Goal: Task Accomplishment & Management: Manage account settings

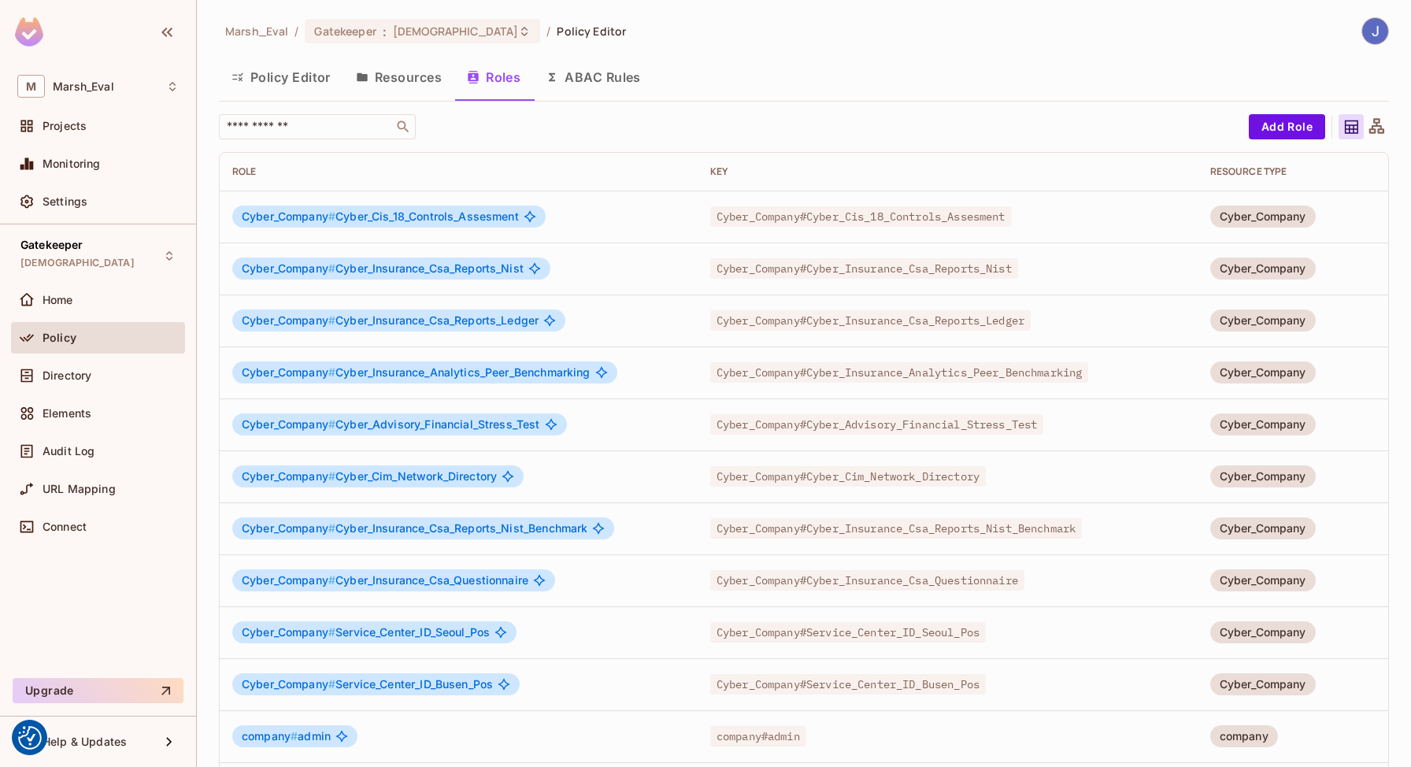
click at [103, 281] on div "Gatekeeper TestPolicyCICD Home Policy Directory Elements Audit Log URL Mapping …" at bounding box center [98, 447] width 196 height 447
click at [97, 271] on div "Gatekeeper TestPolicyCICD" at bounding box center [98, 255] width 174 height 43
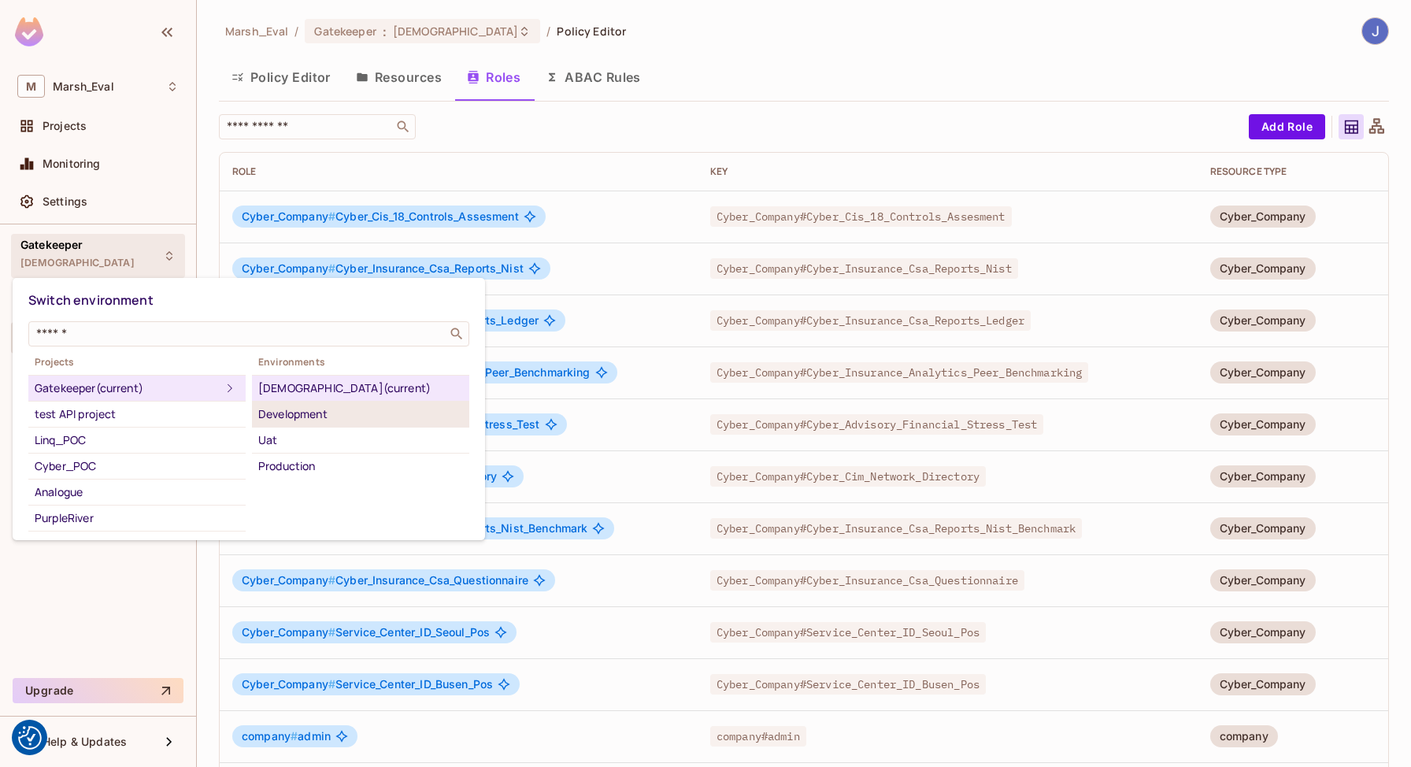
click at [291, 417] on div "Development" at bounding box center [360, 414] width 205 height 19
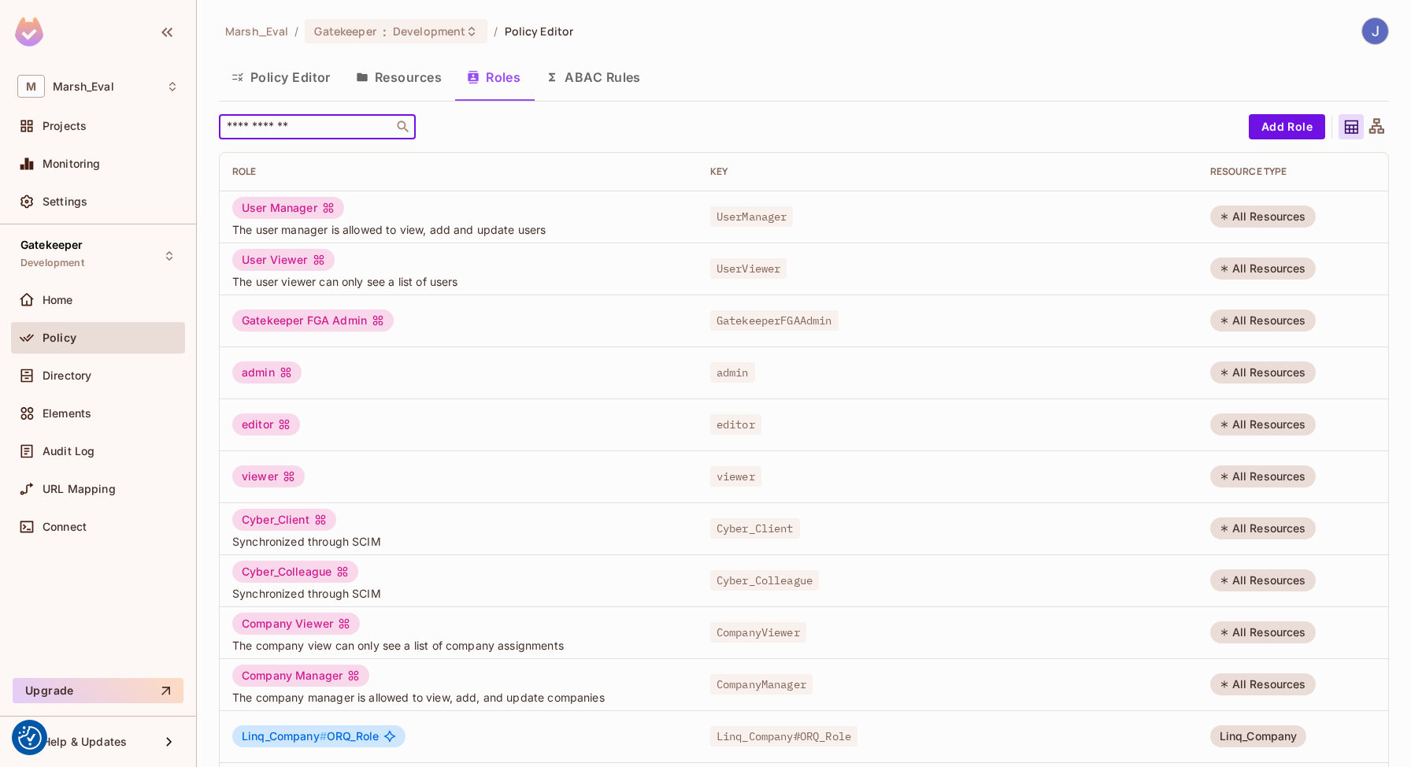
click at [276, 119] on input "text" at bounding box center [306, 127] width 165 height 16
type input "******"
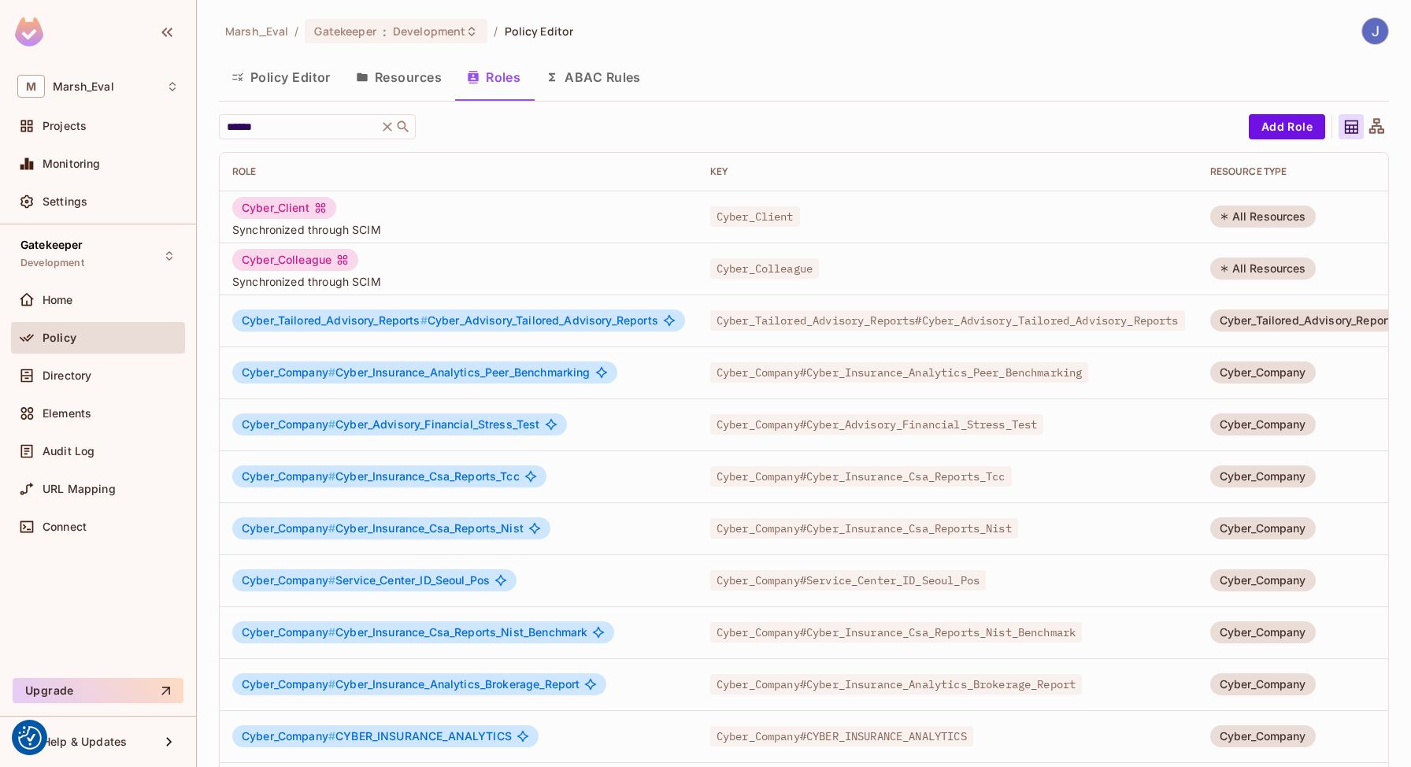
click at [626, 227] on span "Synchronized through SCIM" at bounding box center [458, 229] width 453 height 15
click at [1229, 225] on td "All Resources" at bounding box center [1308, 217] width 223 height 52
click at [1260, 216] on div "All Resources" at bounding box center [1262, 216] width 105 height 22
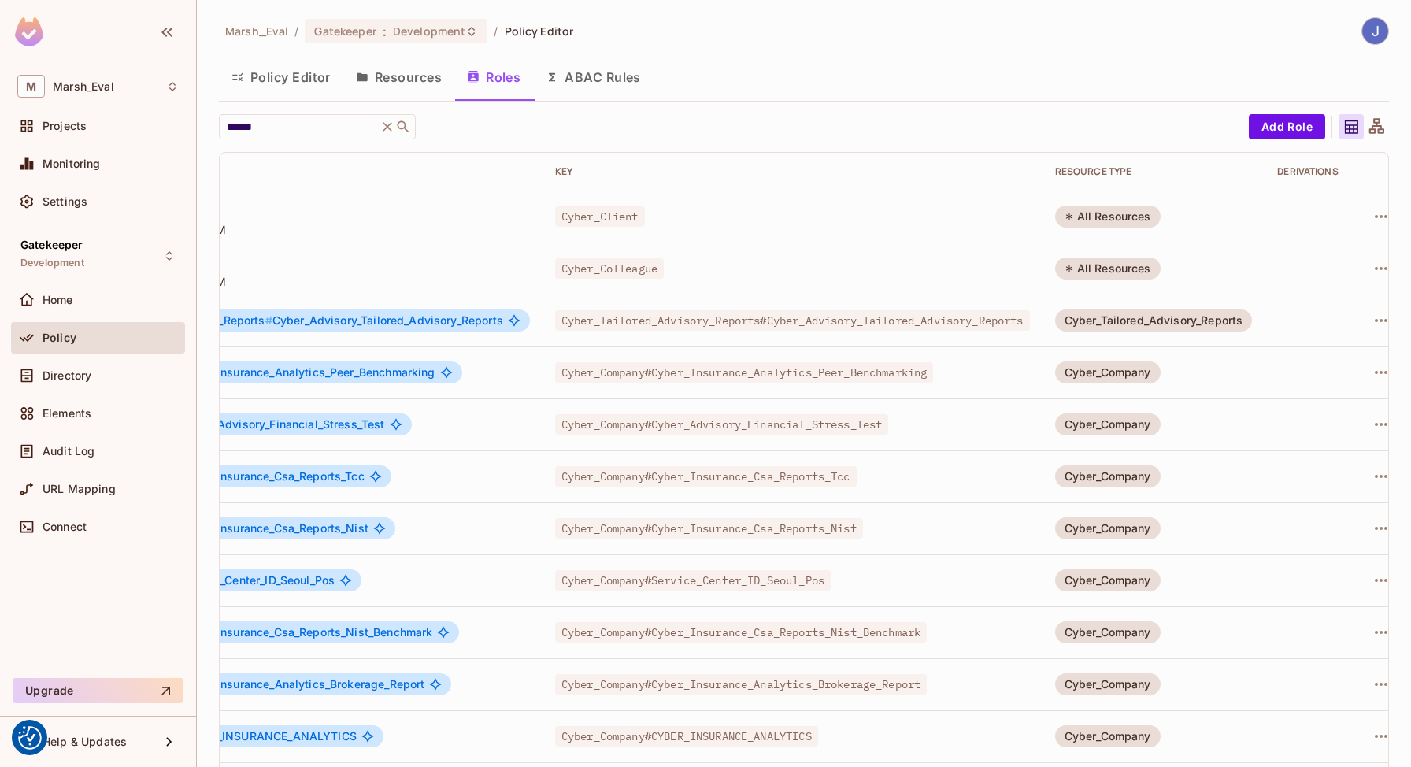
scroll to position [0, 213]
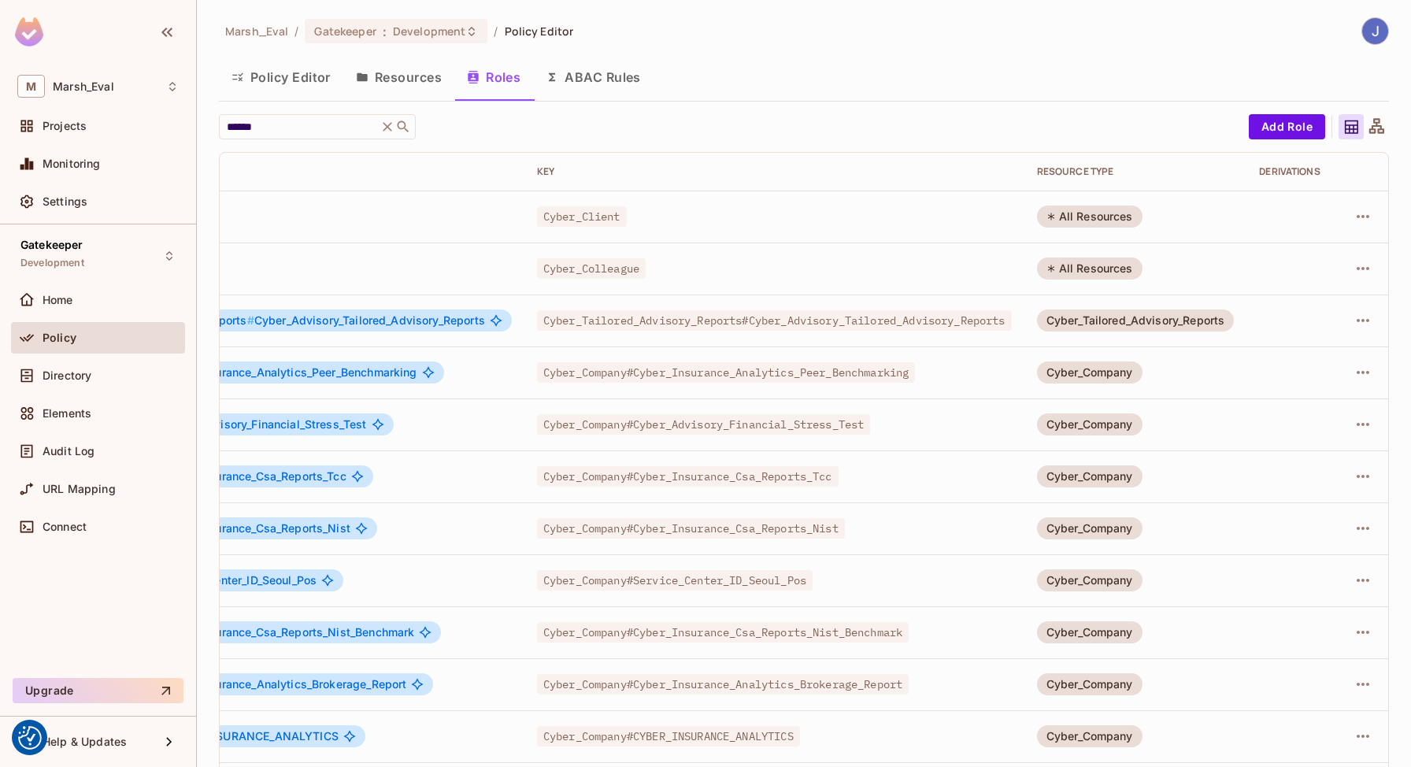
click at [1350, 227] on div at bounding box center [1362, 216] width 25 height 25
click at [1353, 224] on icon "button" at bounding box center [1362, 216] width 19 height 19
click at [1231, 322] on icon at bounding box center [1235, 322] width 11 height 14
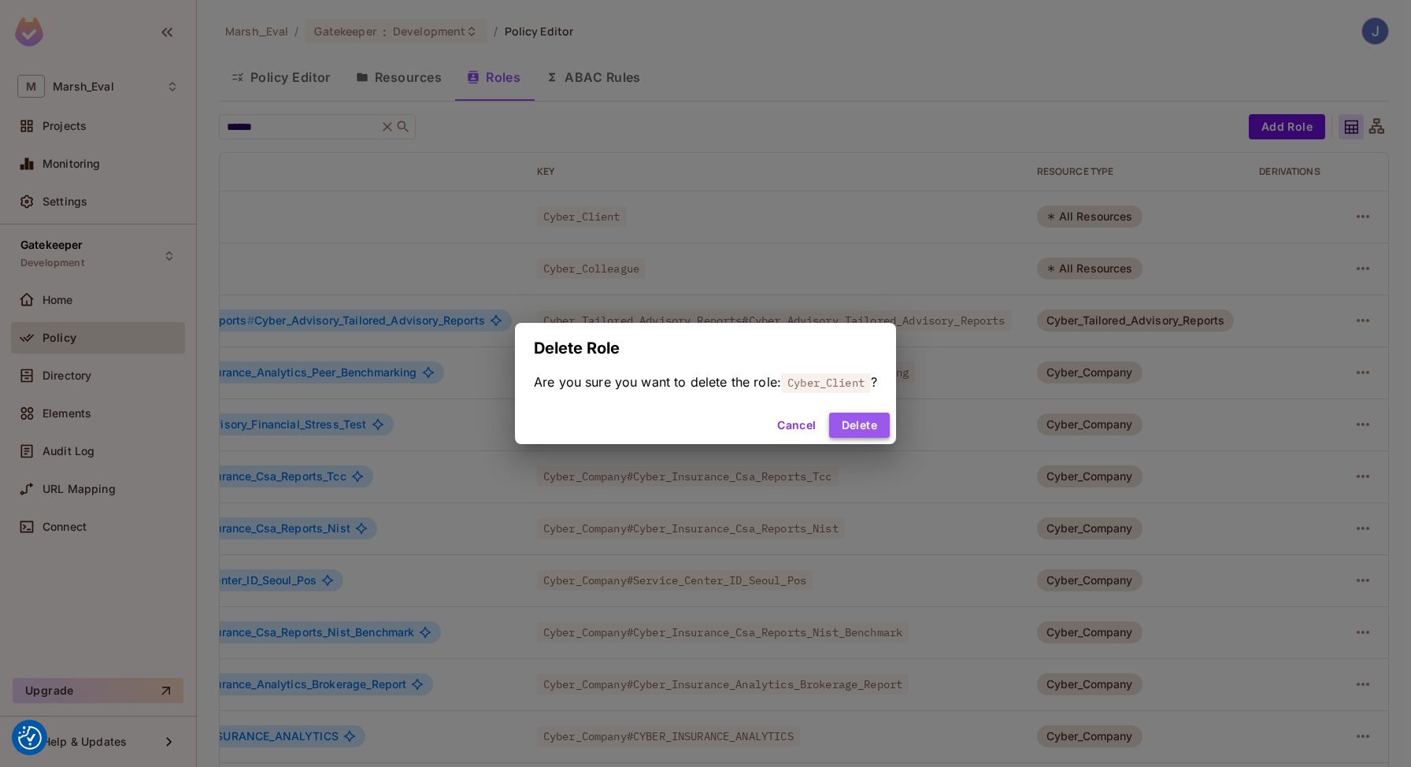
click at [874, 431] on button "Delete" at bounding box center [859, 425] width 61 height 25
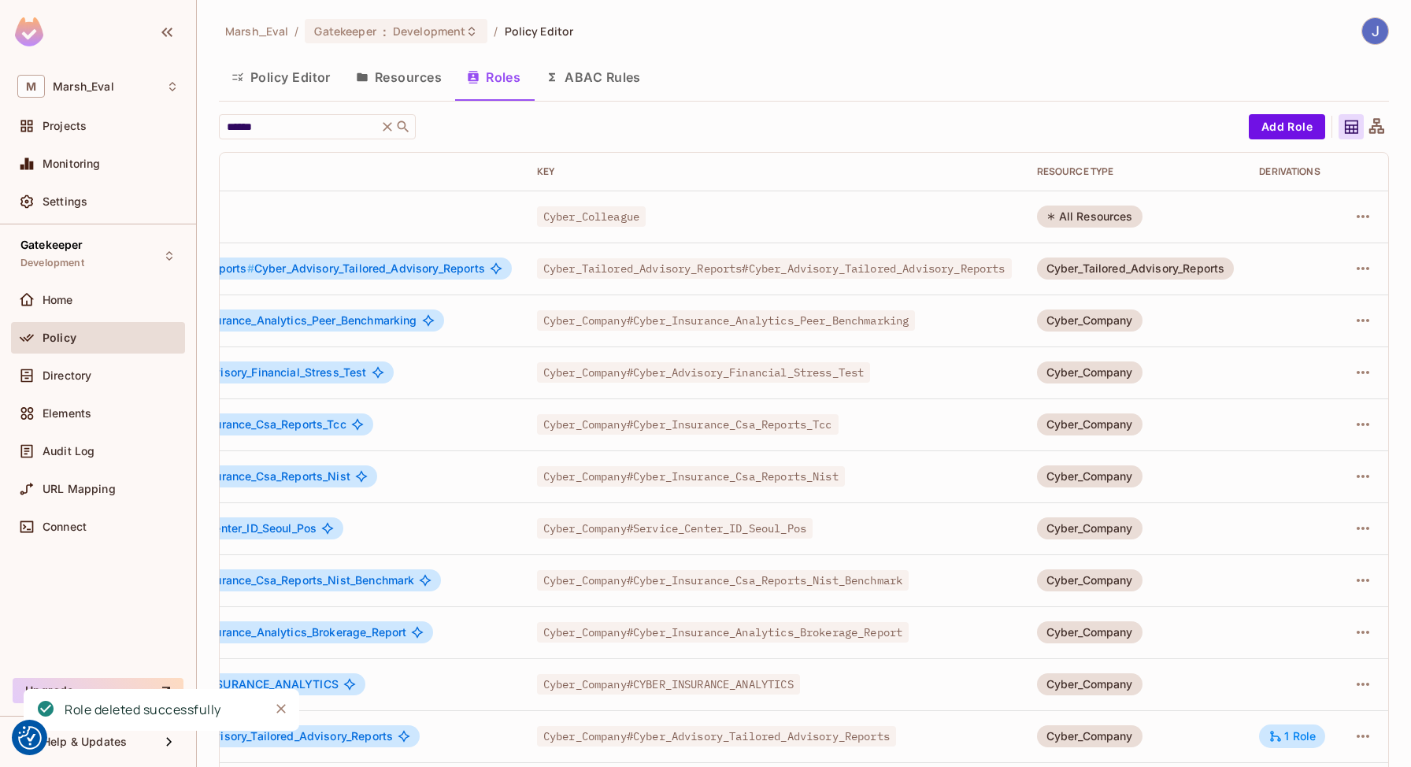
click at [1349, 233] on td at bounding box center [1363, 217] width 50 height 52
click at [1350, 227] on button "button" at bounding box center [1362, 216] width 25 height 25
click at [1299, 310] on span "Delete Role" at bounding box center [1287, 321] width 70 height 25
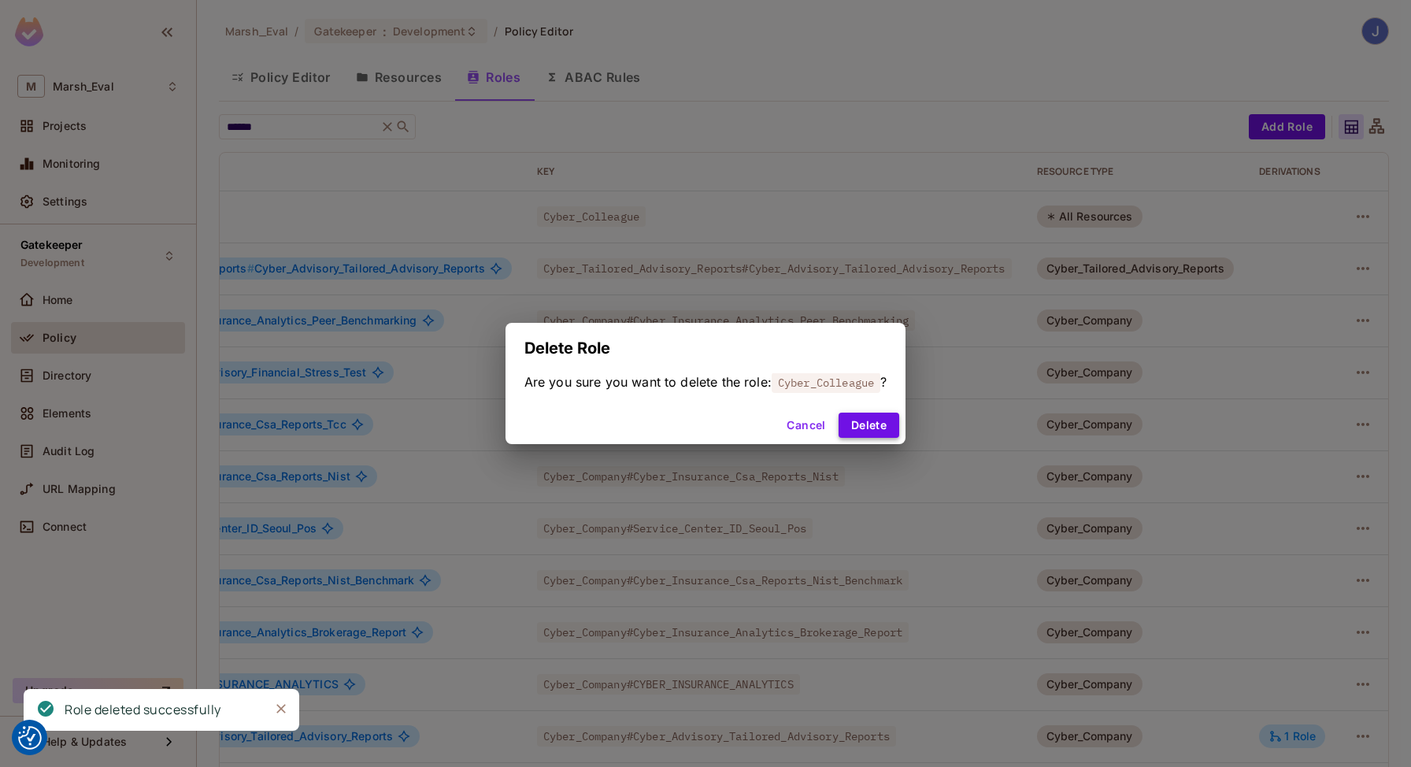
click at [882, 415] on button "Delete" at bounding box center [868, 425] width 61 height 25
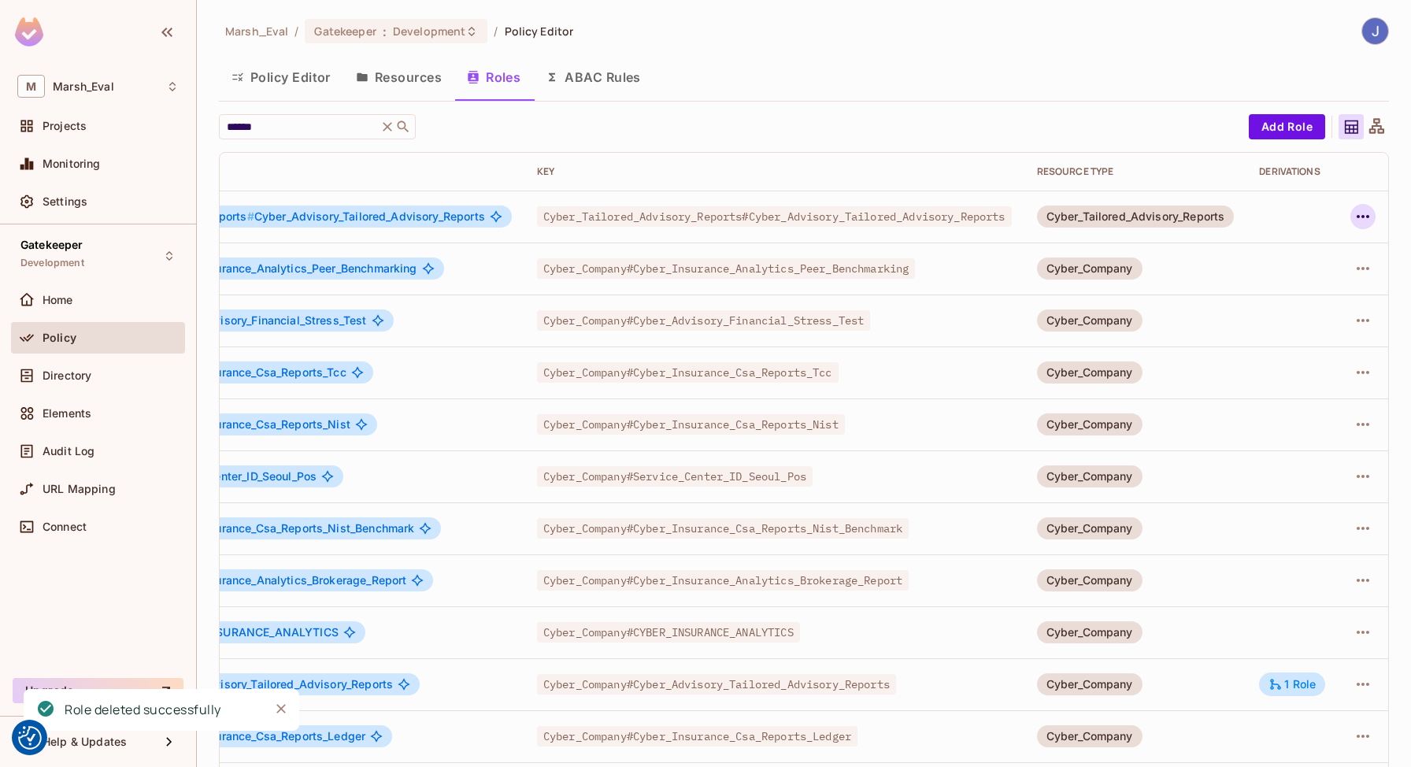
click at [1350, 227] on button "button" at bounding box center [1362, 216] width 25 height 25
click at [1267, 313] on span "Delete Role" at bounding box center [1287, 321] width 70 height 25
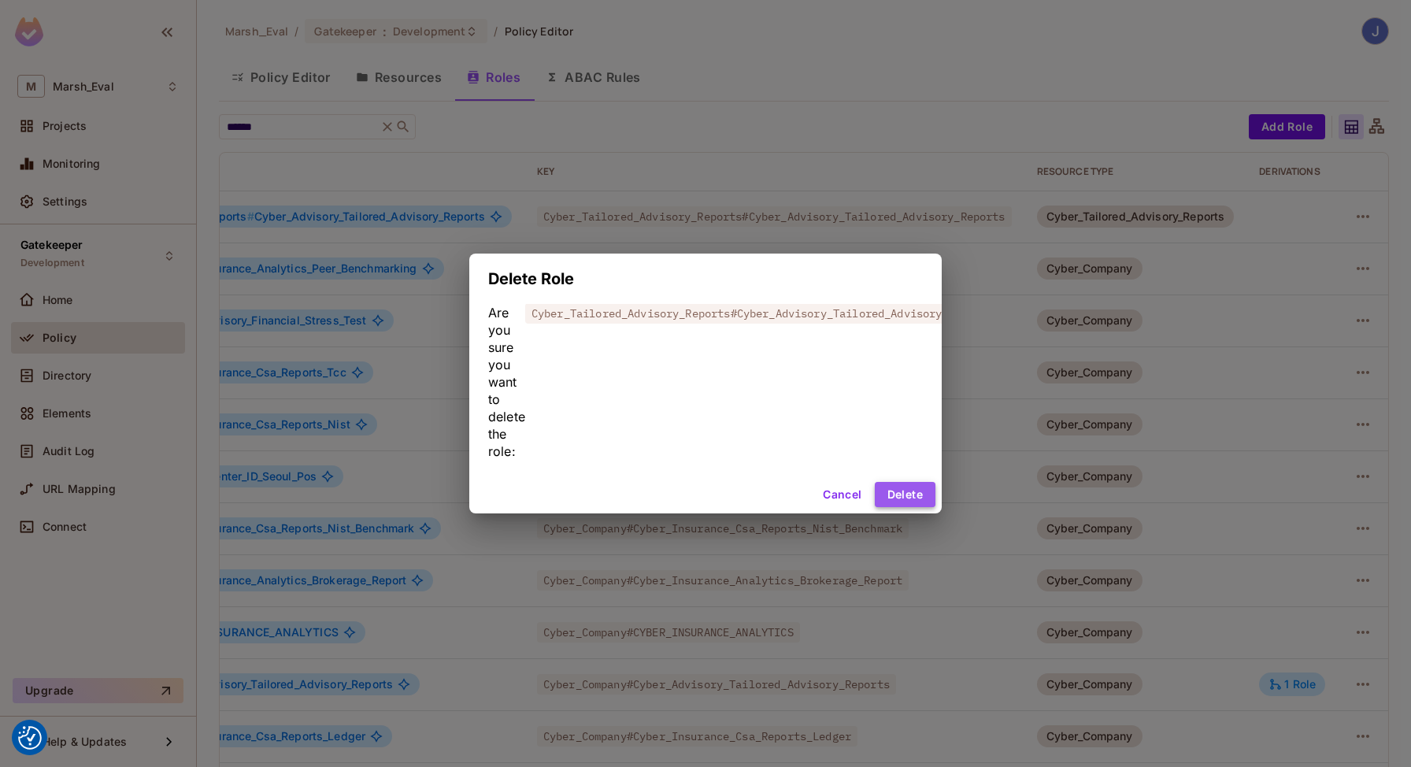
click at [919, 501] on button "Delete" at bounding box center [905, 494] width 61 height 25
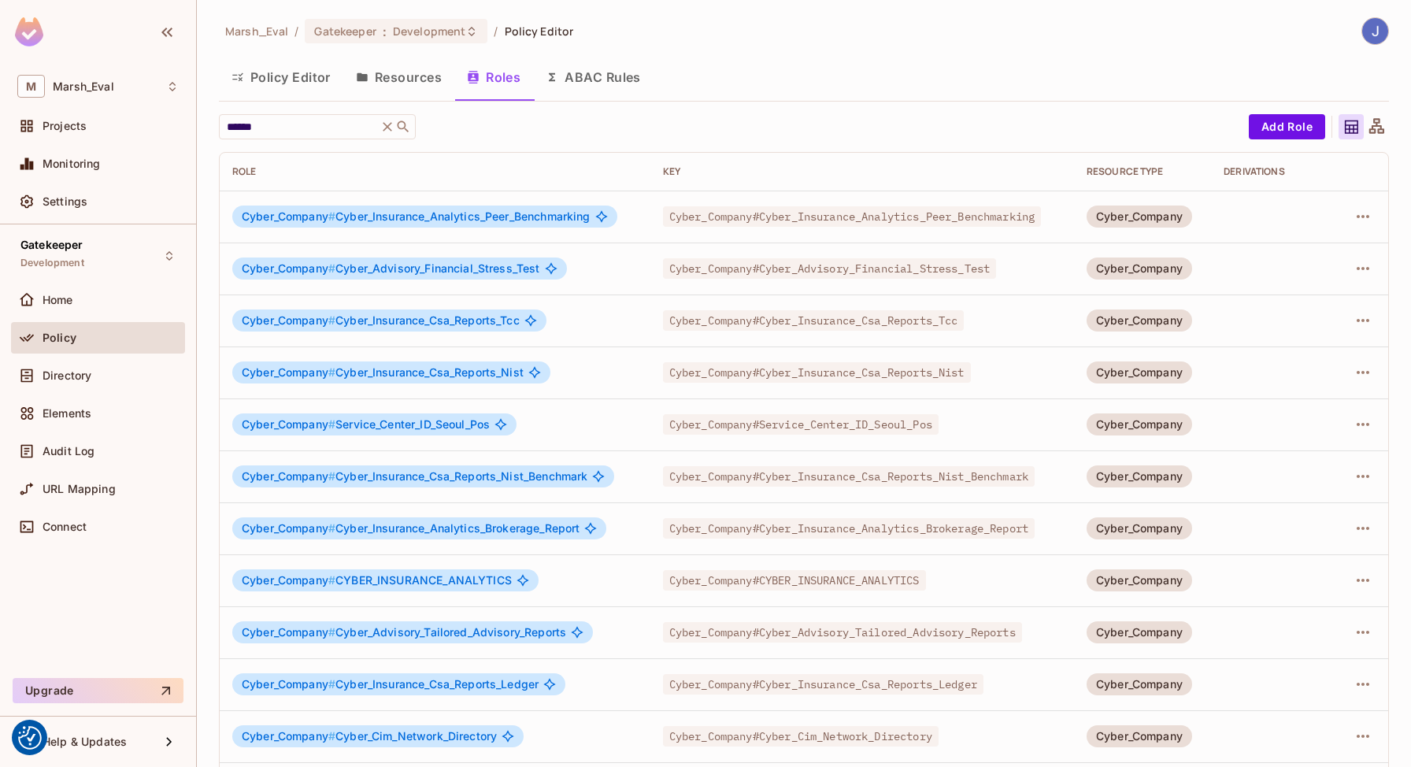
scroll to position [0, 0]
click at [1361, 219] on button "button" at bounding box center [1362, 216] width 25 height 25
click at [1292, 321] on div "Delete Role" at bounding box center [1287, 322] width 61 height 16
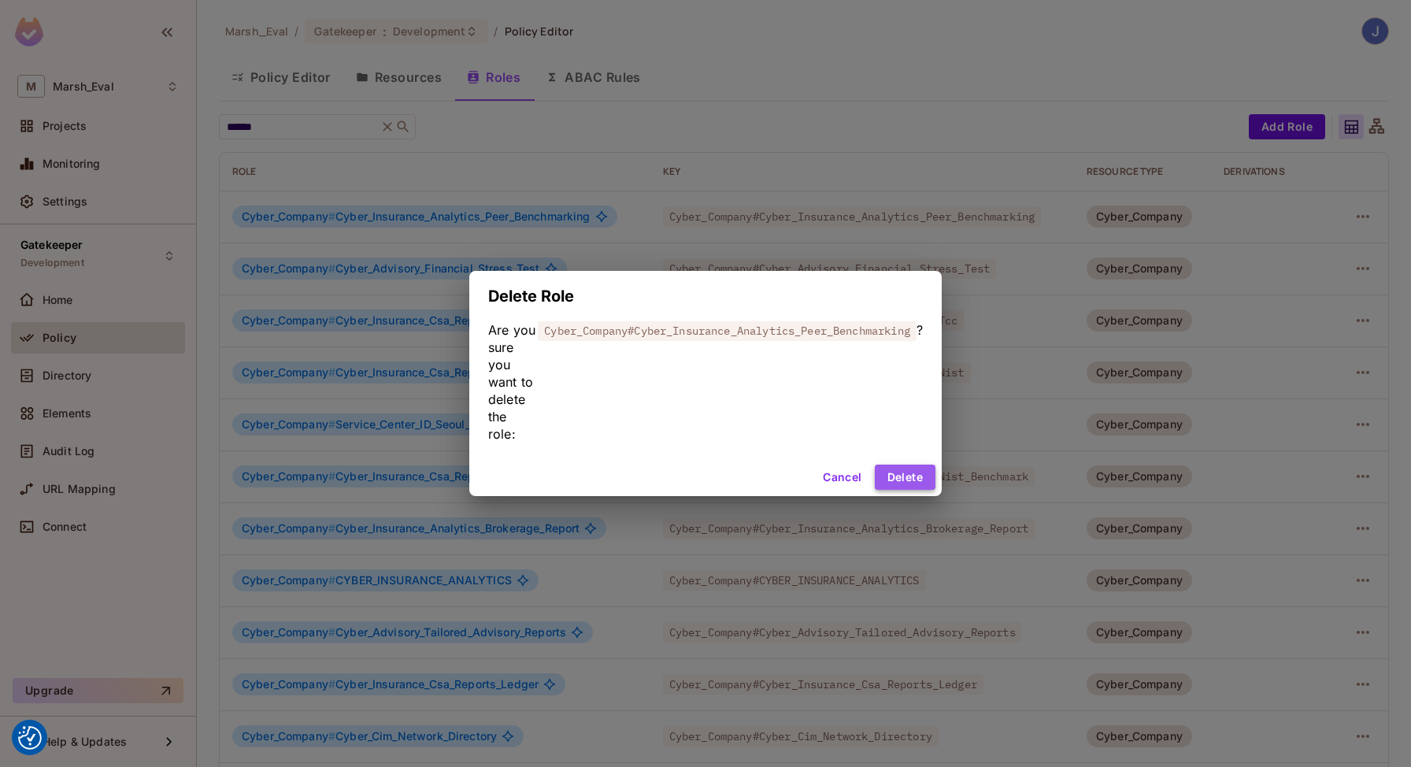
click at [921, 486] on button "Delete" at bounding box center [905, 476] width 61 height 25
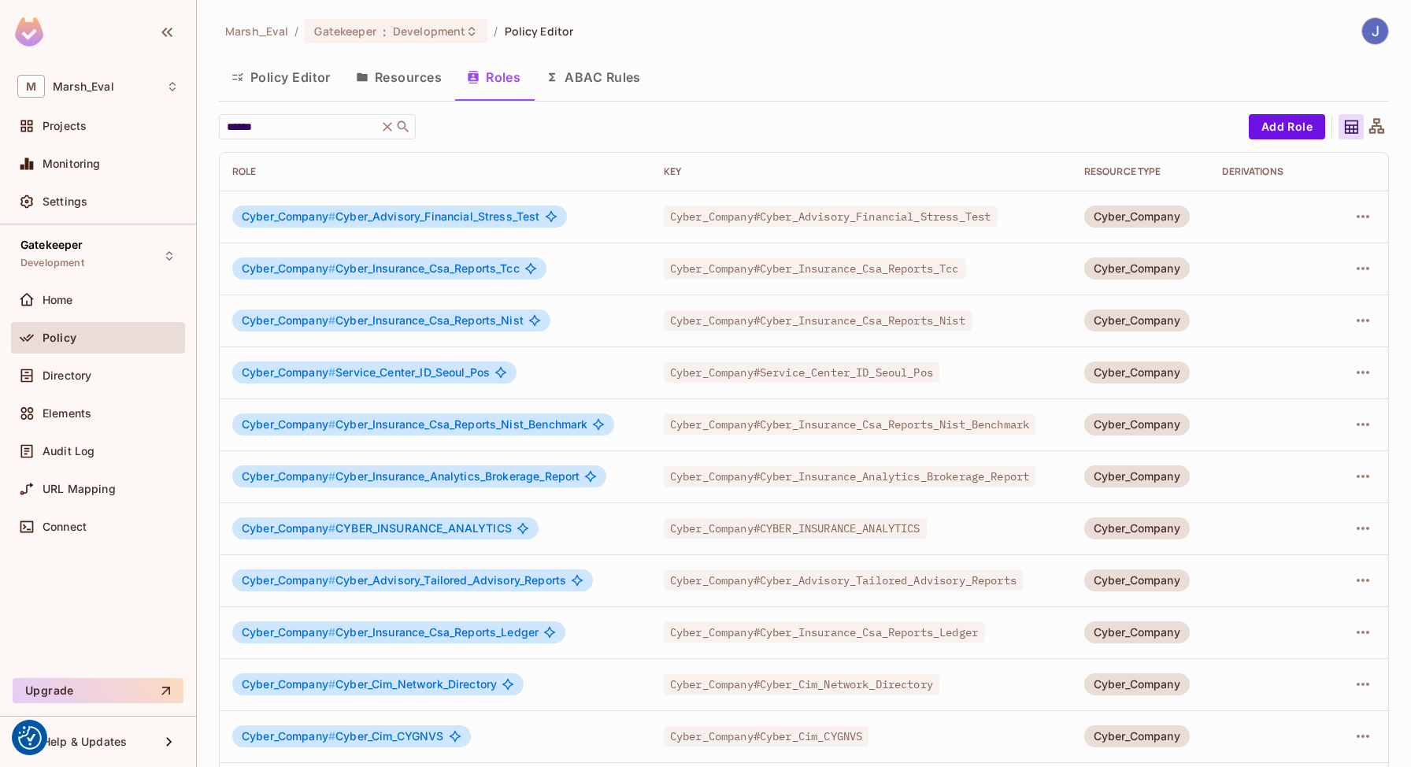
click at [417, 79] on button "Resources" at bounding box center [398, 76] width 111 height 39
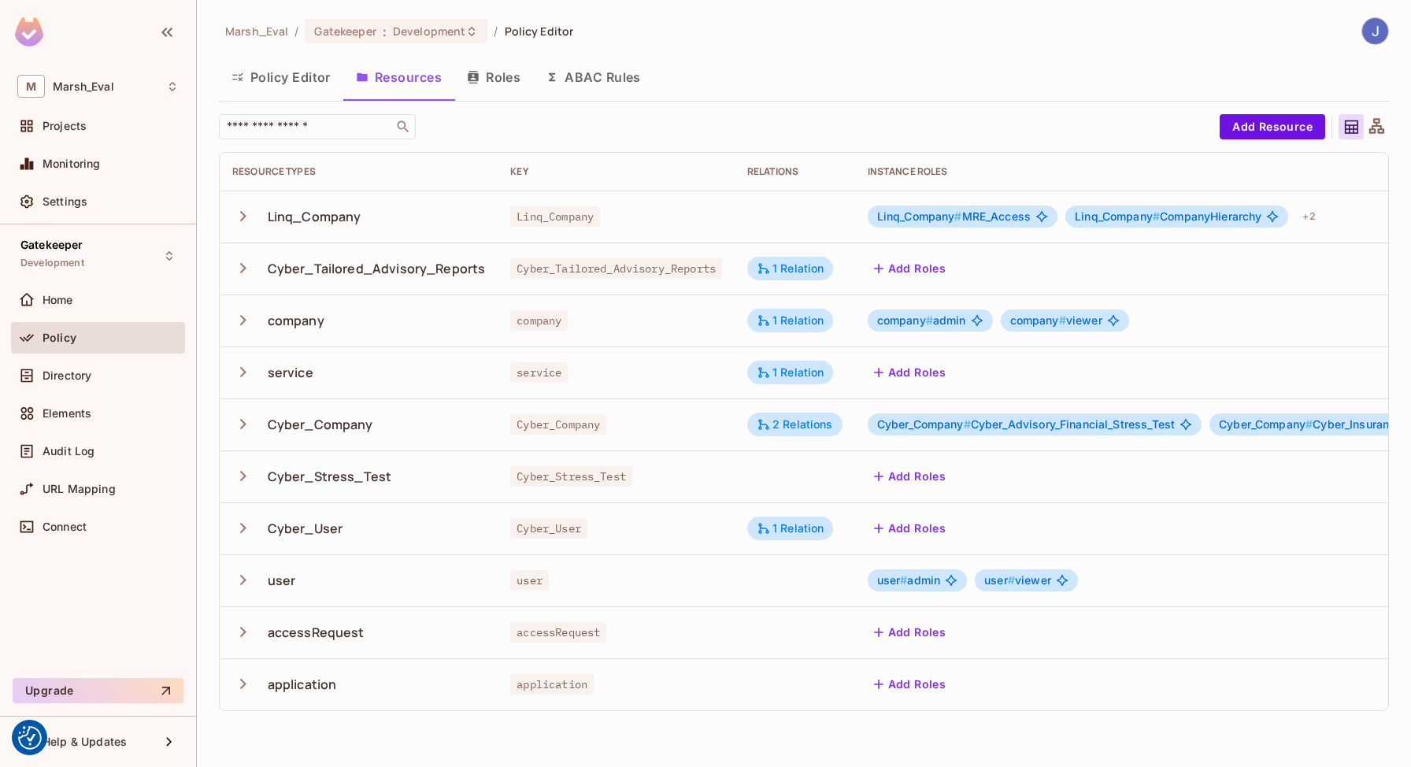
click at [303, 109] on div "Marsh_Eval / Gatekeeper : Development / Policy Editor Policy Editor Resources R…" at bounding box center [804, 370] width 1170 height 706
click at [301, 121] on input "text" at bounding box center [306, 127] width 165 height 16
type input "******"
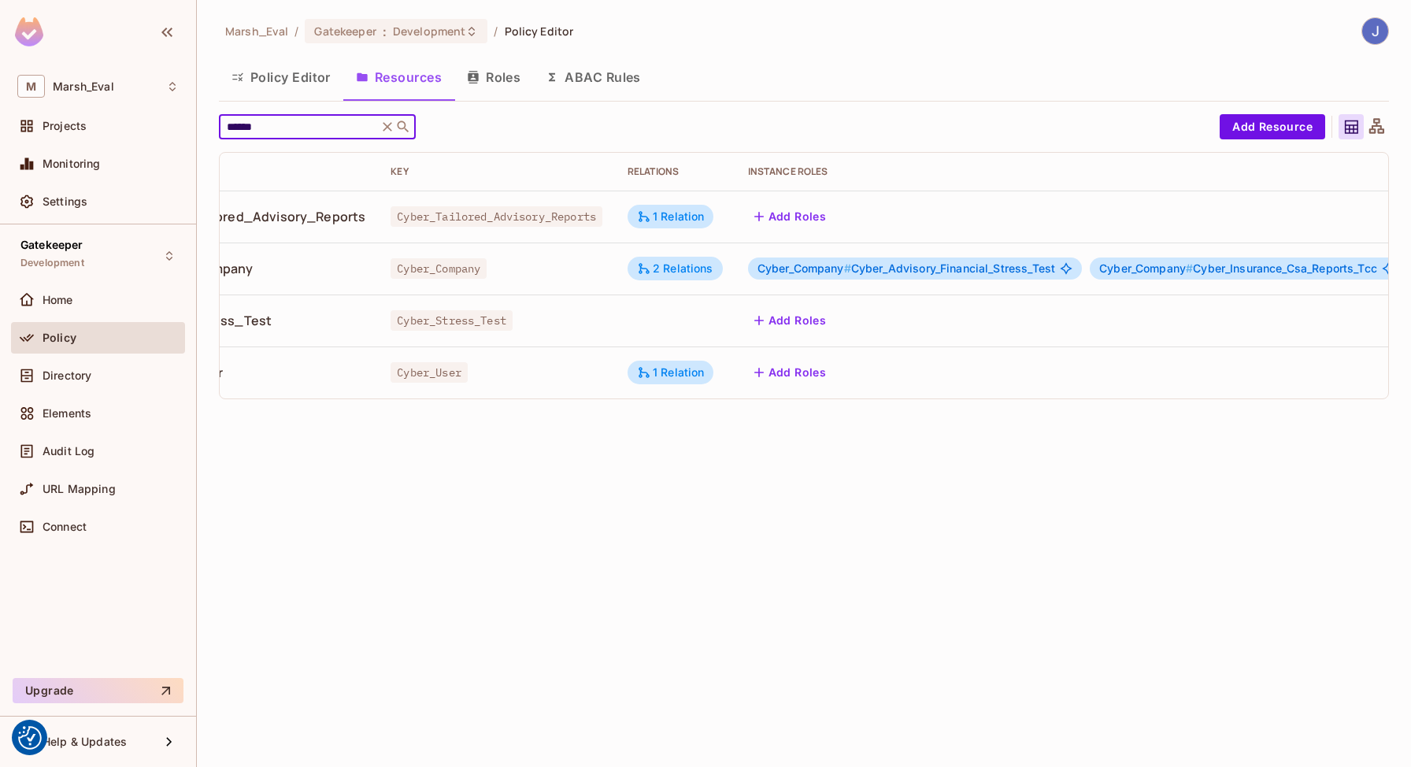
scroll to position [0, 416]
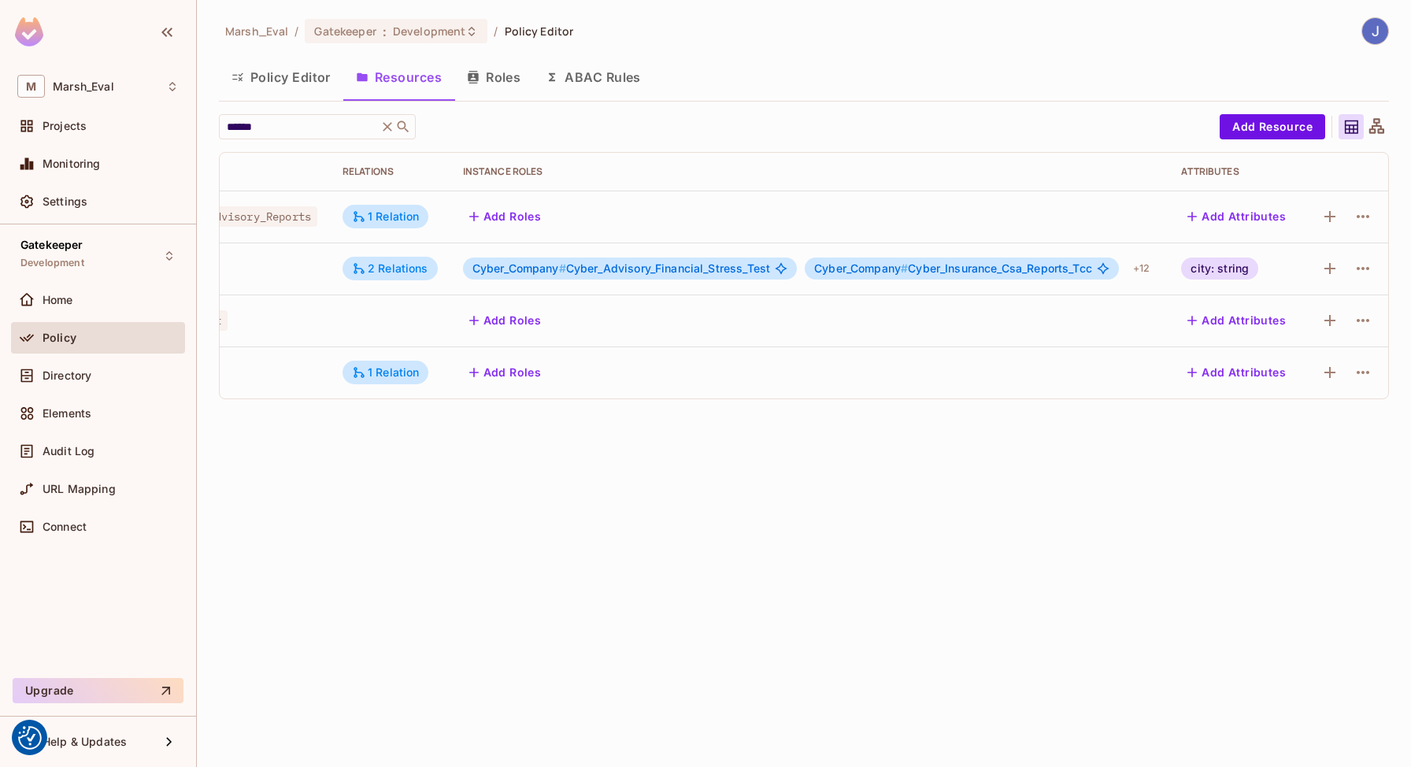
click at [1356, 280] on div at bounding box center [1362, 268] width 25 height 25
click at [1363, 270] on icon "button" at bounding box center [1362, 268] width 19 height 19
click at [1307, 368] on div "Delete Resource" at bounding box center [1300, 365] width 87 height 16
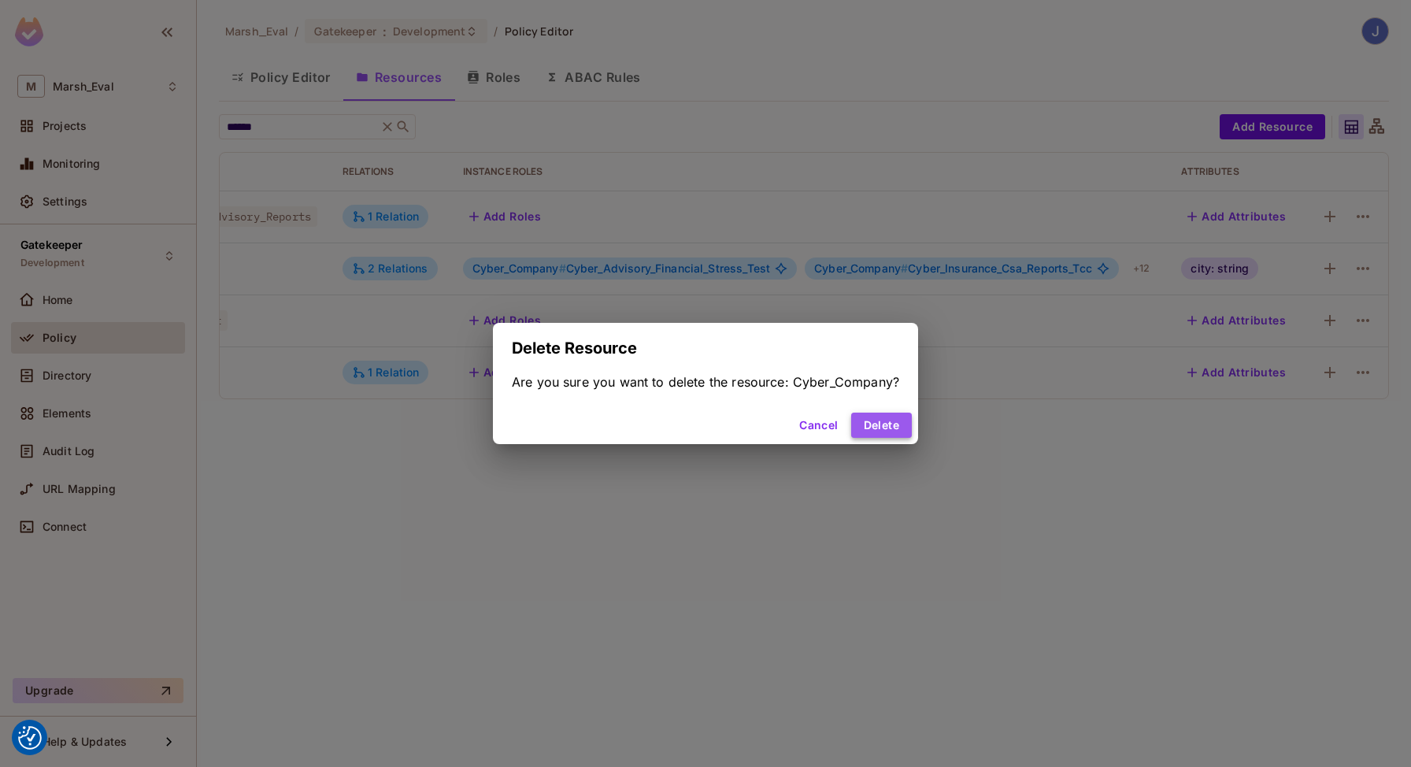
click at [891, 429] on button "Delete" at bounding box center [881, 425] width 61 height 25
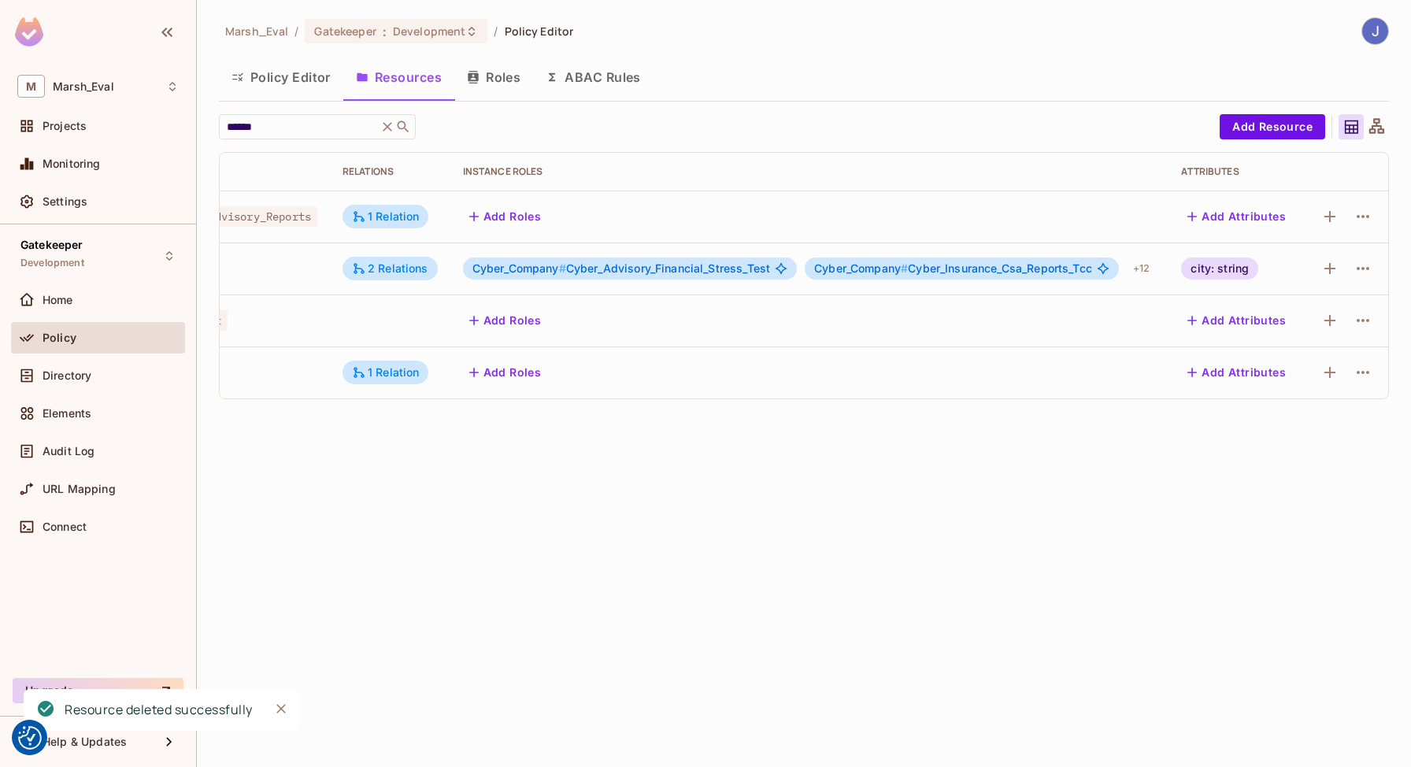
scroll to position [0, 0]
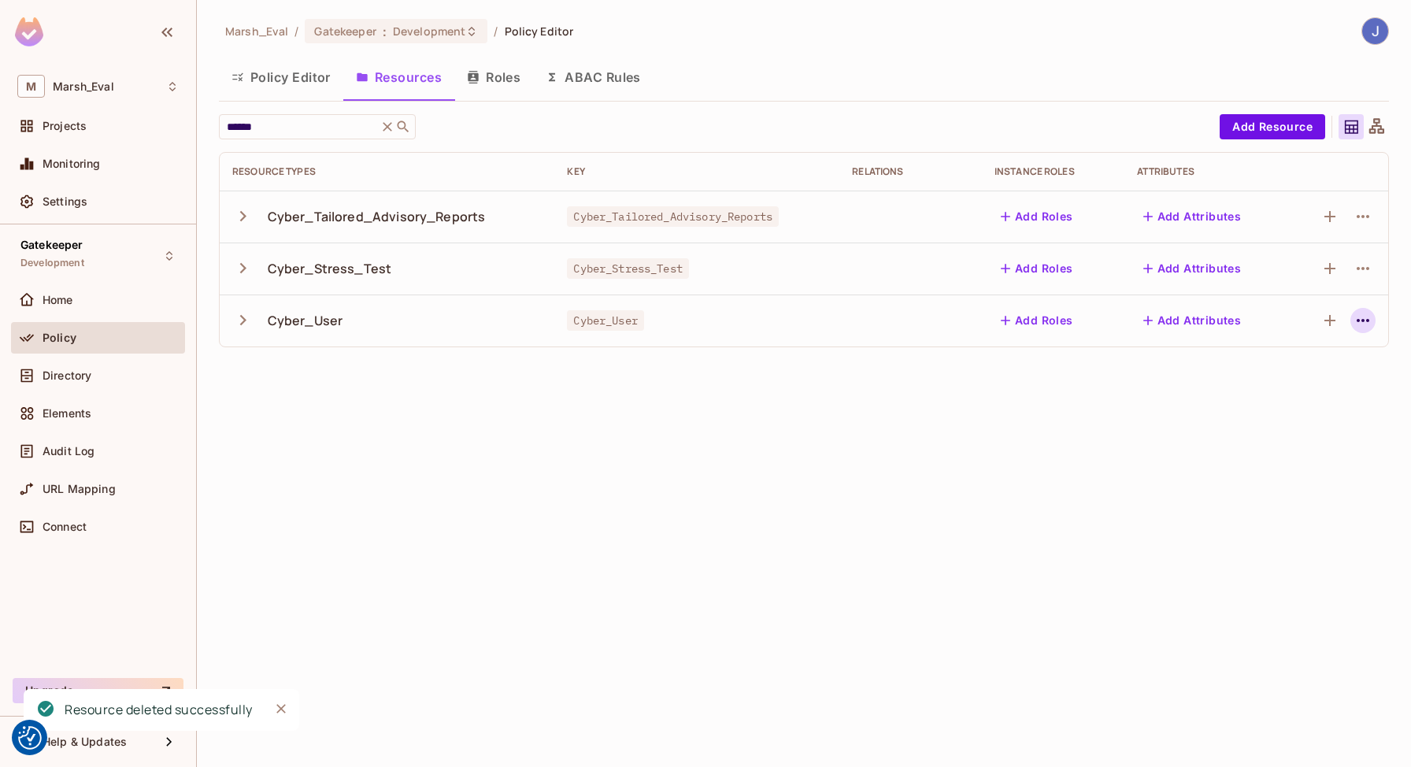
click at [1358, 327] on icon "button" at bounding box center [1362, 320] width 19 height 19
click at [1264, 431] on li "Delete Resource" at bounding box center [1287, 417] width 149 height 35
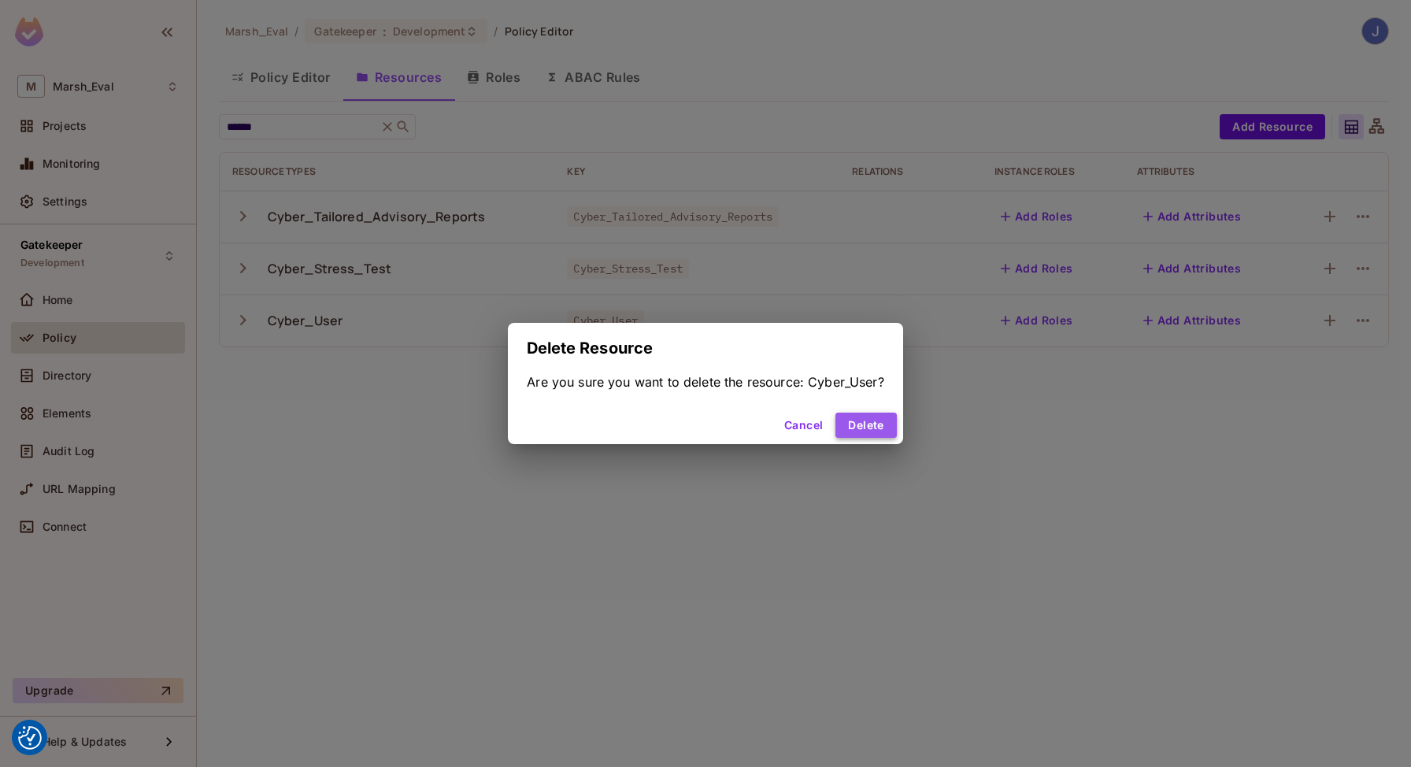
click at [876, 427] on button "Delete" at bounding box center [865, 425] width 61 height 25
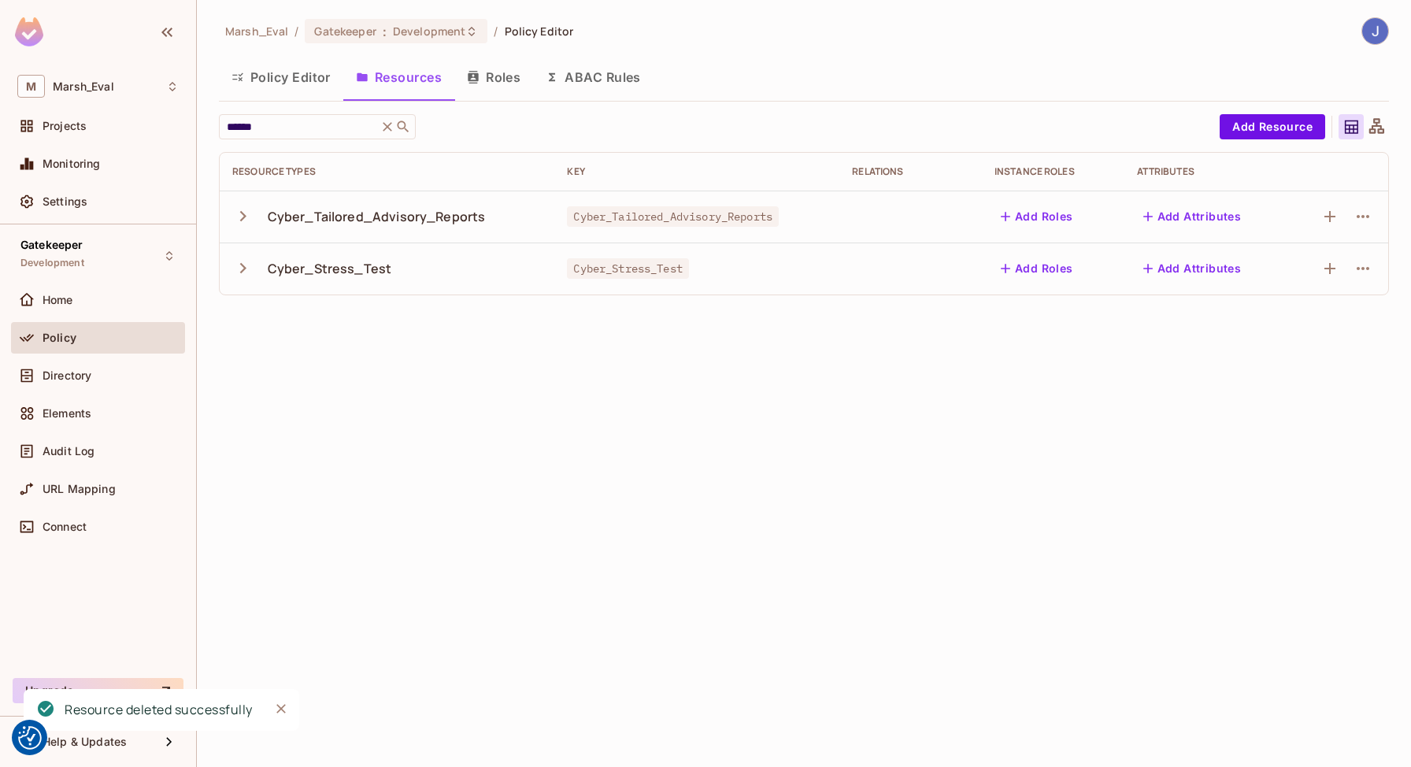
click at [1363, 279] on button "button" at bounding box center [1362, 268] width 25 height 25
click at [1262, 375] on span "Delete Resource" at bounding box center [1298, 365] width 97 height 25
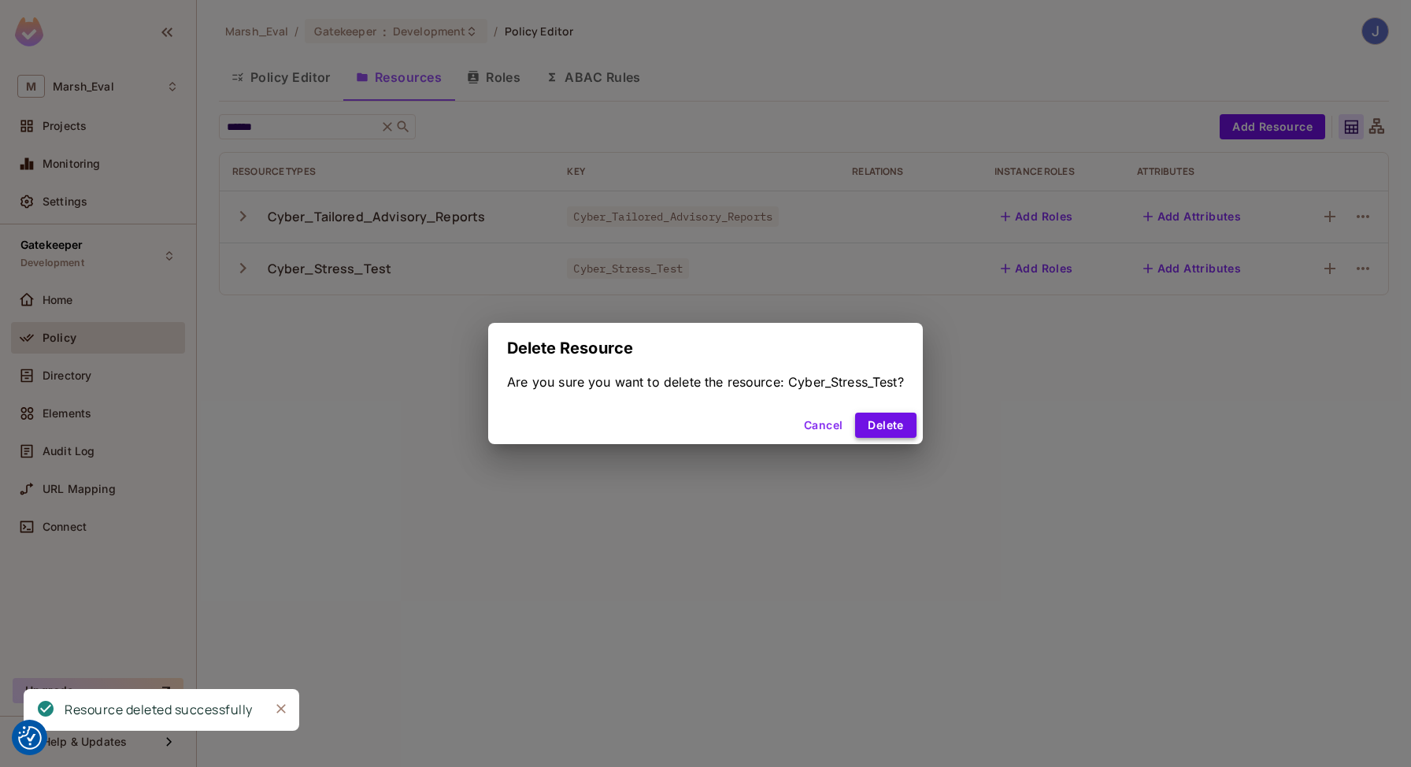
click at [891, 427] on button "Delete" at bounding box center [885, 425] width 61 height 25
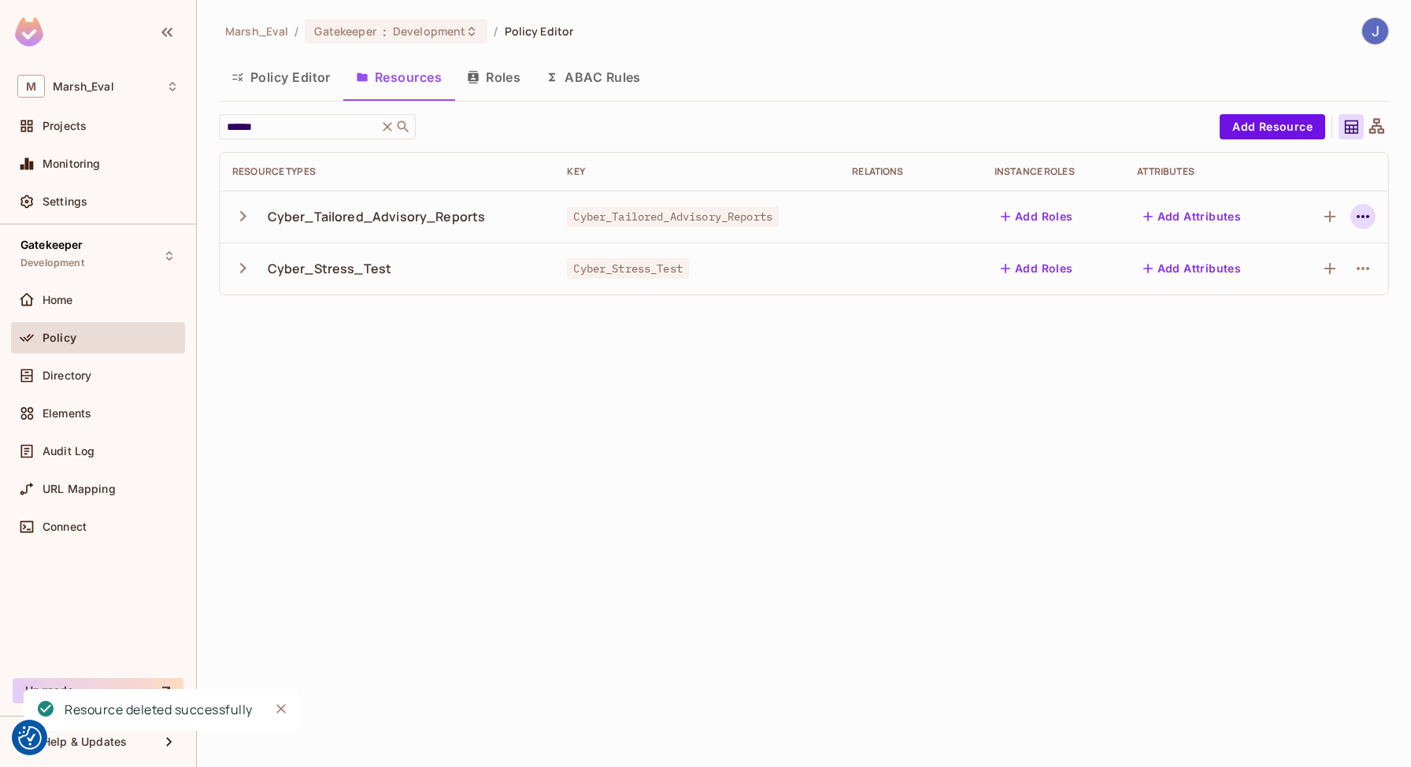
click at [1357, 220] on icon "button" at bounding box center [1362, 216] width 19 height 19
click at [1358, 209] on icon "button" at bounding box center [1362, 216] width 19 height 19
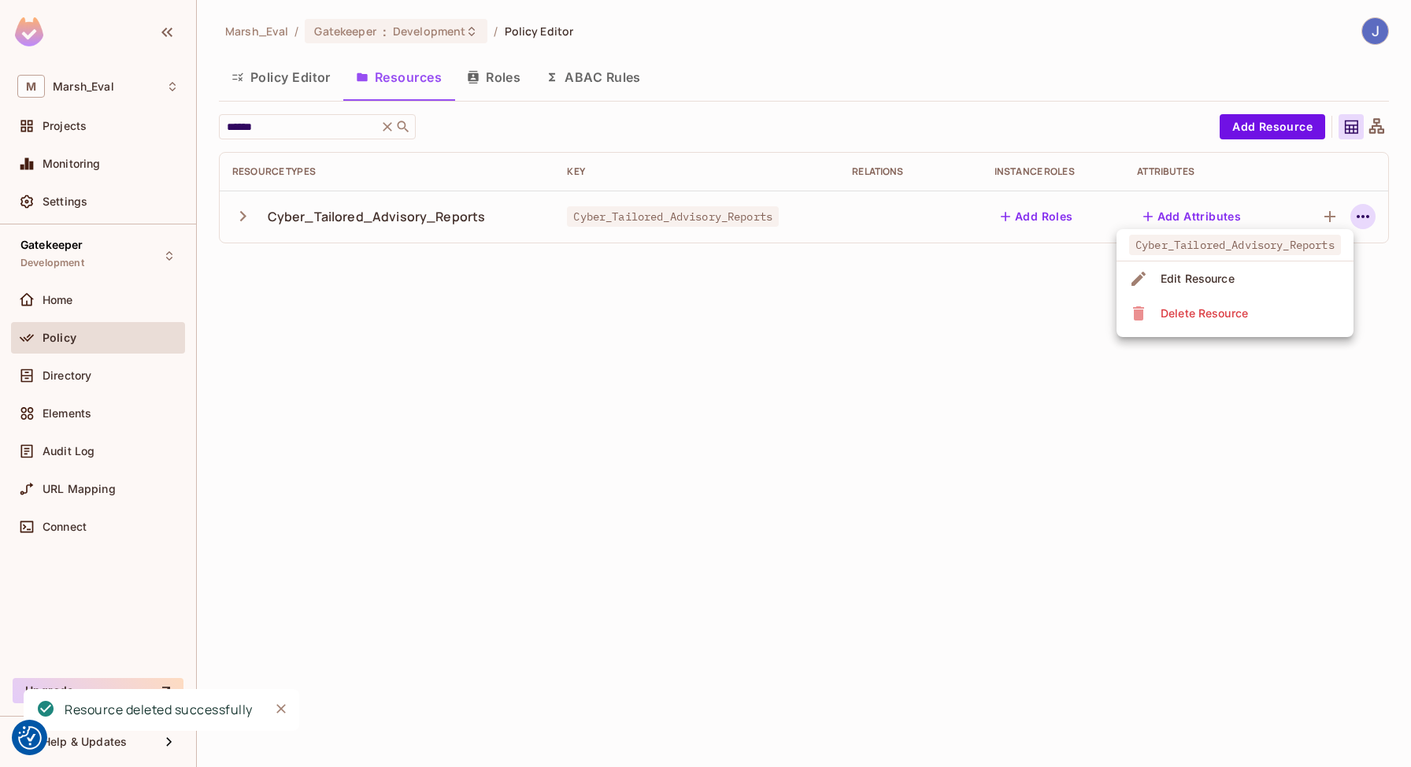
click at [1187, 324] on span "Delete Resource" at bounding box center [1204, 313] width 97 height 25
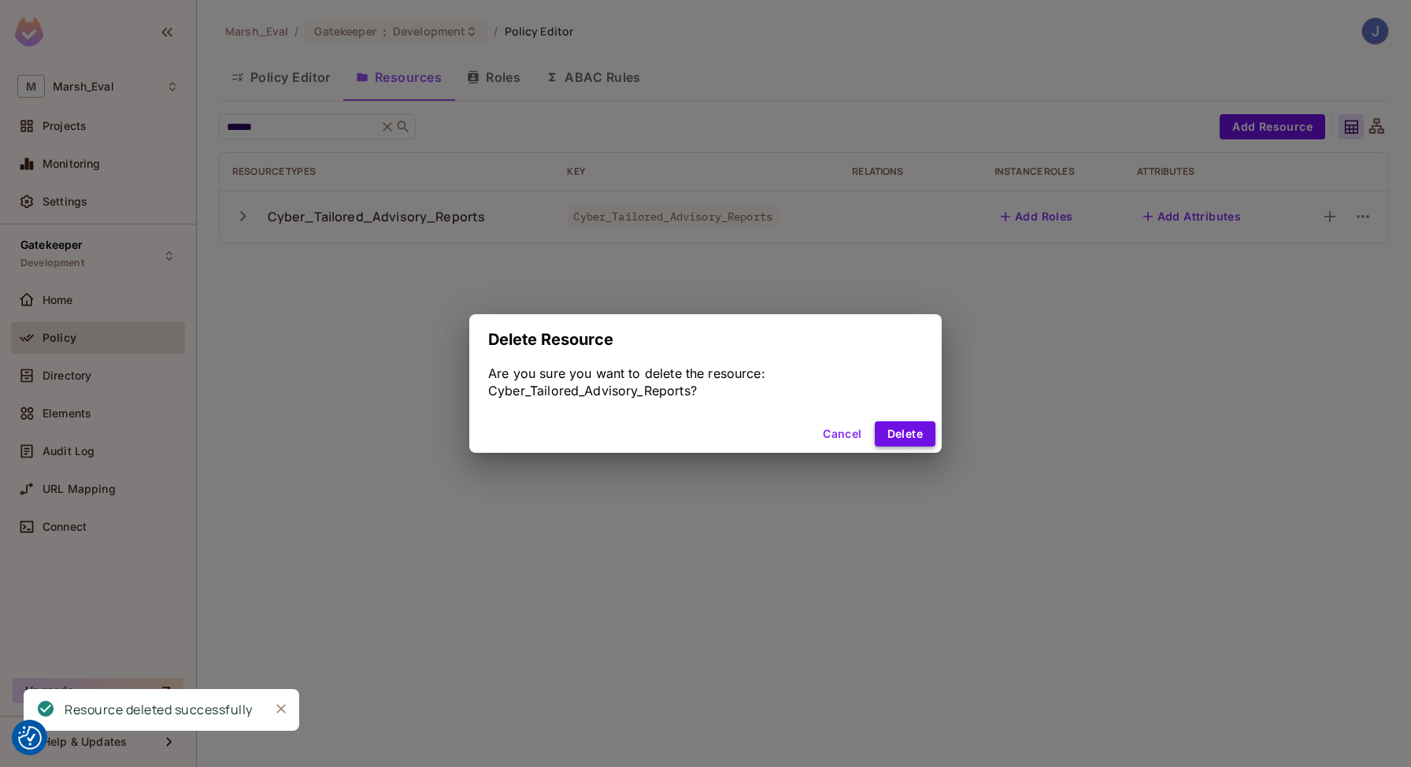
click at [905, 438] on button "Delete" at bounding box center [905, 433] width 61 height 25
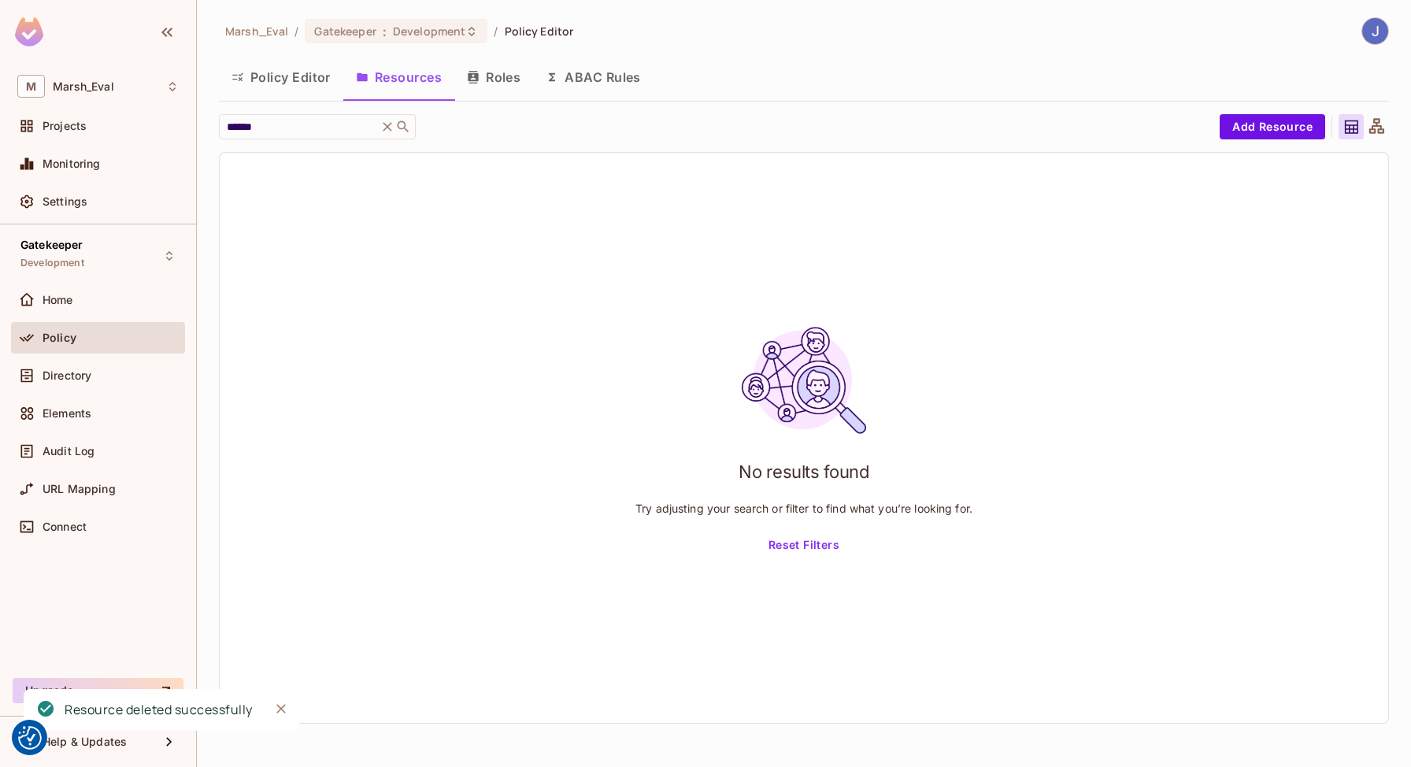
click at [512, 90] on button "Roles" at bounding box center [493, 76] width 79 height 39
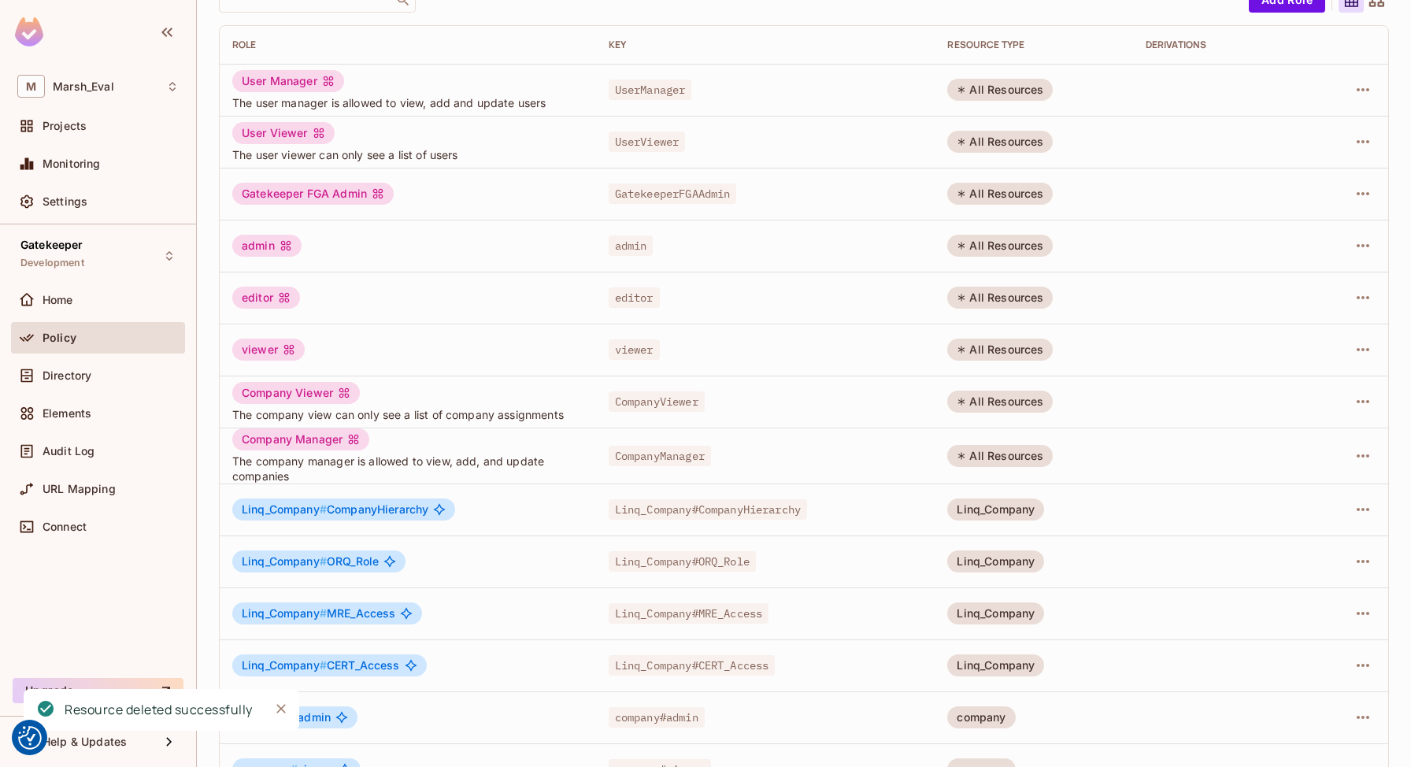
scroll to position [272, 0]
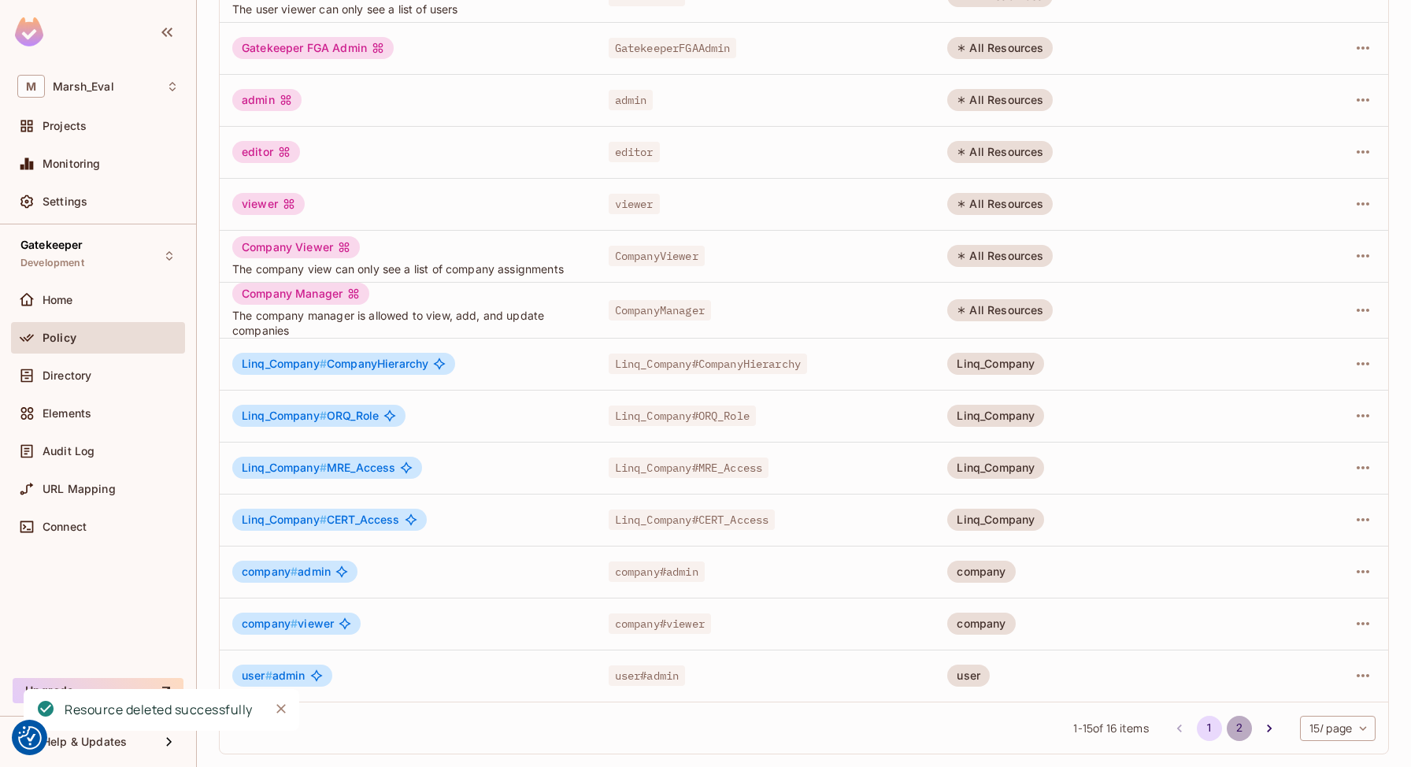
click at [1227, 717] on button "2" at bounding box center [1239, 728] width 25 height 25
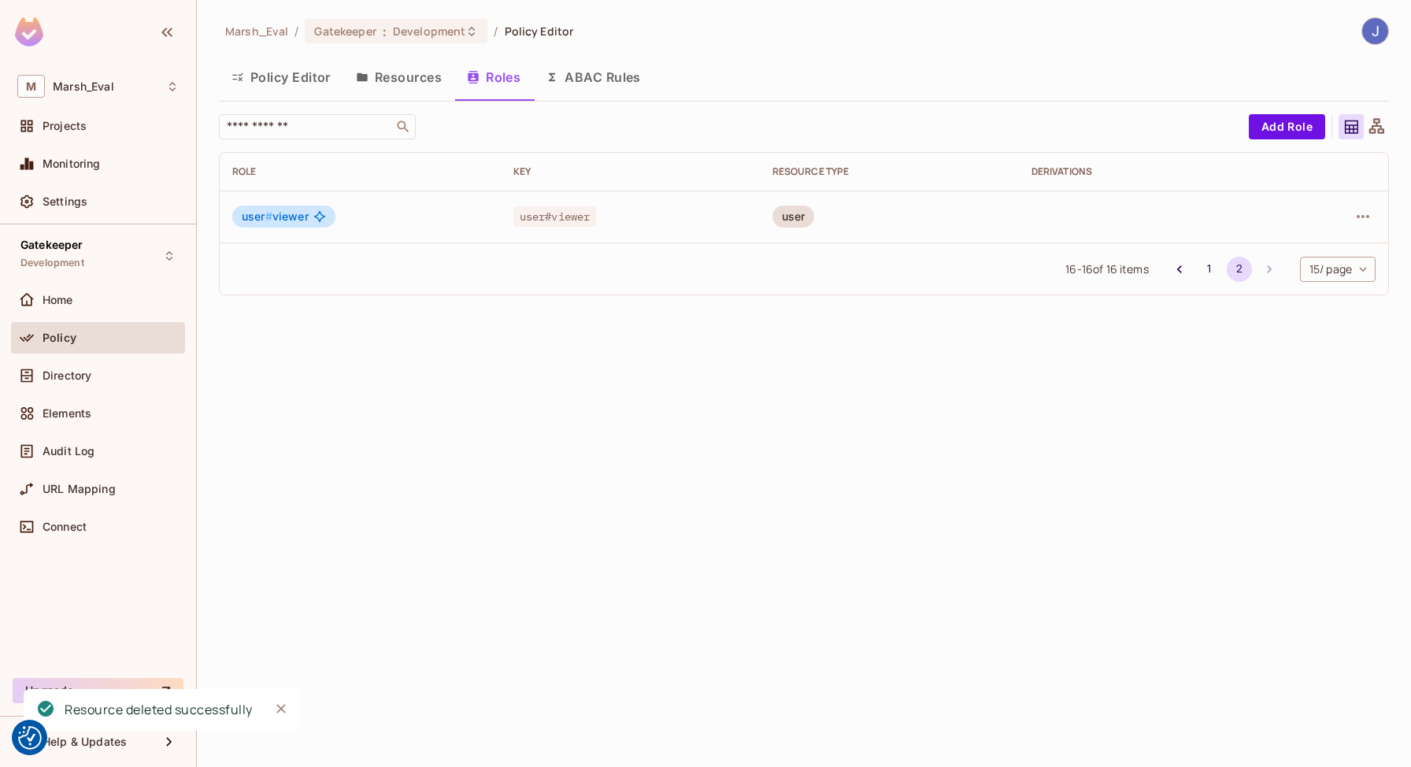
scroll to position [0, 0]
click at [1201, 274] on button "1" at bounding box center [1209, 269] width 25 height 25
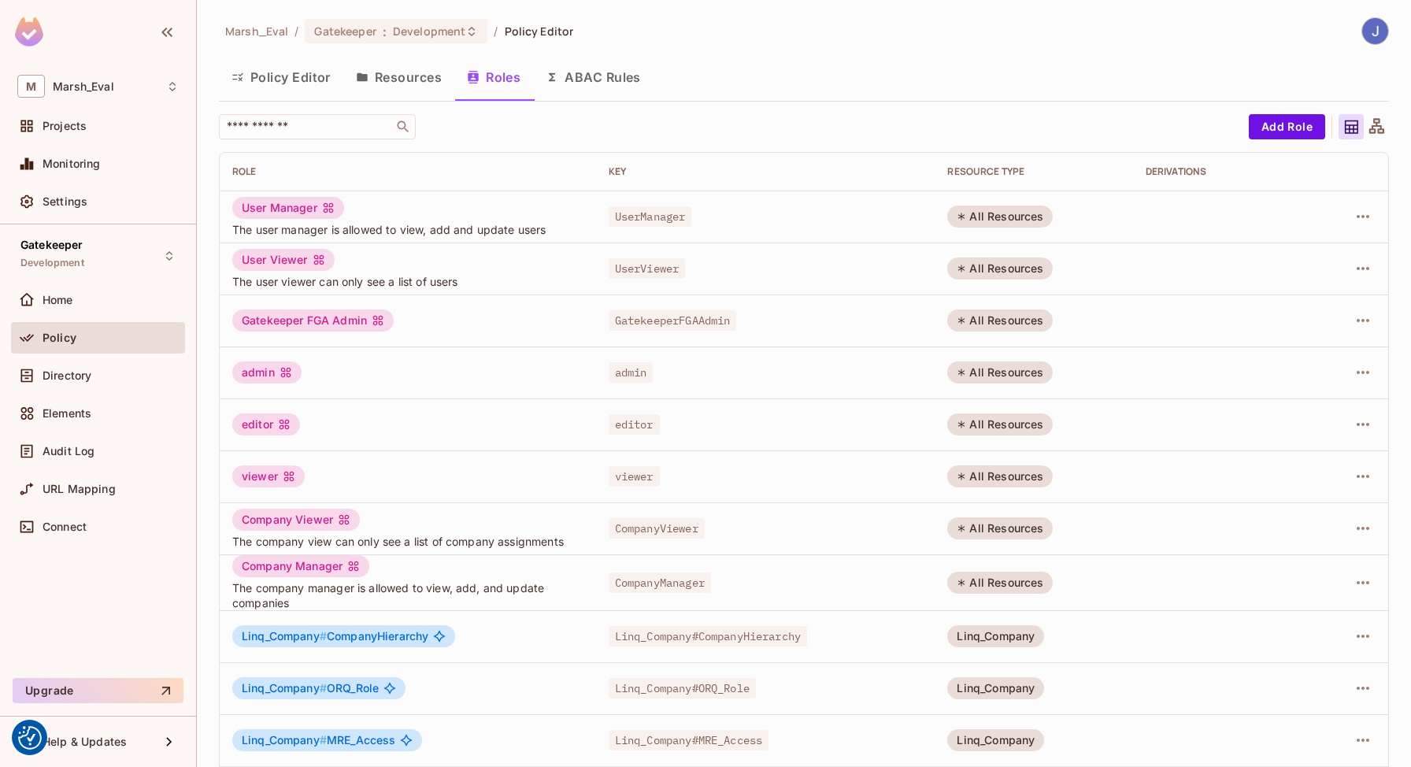
scroll to position [272, 0]
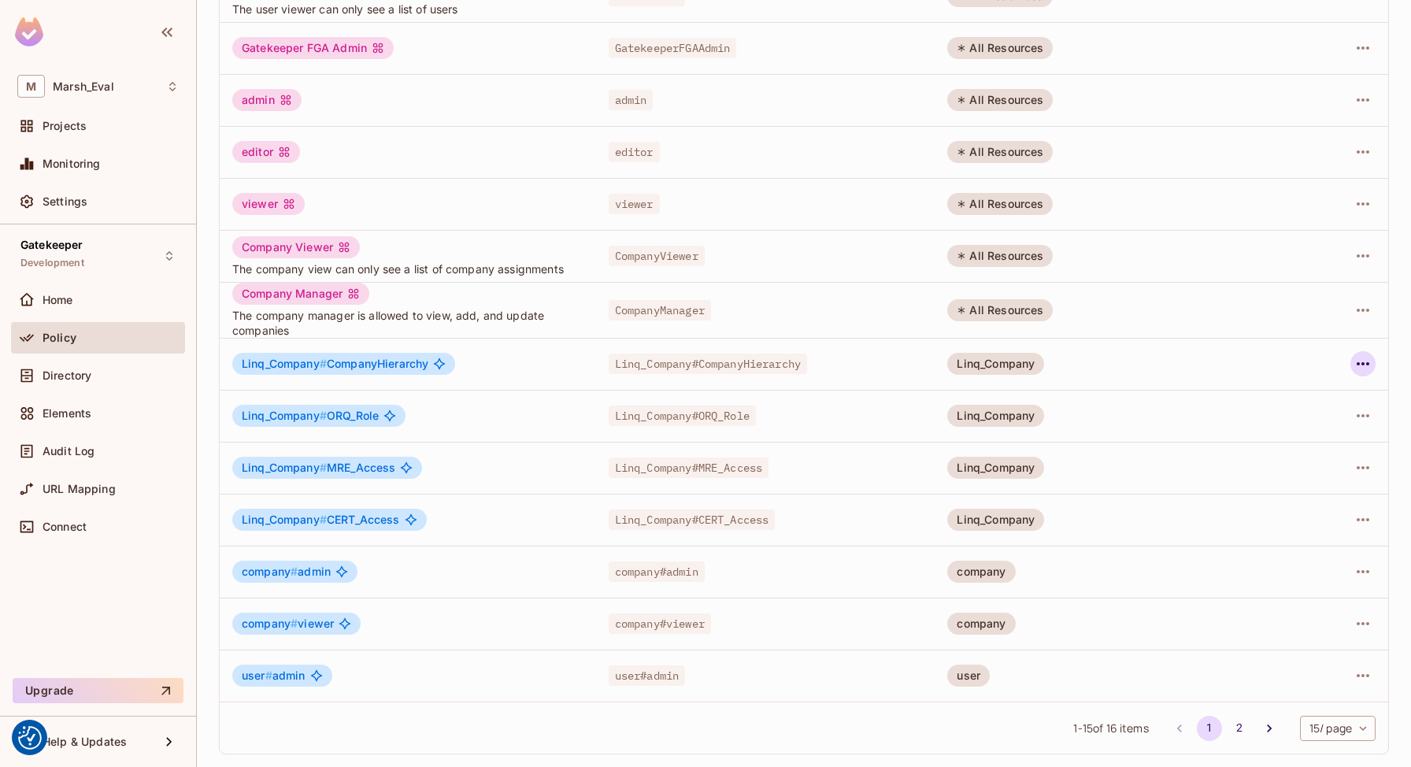
click at [1353, 369] on icon "button" at bounding box center [1362, 363] width 19 height 19
click at [1260, 473] on div "Delete Role" at bounding box center [1287, 469] width 61 height 16
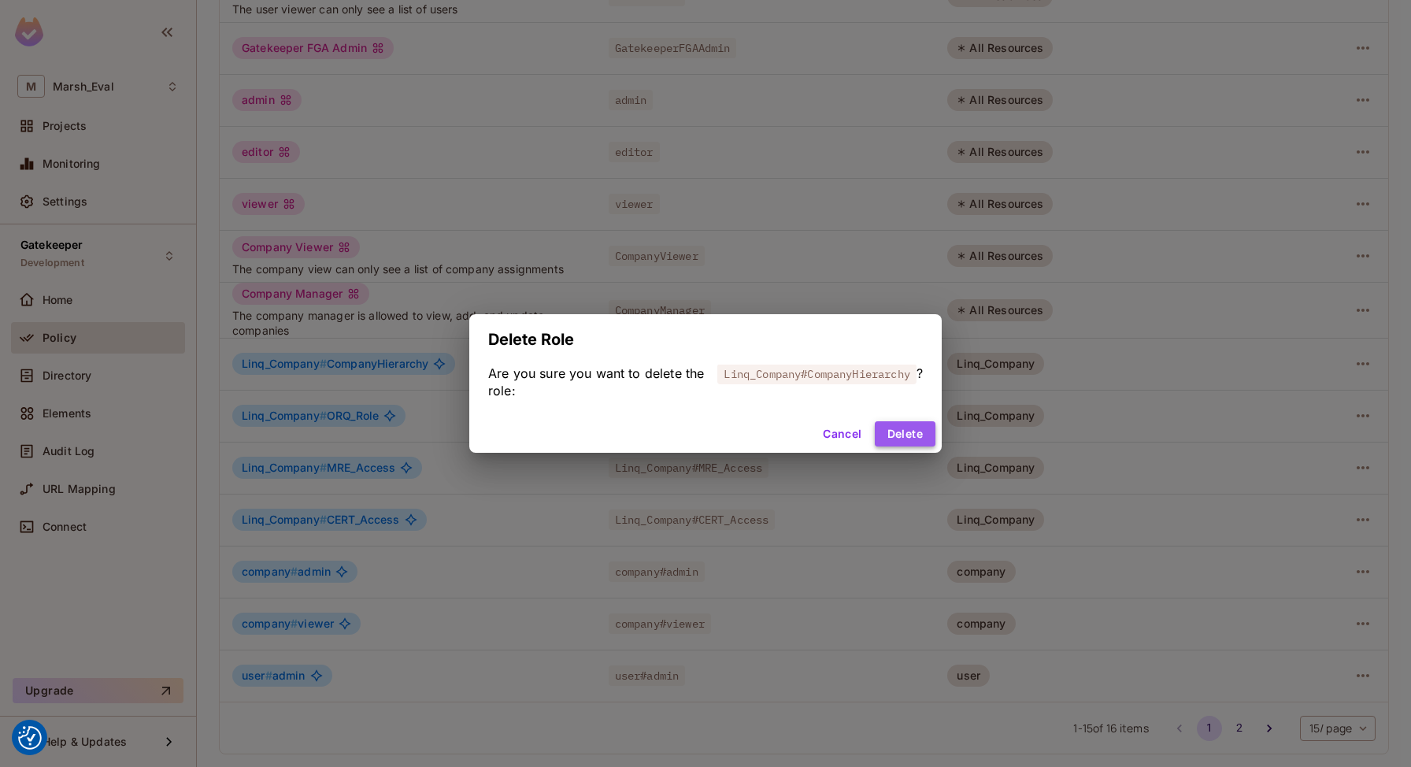
click at [923, 435] on button "Delete" at bounding box center [905, 433] width 61 height 25
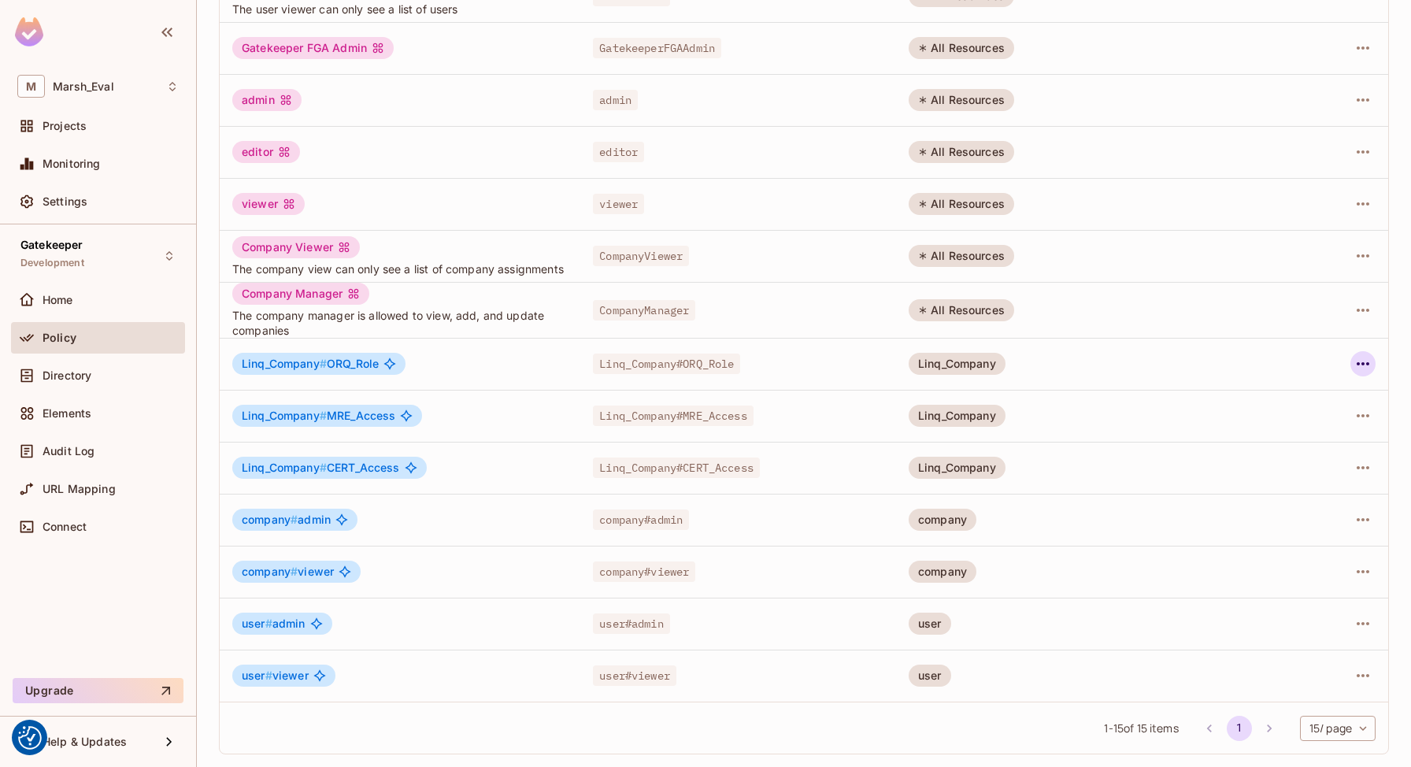
click at [1351, 357] on button "button" at bounding box center [1362, 363] width 25 height 25
click at [1273, 461] on span "Delete Role" at bounding box center [1287, 473] width 70 height 25
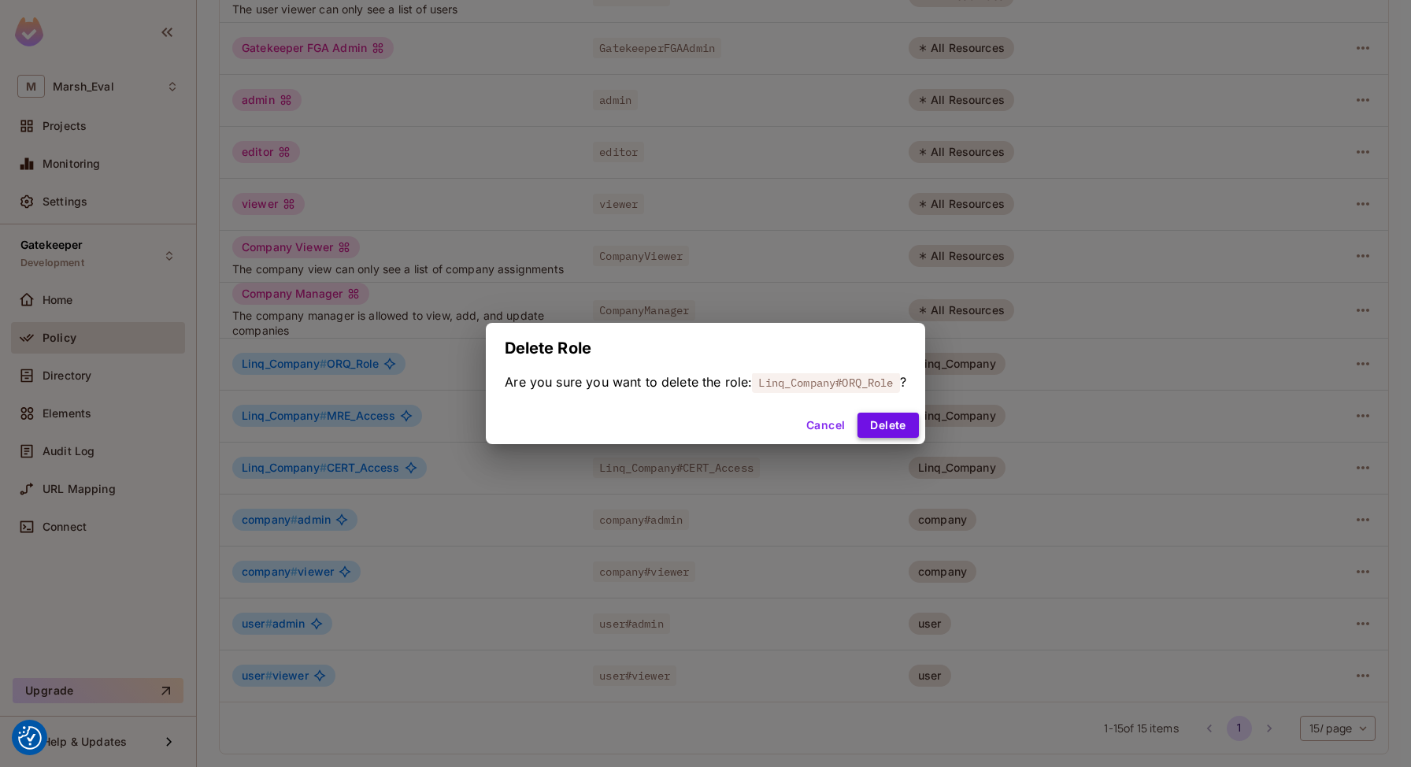
click at [882, 431] on button "Delete" at bounding box center [887, 425] width 61 height 25
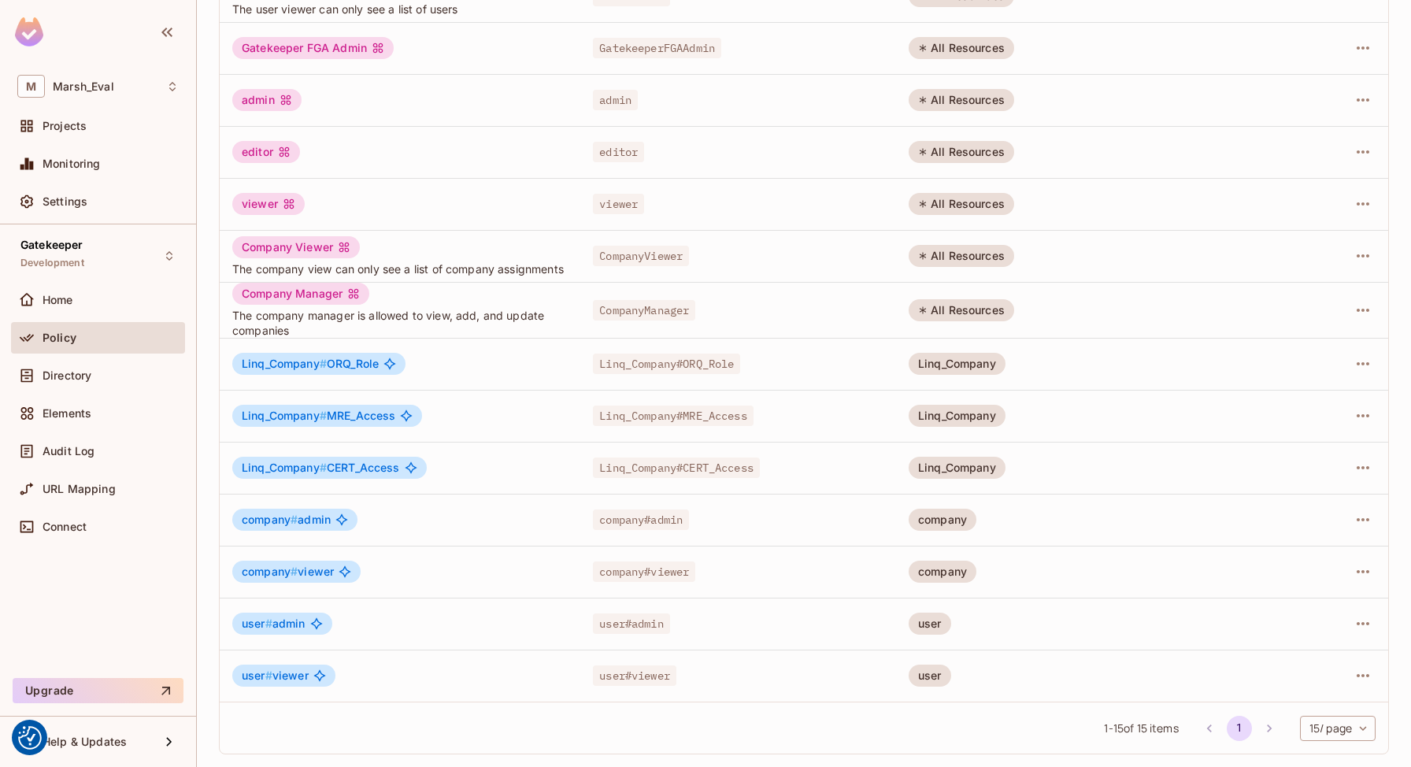
scroll to position [172, 0]
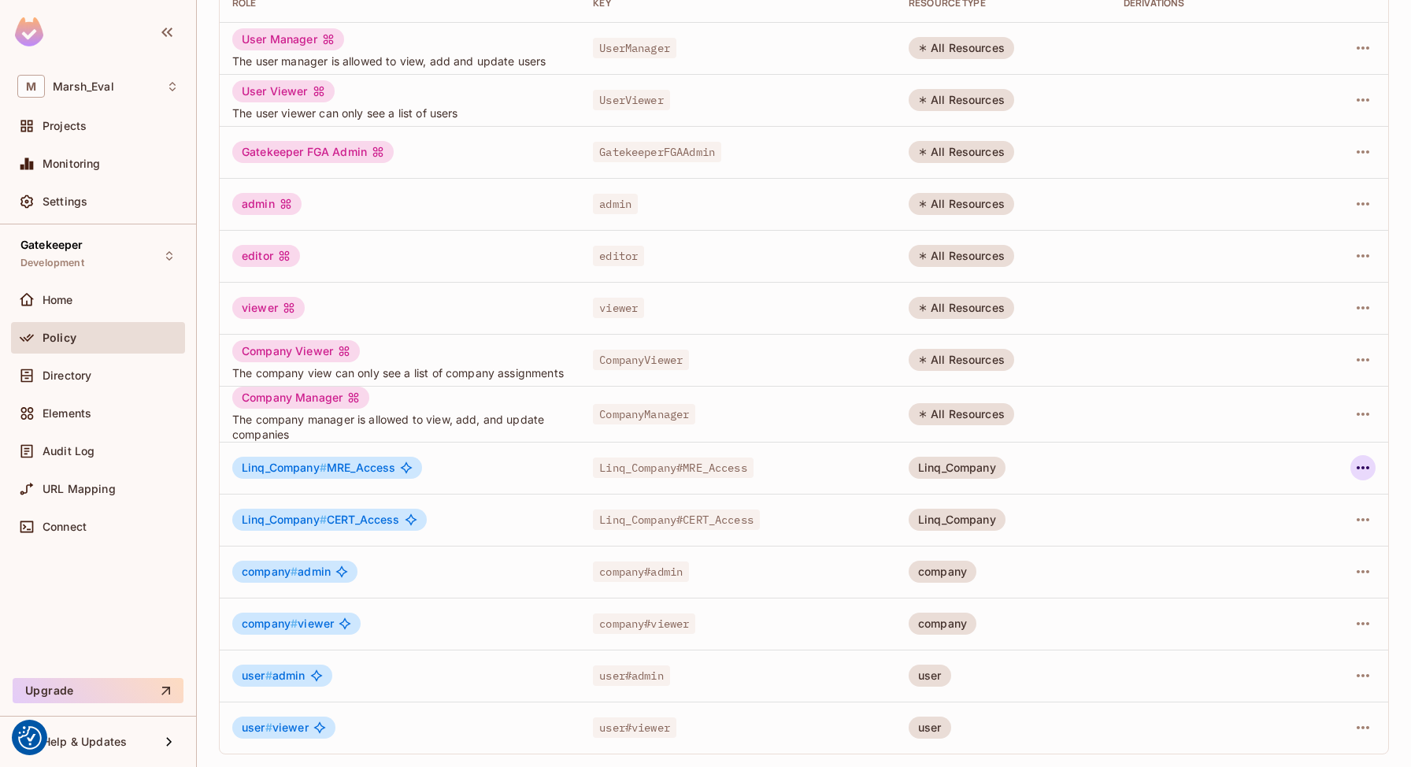
click at [1353, 472] on icon "button" at bounding box center [1362, 467] width 19 height 19
click at [1300, 563] on span "Delete Role" at bounding box center [1287, 573] width 70 height 25
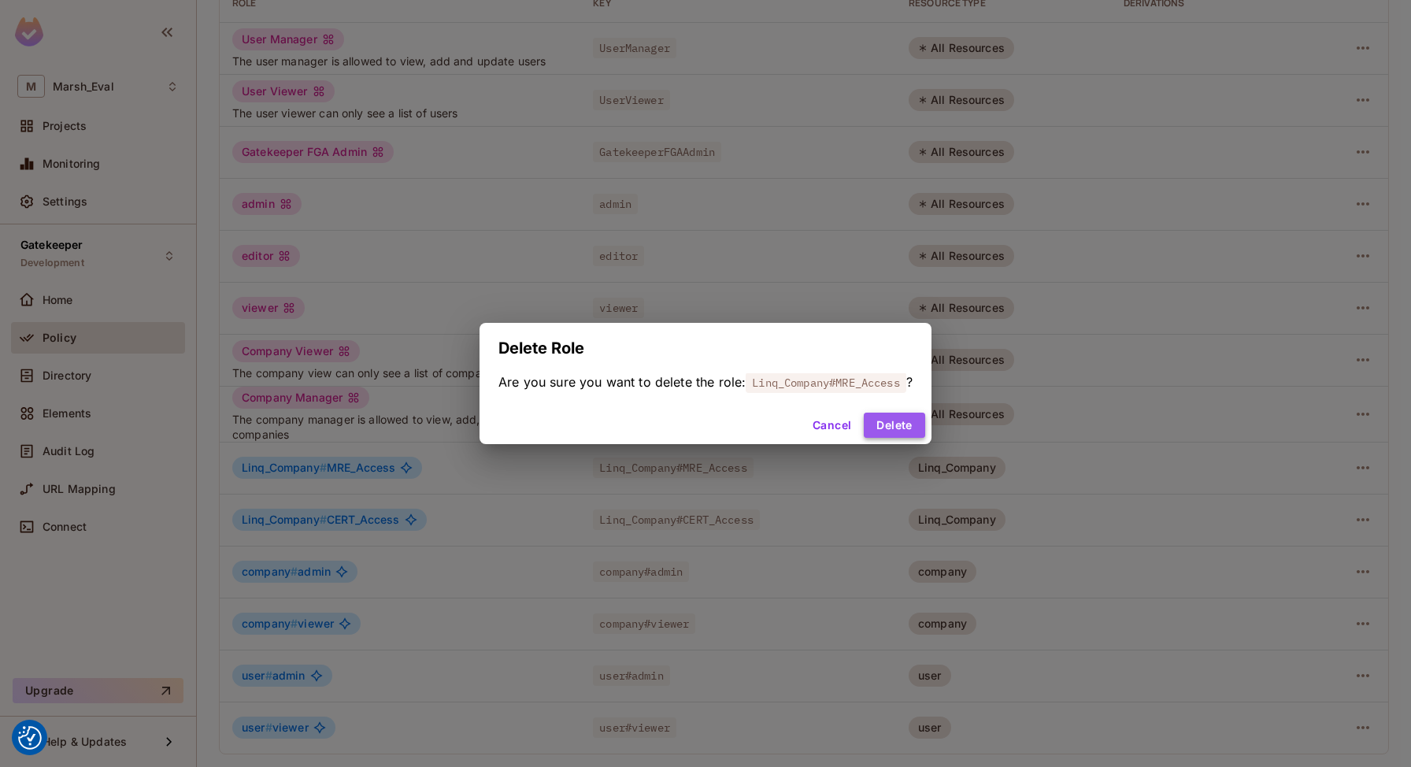
click at [895, 418] on button "Delete" at bounding box center [894, 425] width 61 height 25
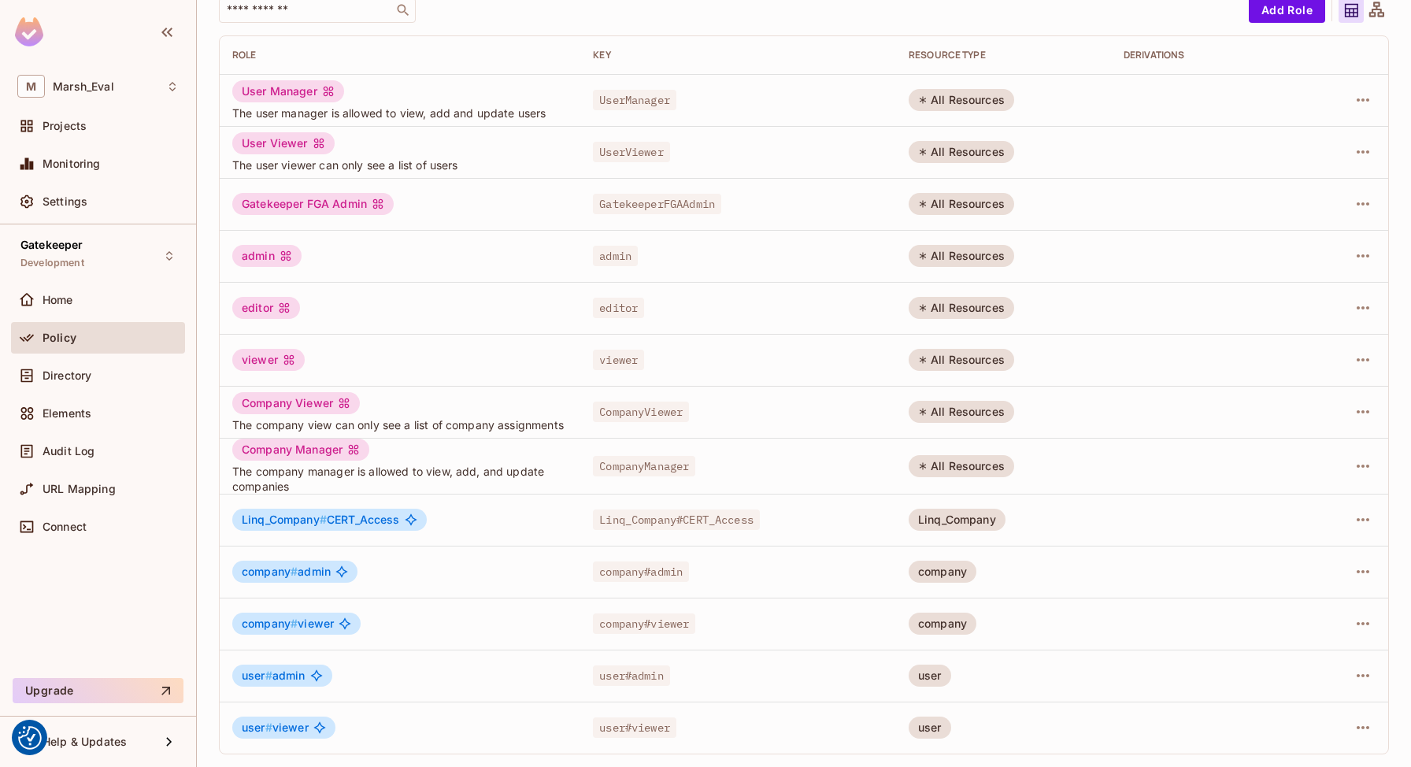
scroll to position [120, 0]
click at [1352, 529] on button "button" at bounding box center [1362, 519] width 25 height 25
click at [1352, 520] on div at bounding box center [705, 383] width 1411 height 767
click at [1353, 520] on icon "button" at bounding box center [1362, 519] width 19 height 19
click at [1287, 617] on div "Delete Role" at bounding box center [1287, 625] width 61 height 16
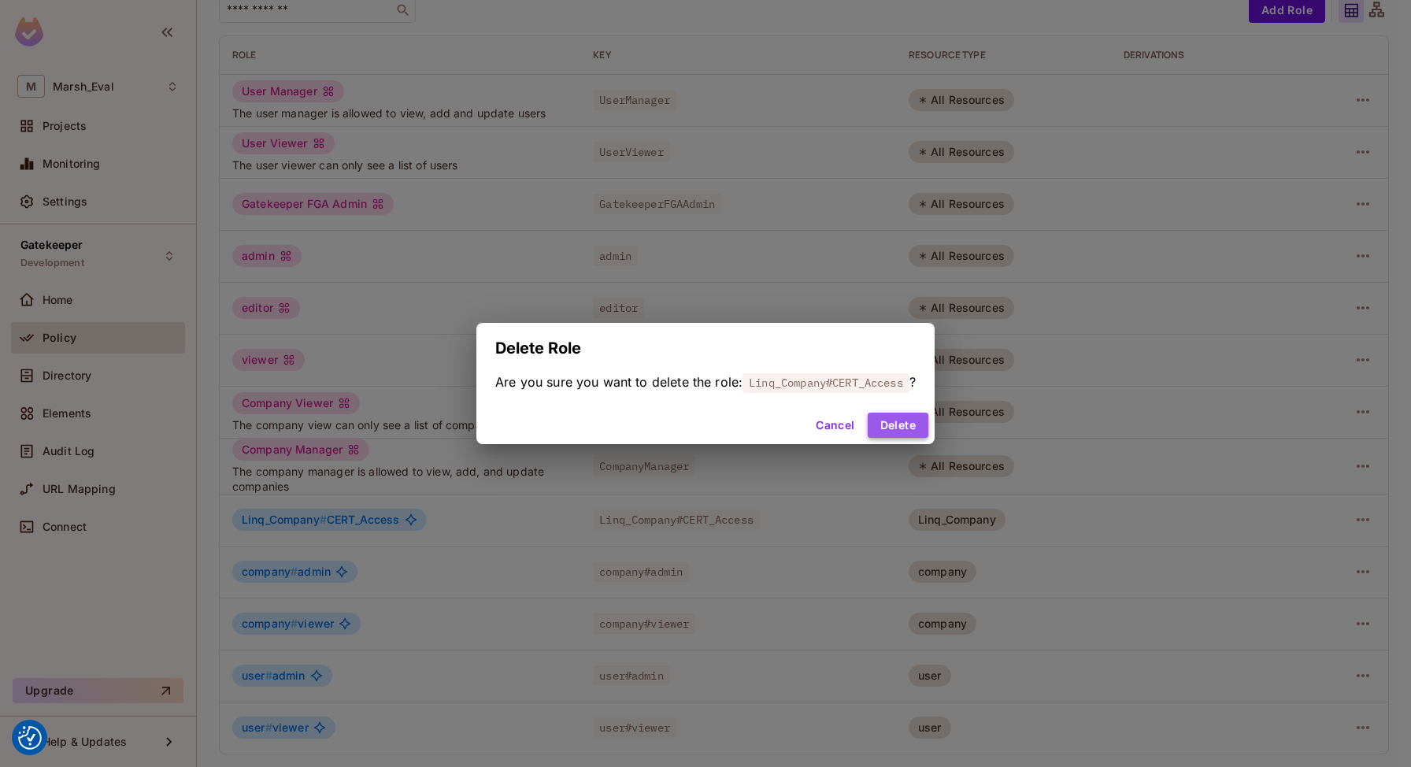
click at [917, 415] on button "Delete" at bounding box center [898, 425] width 61 height 25
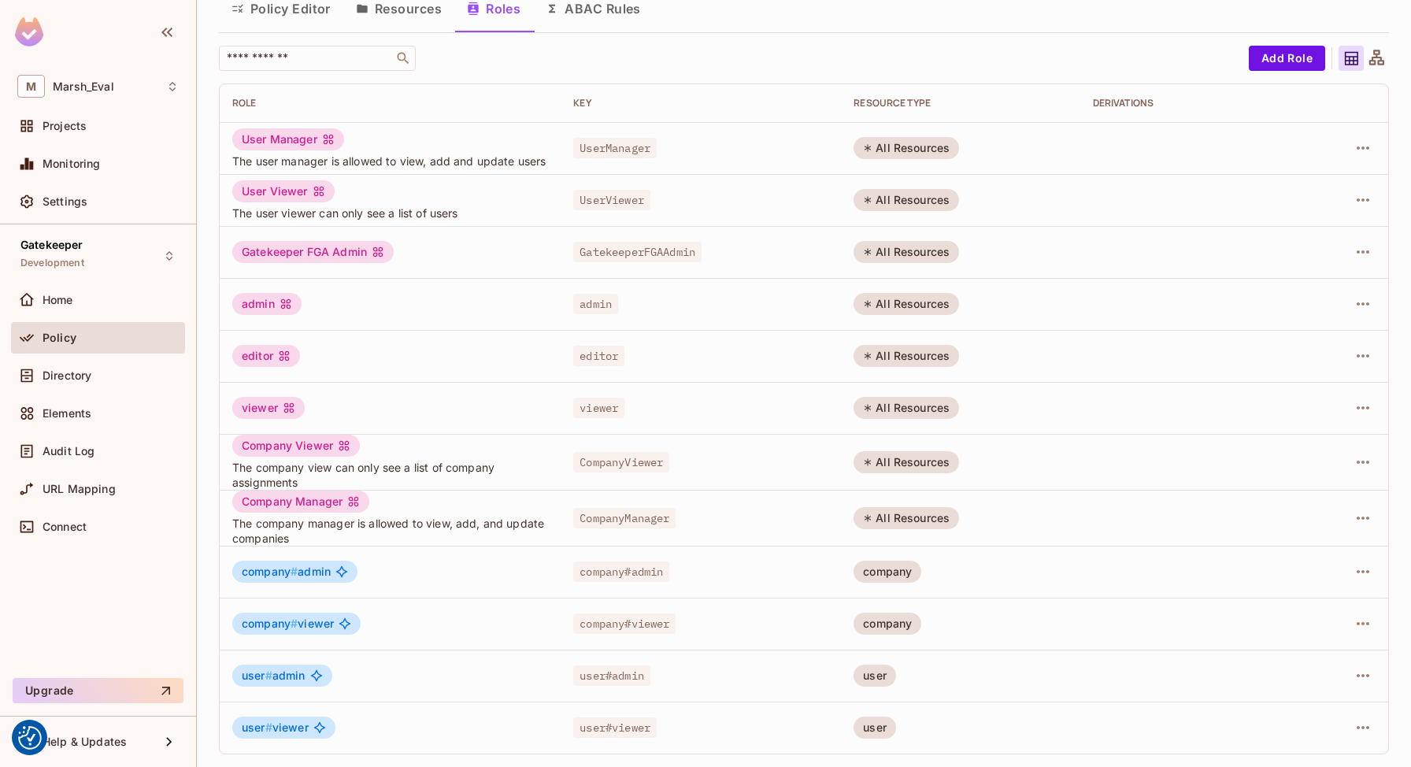
scroll to position [0, 0]
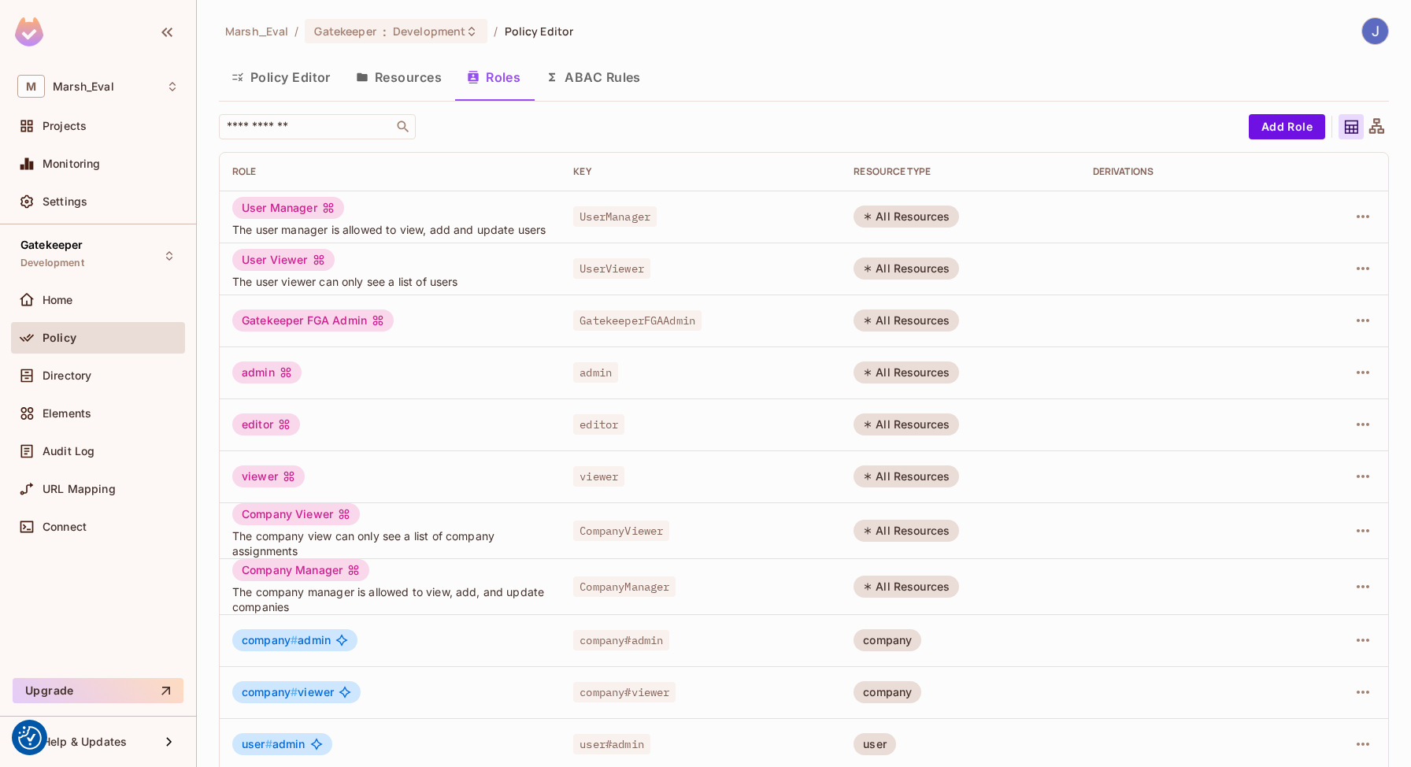
click at [403, 59] on button "Resources" at bounding box center [398, 76] width 111 height 39
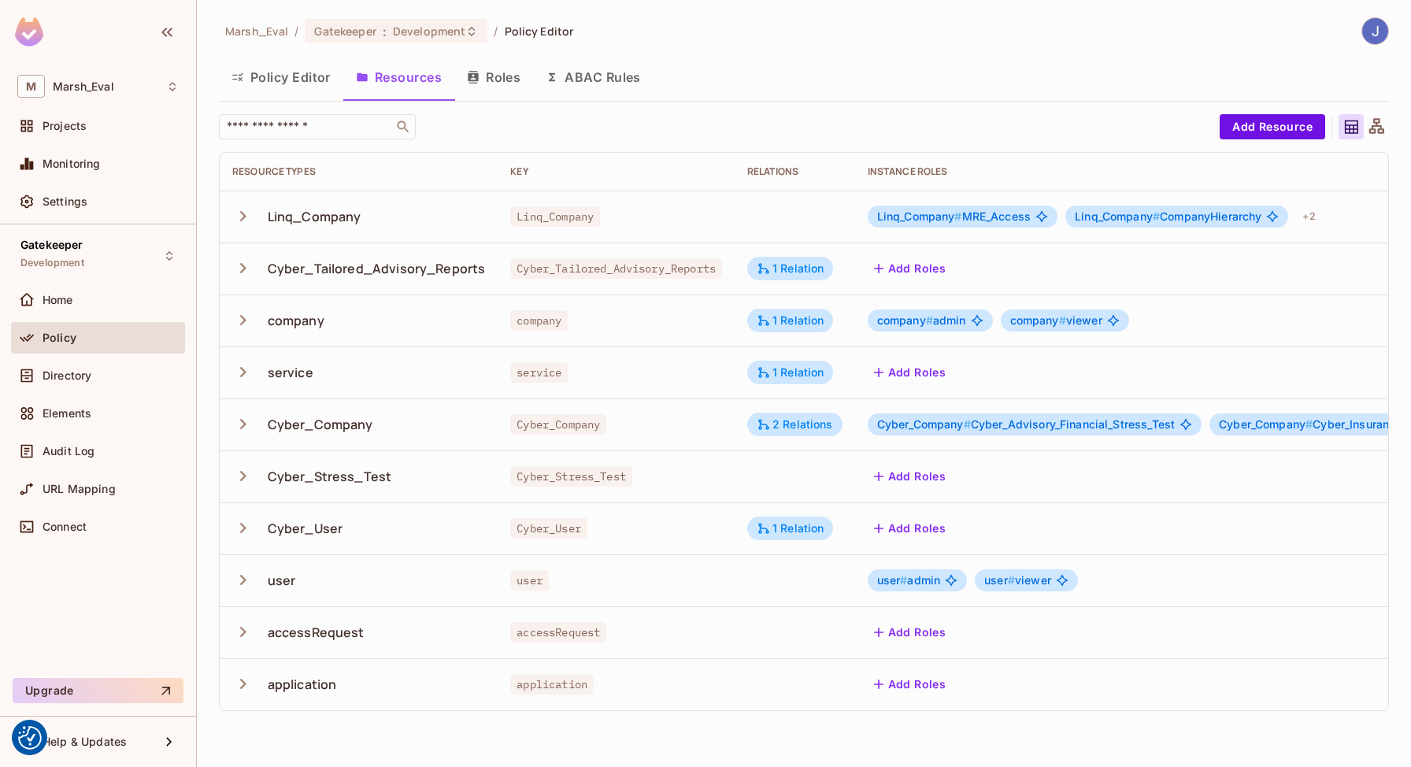
click at [399, 70] on button "Resources" at bounding box center [398, 76] width 111 height 39
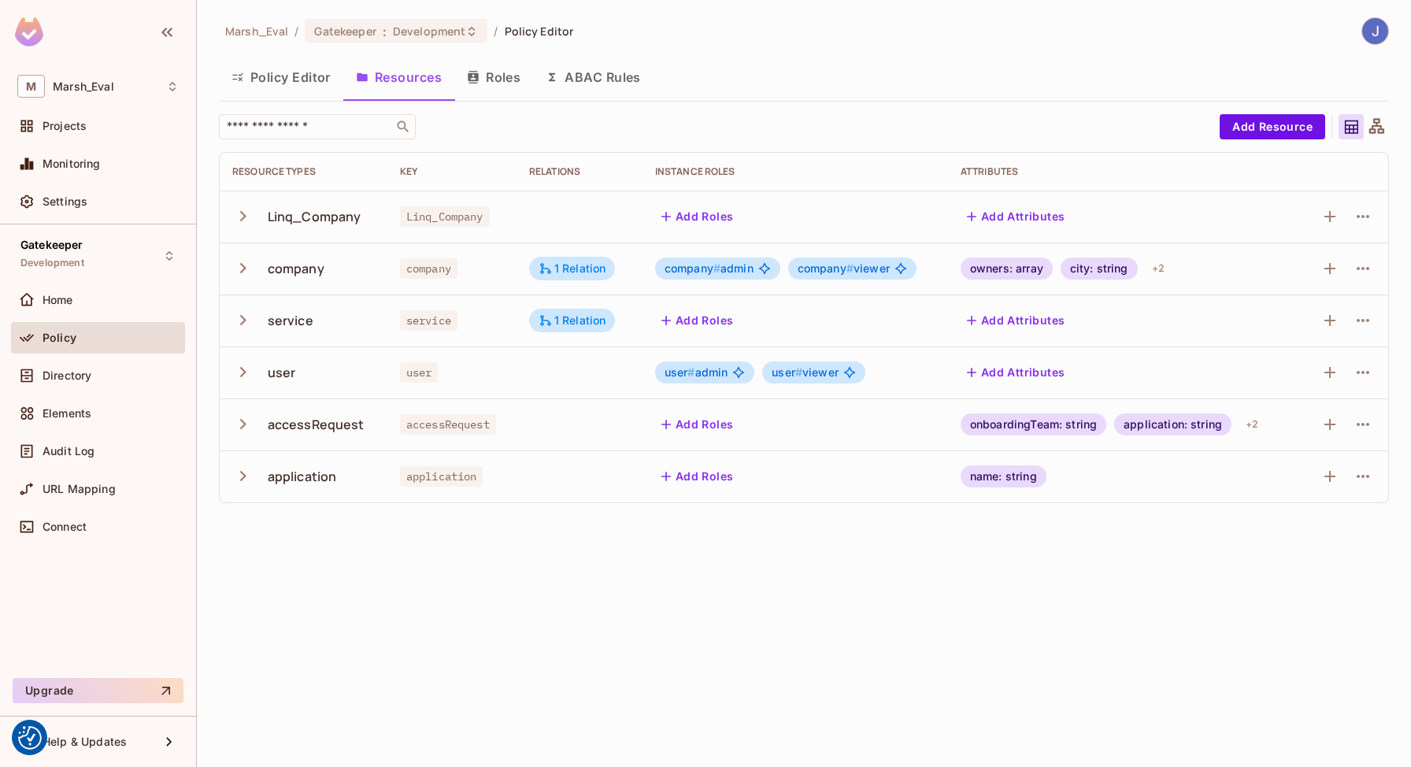
click at [1379, 224] on td at bounding box center [1343, 217] width 89 height 52
click at [1362, 224] on icon "button" at bounding box center [1362, 216] width 19 height 19
click at [1289, 324] on span "Delete Resource" at bounding box center [1300, 313] width 97 height 25
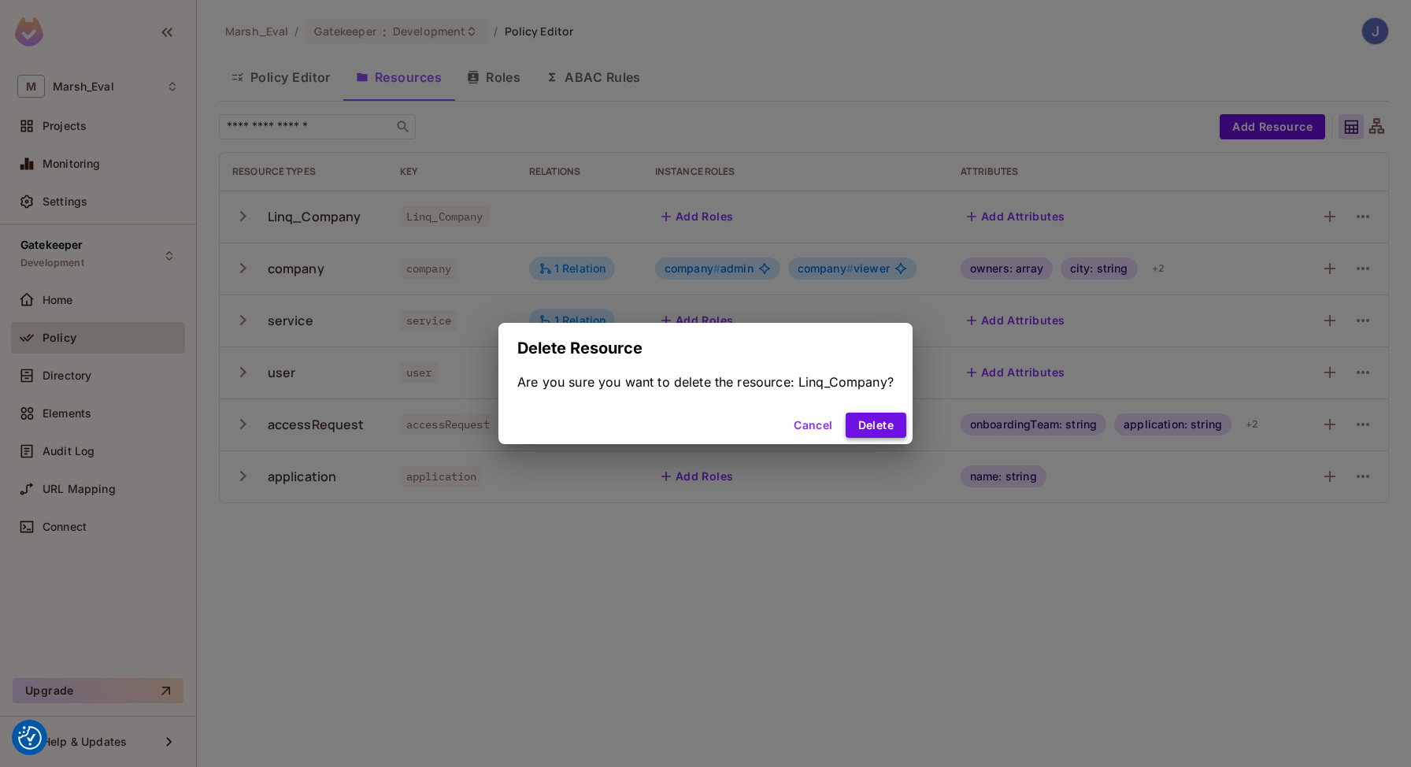
click at [892, 417] on button "Delete" at bounding box center [875, 425] width 61 height 25
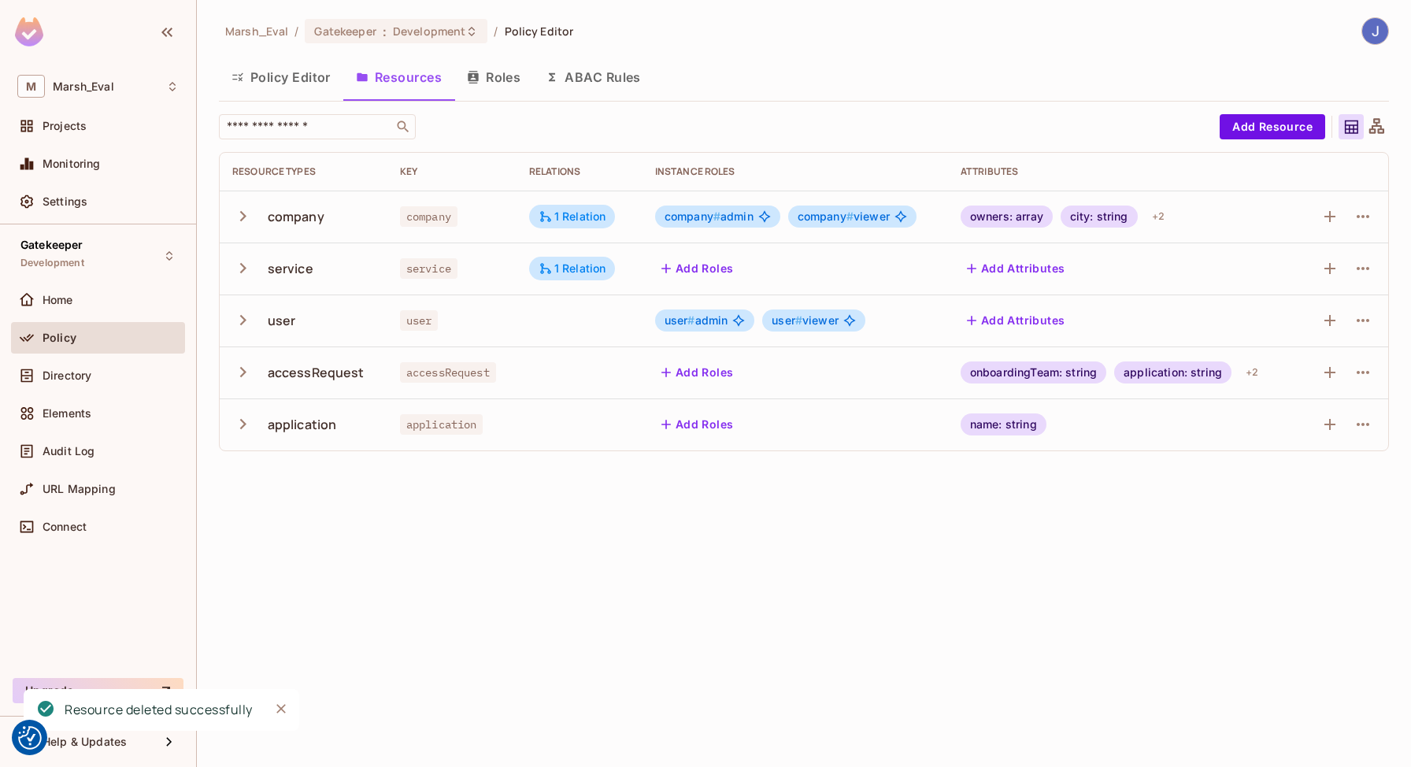
click at [594, 83] on button "ABAC Rules" at bounding box center [593, 76] width 120 height 39
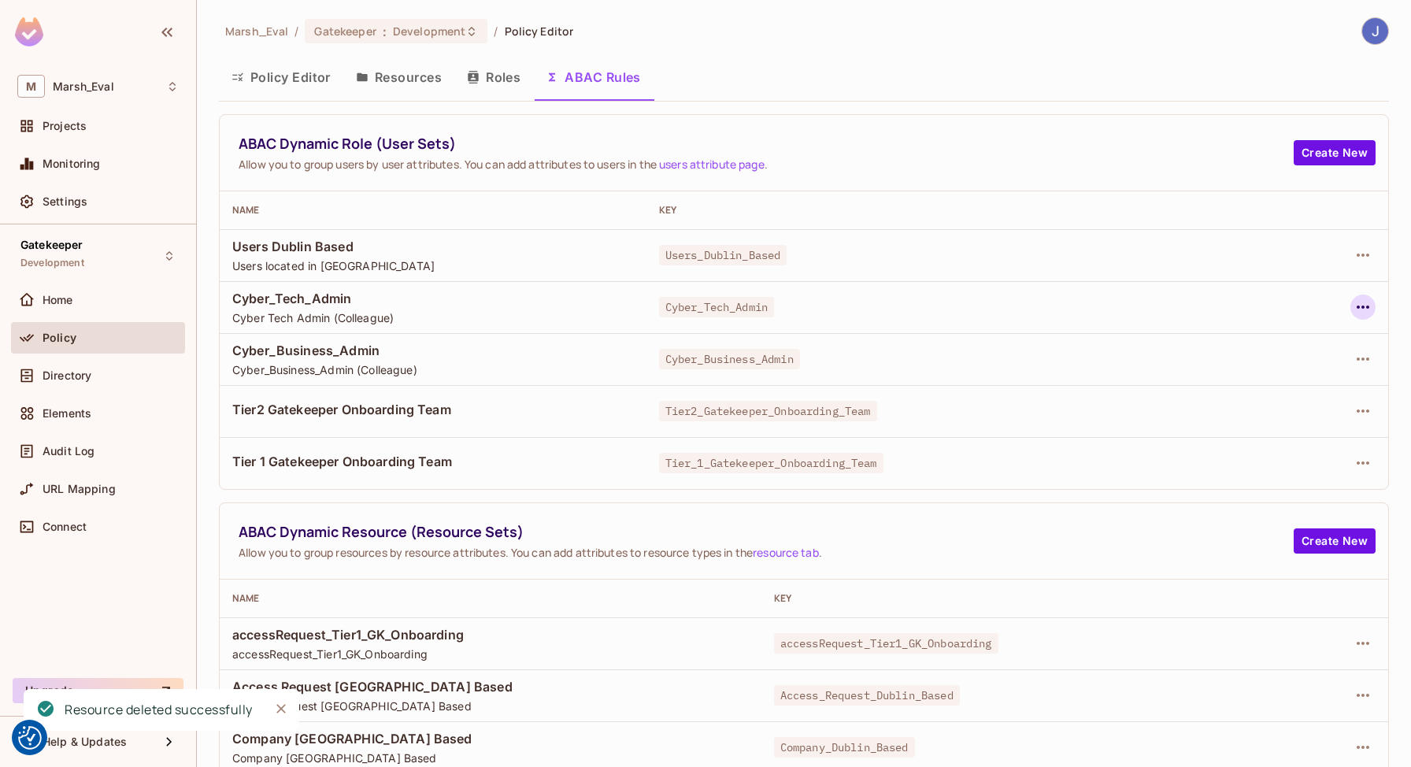
click at [1353, 309] on icon "button" at bounding box center [1362, 307] width 19 height 19
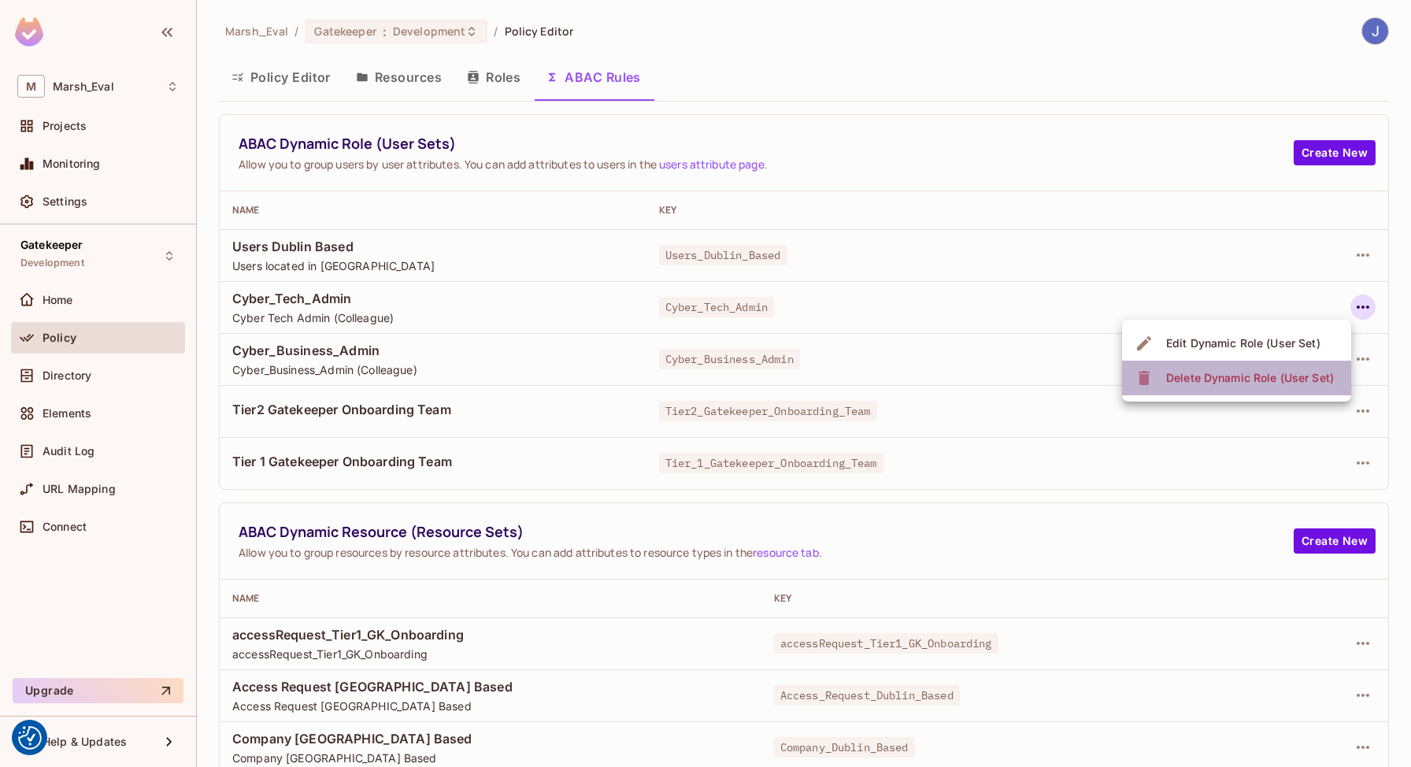
click at [1278, 386] on span "Delete Dynamic Role (User Set)" at bounding box center [1249, 377] width 177 height 25
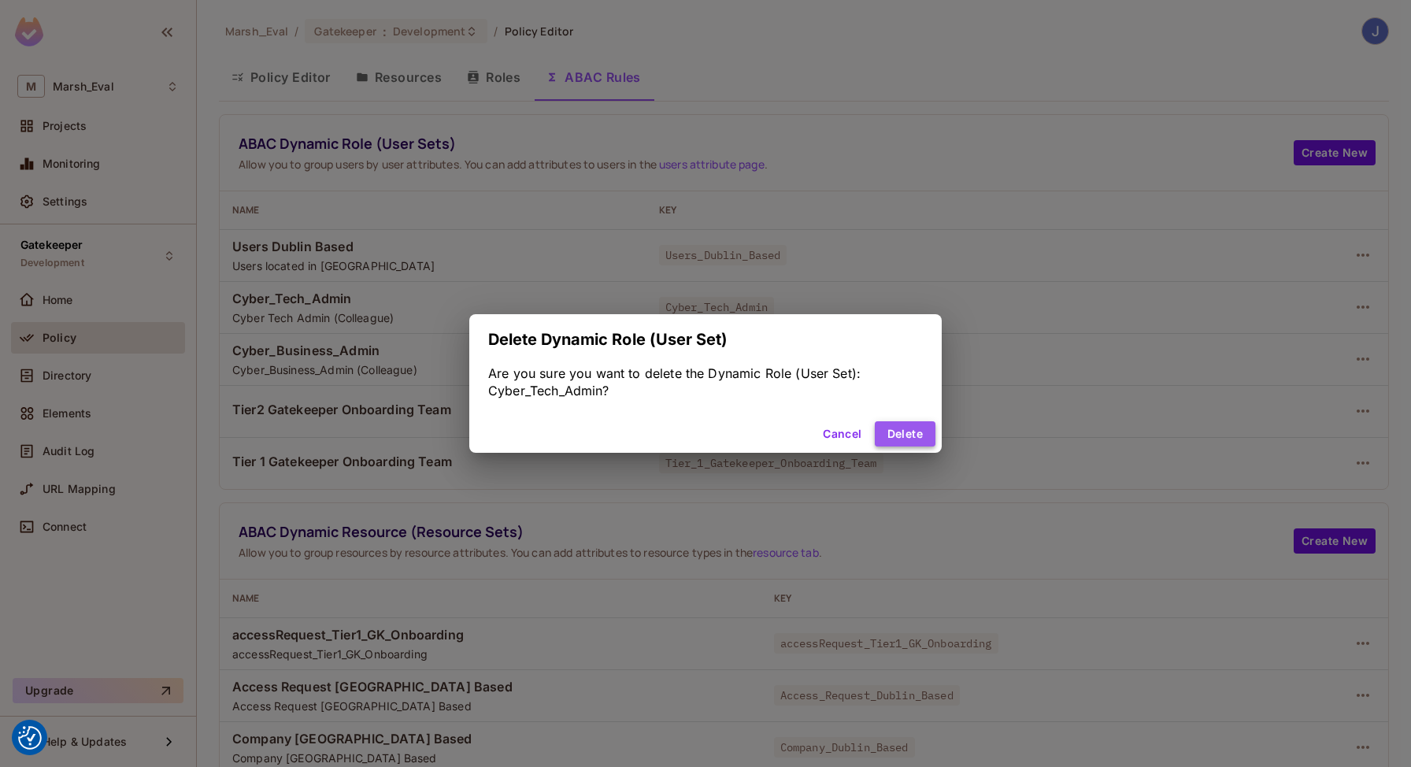
click at [910, 428] on button "Delete" at bounding box center [905, 433] width 61 height 25
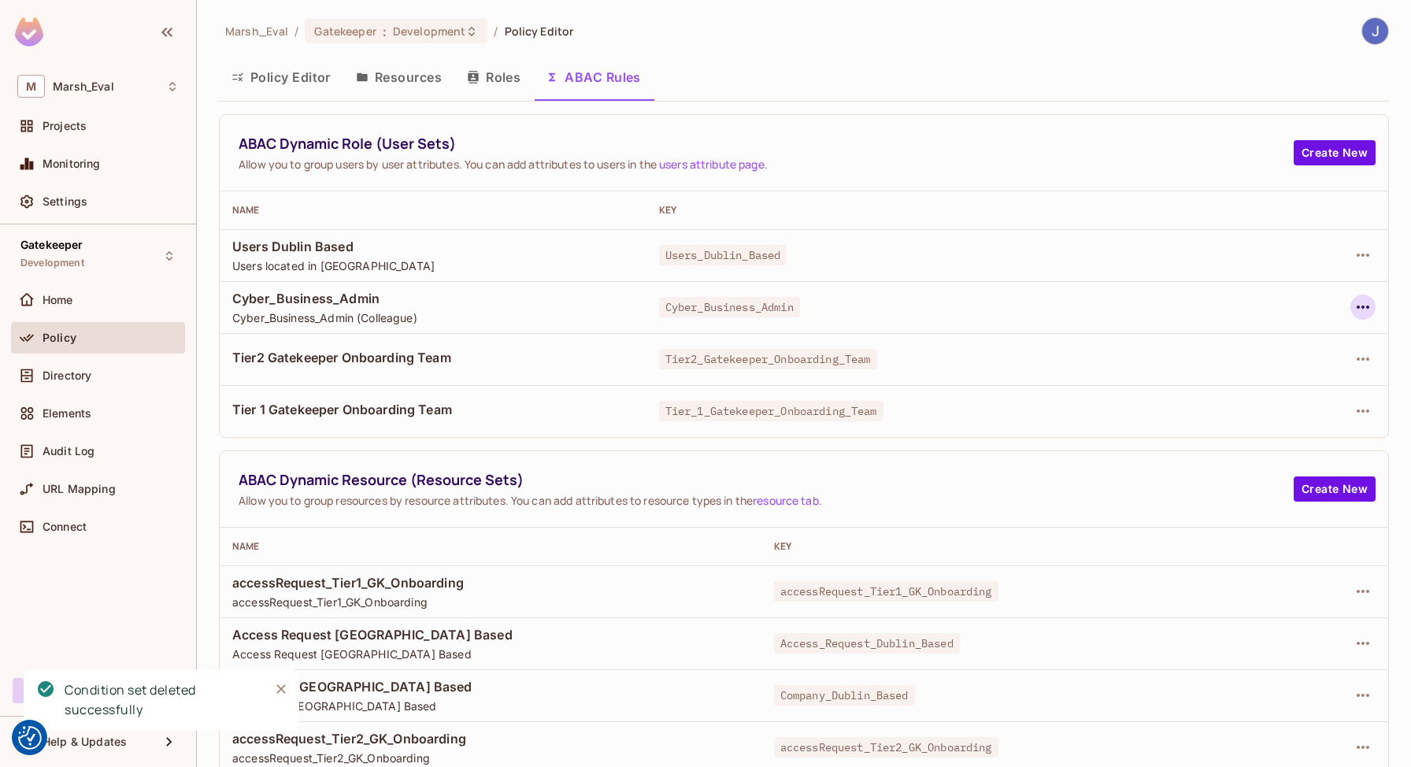
click at [1353, 312] on icon "button" at bounding box center [1362, 307] width 19 height 19
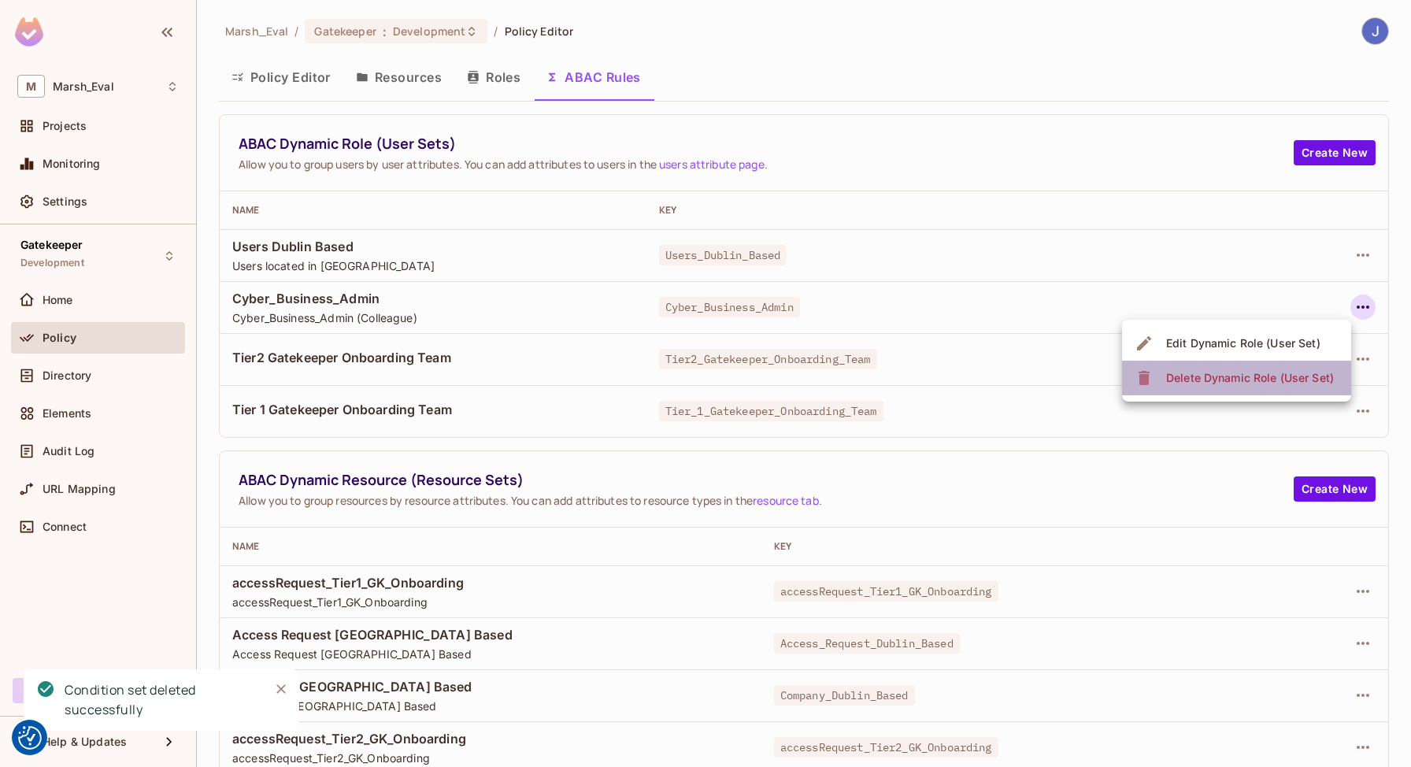
click at [1282, 361] on li "Delete Dynamic Role (User Set)" at bounding box center [1236, 378] width 229 height 35
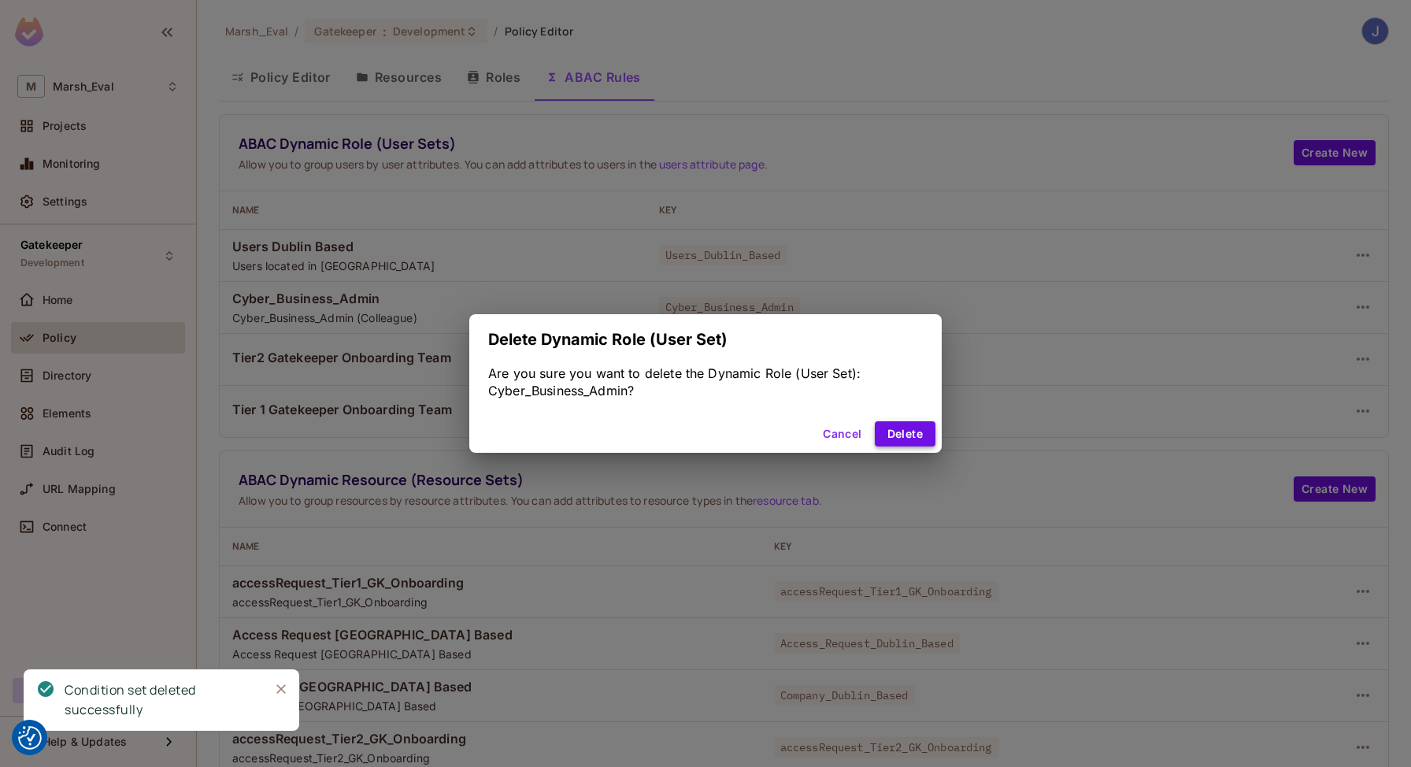
click at [910, 437] on button "Delete" at bounding box center [905, 433] width 61 height 25
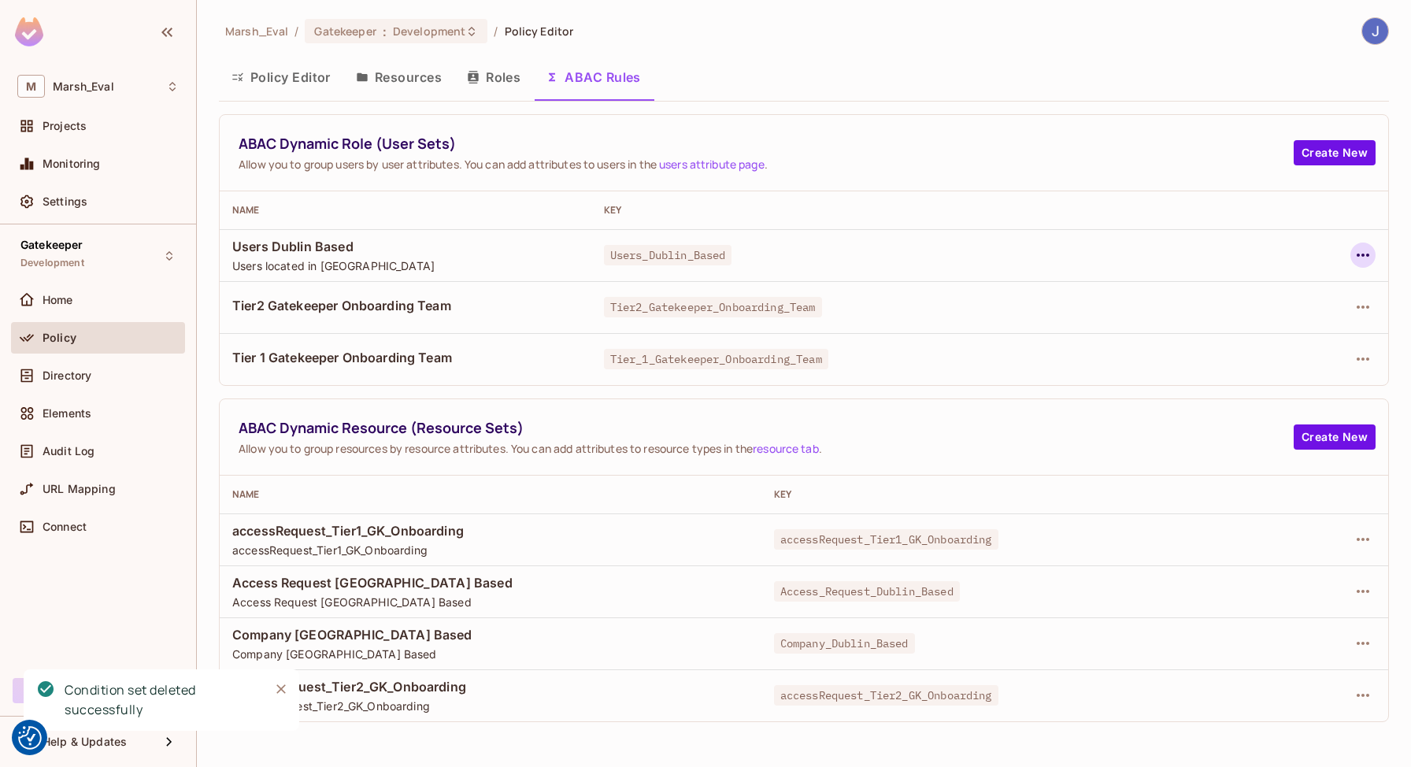
click at [1352, 258] on button "button" at bounding box center [1362, 254] width 25 height 25
click at [1271, 327] on div "Delete Dynamic Role (User Set)" at bounding box center [1262, 326] width 168 height 16
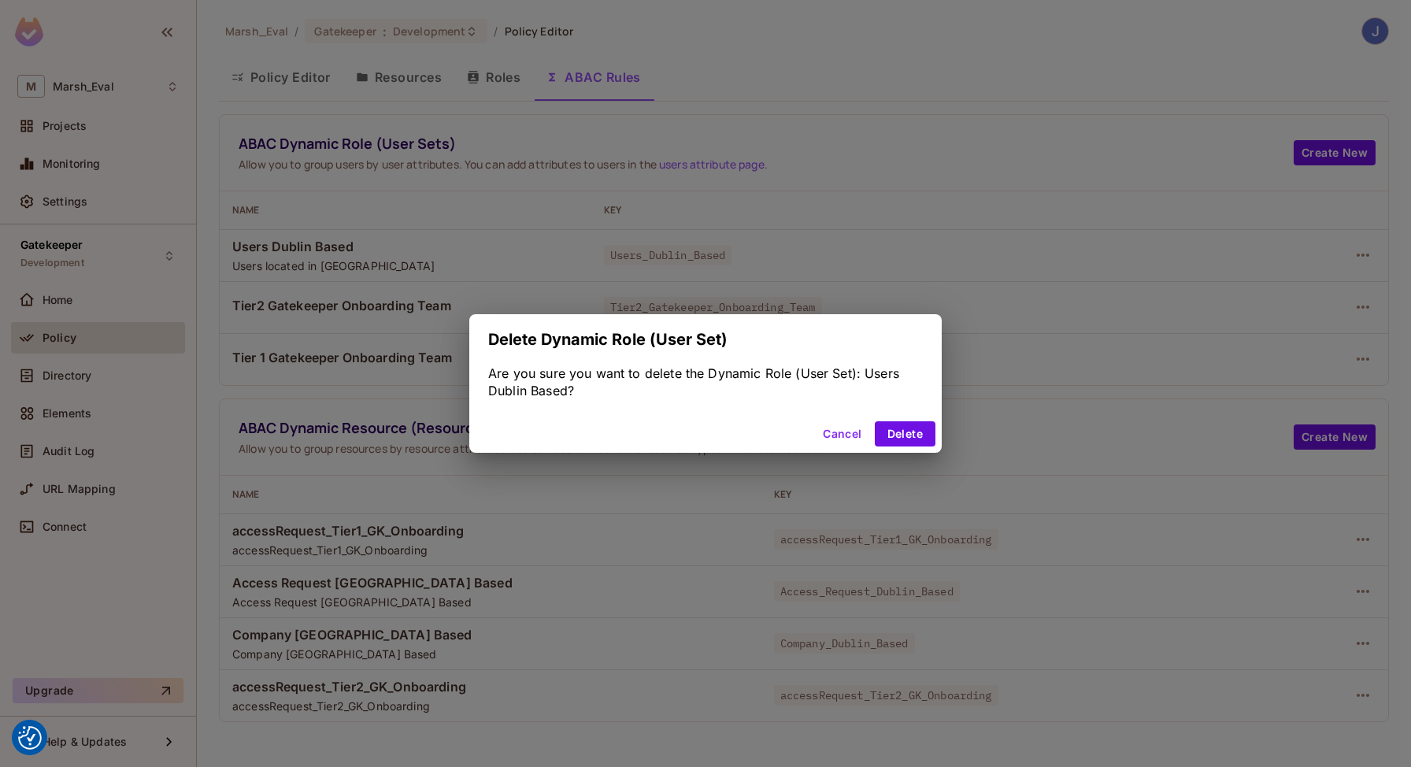
click at [889, 416] on div "Cancel Delete" at bounding box center [705, 434] width 472 height 38
click at [892, 421] on button "Delete" at bounding box center [905, 433] width 61 height 25
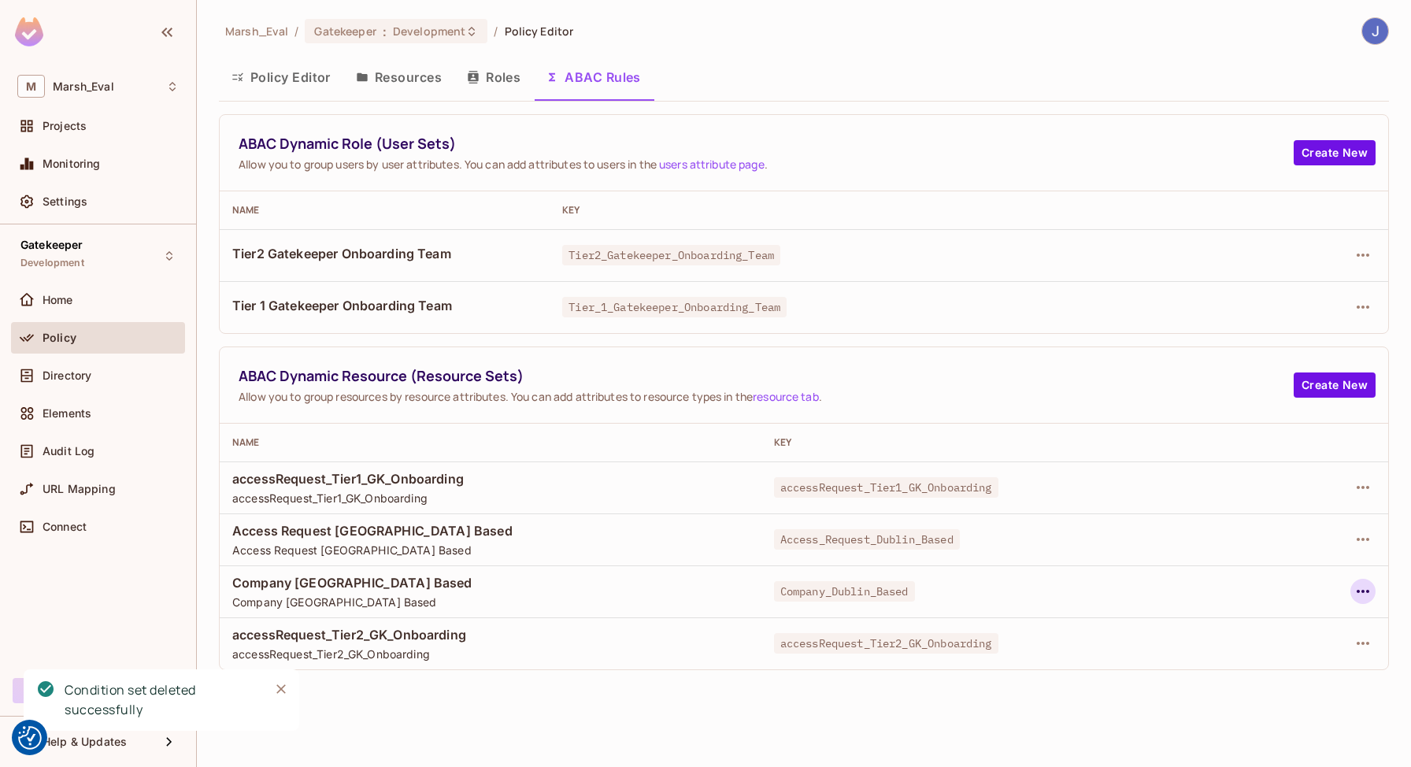
click at [1363, 594] on icon "button" at bounding box center [1362, 591] width 19 height 19
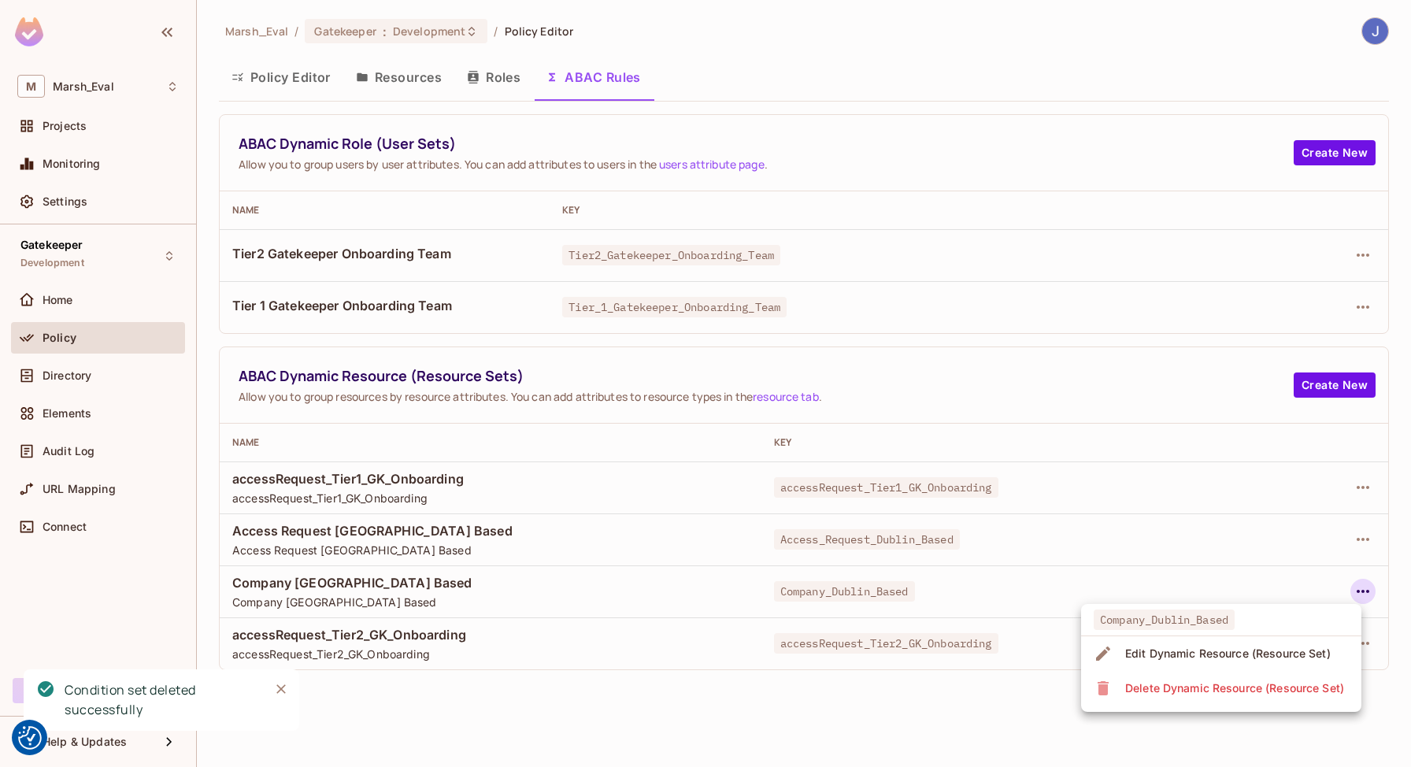
click at [1232, 686] on div "Delete Dynamic Resource (Resource Set)" at bounding box center [1234, 688] width 219 height 16
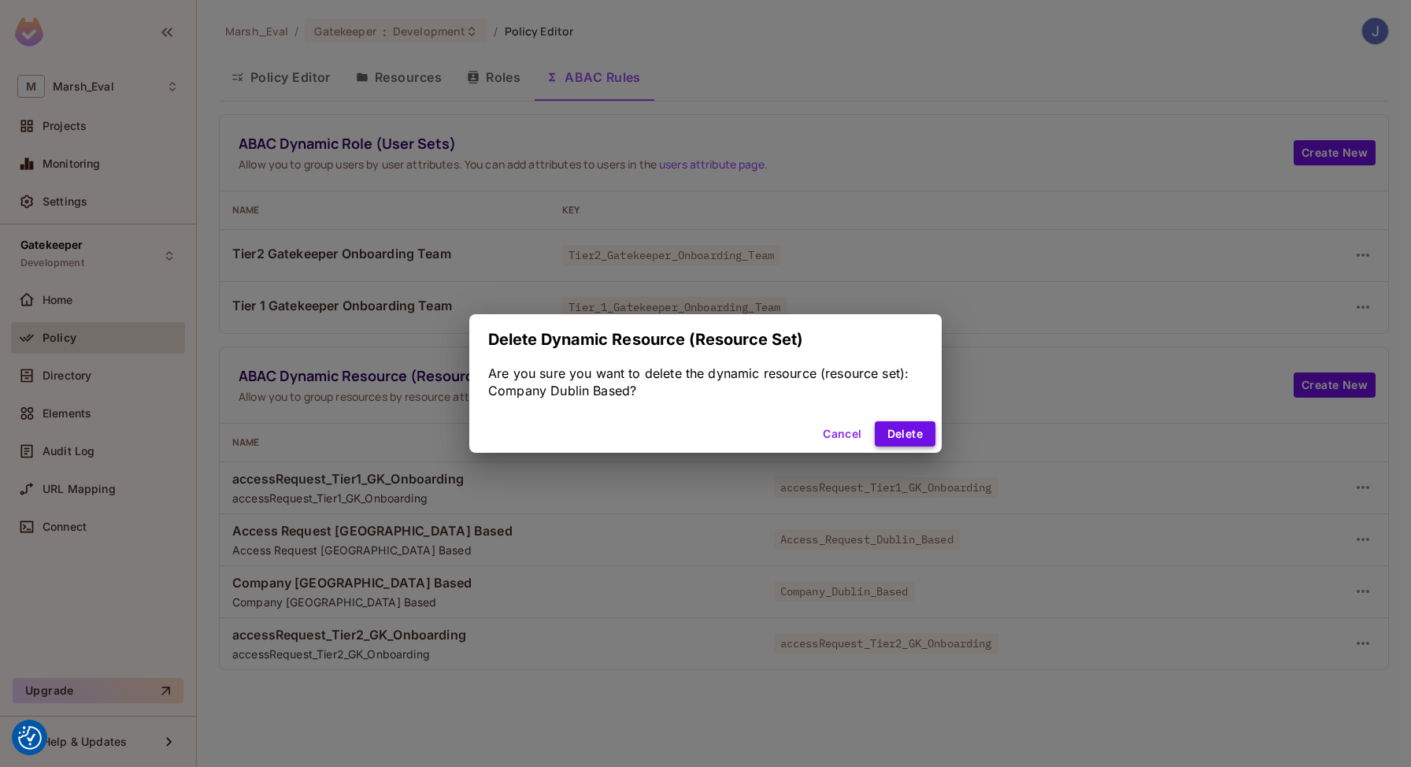
click at [926, 436] on button "Delete" at bounding box center [905, 433] width 61 height 25
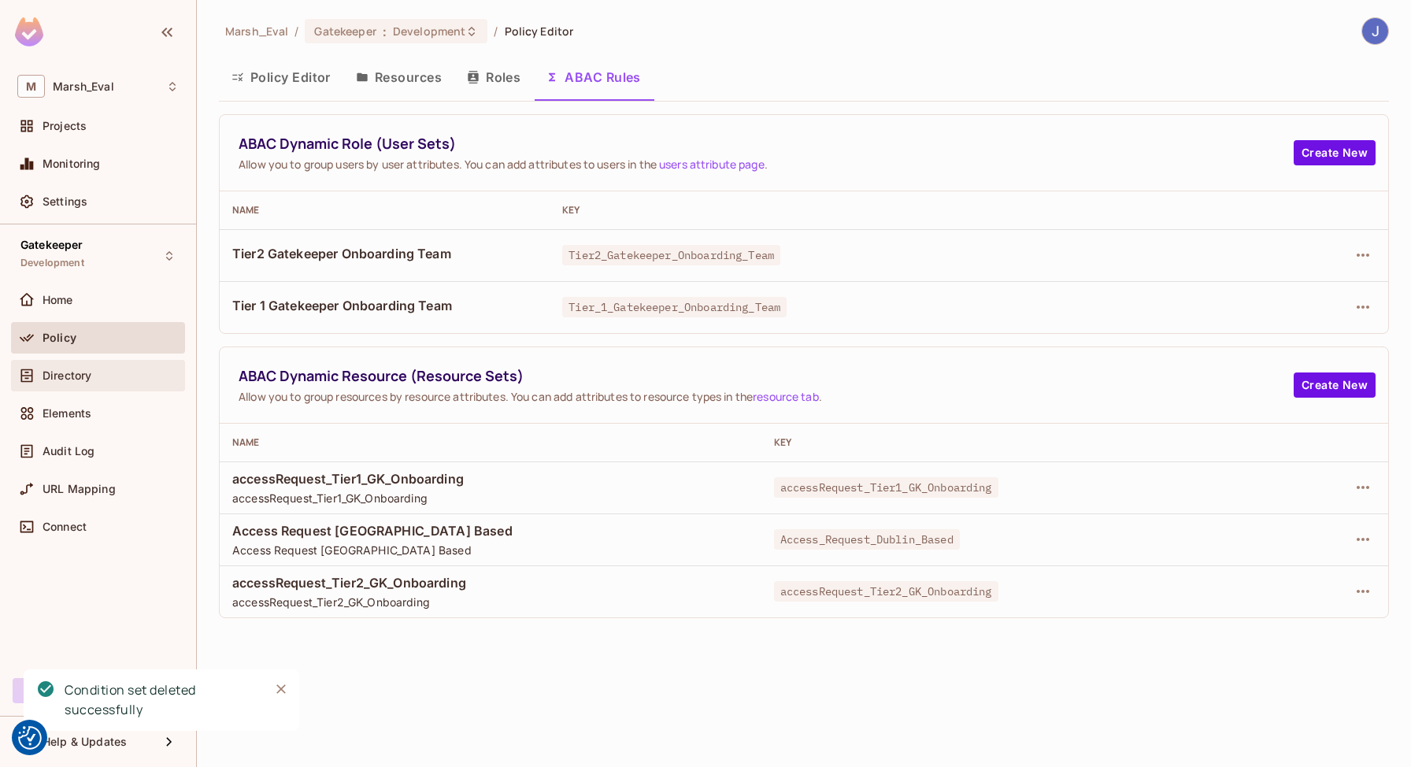
click at [58, 382] on div "Directory" at bounding box center [97, 375] width 161 height 19
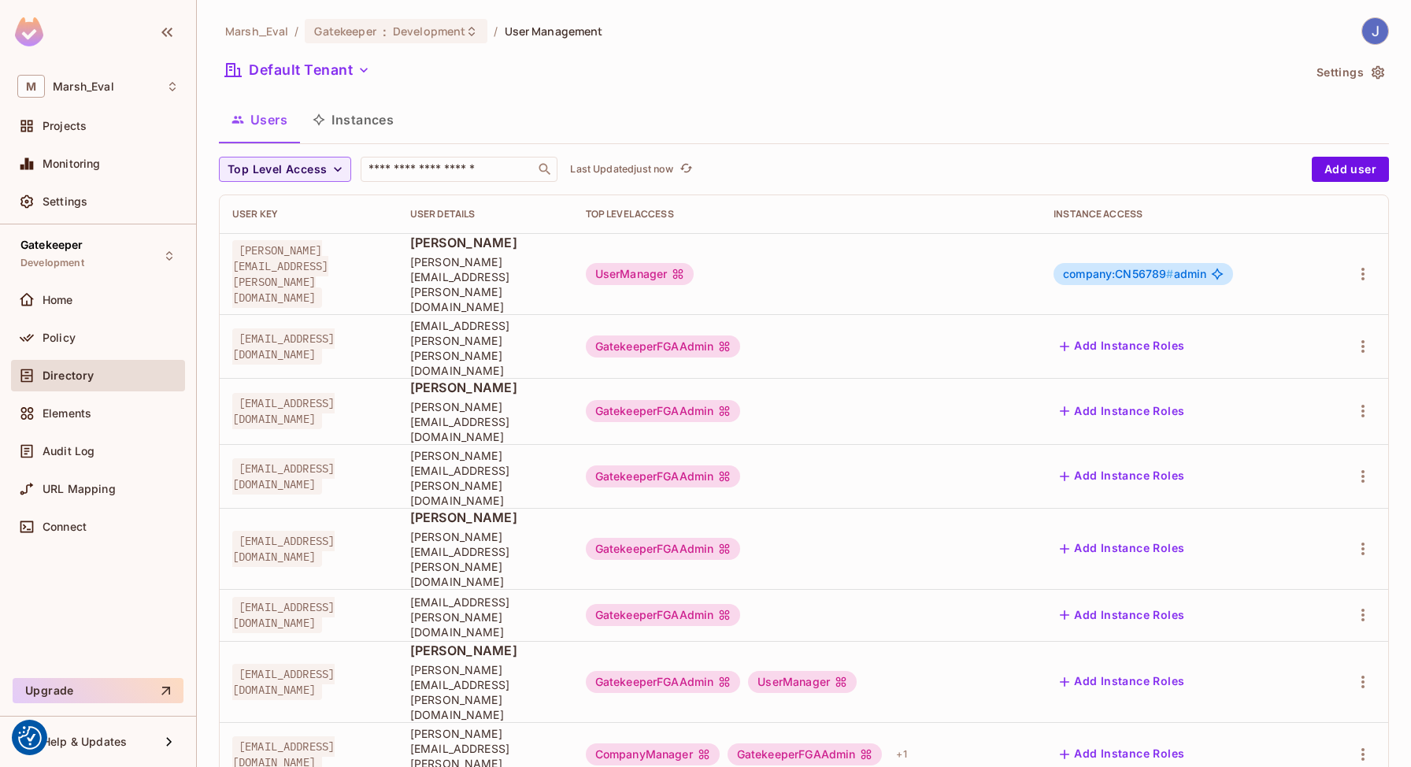
click at [333, 123] on button "Instances" at bounding box center [353, 119] width 106 height 39
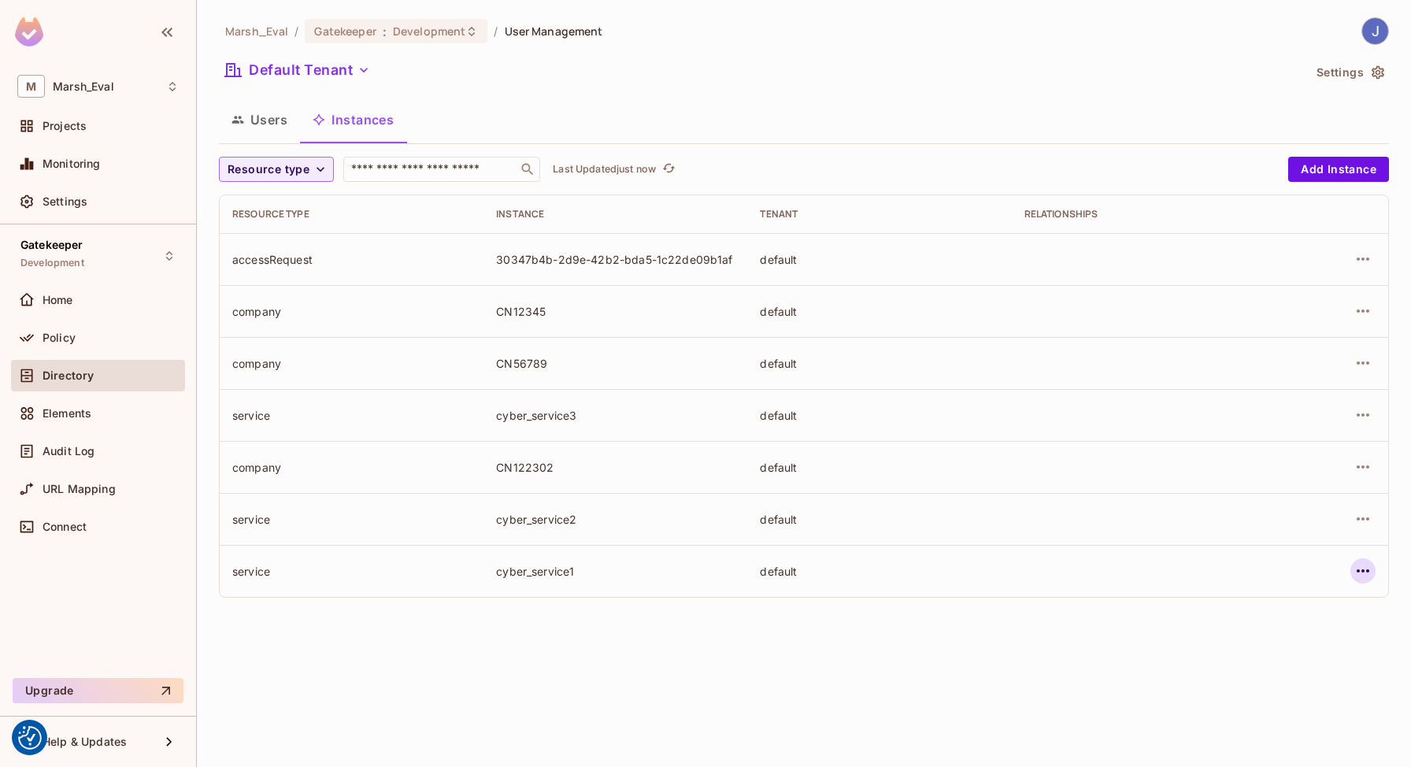
click at [1368, 571] on icon "button" at bounding box center [1362, 570] width 13 height 3
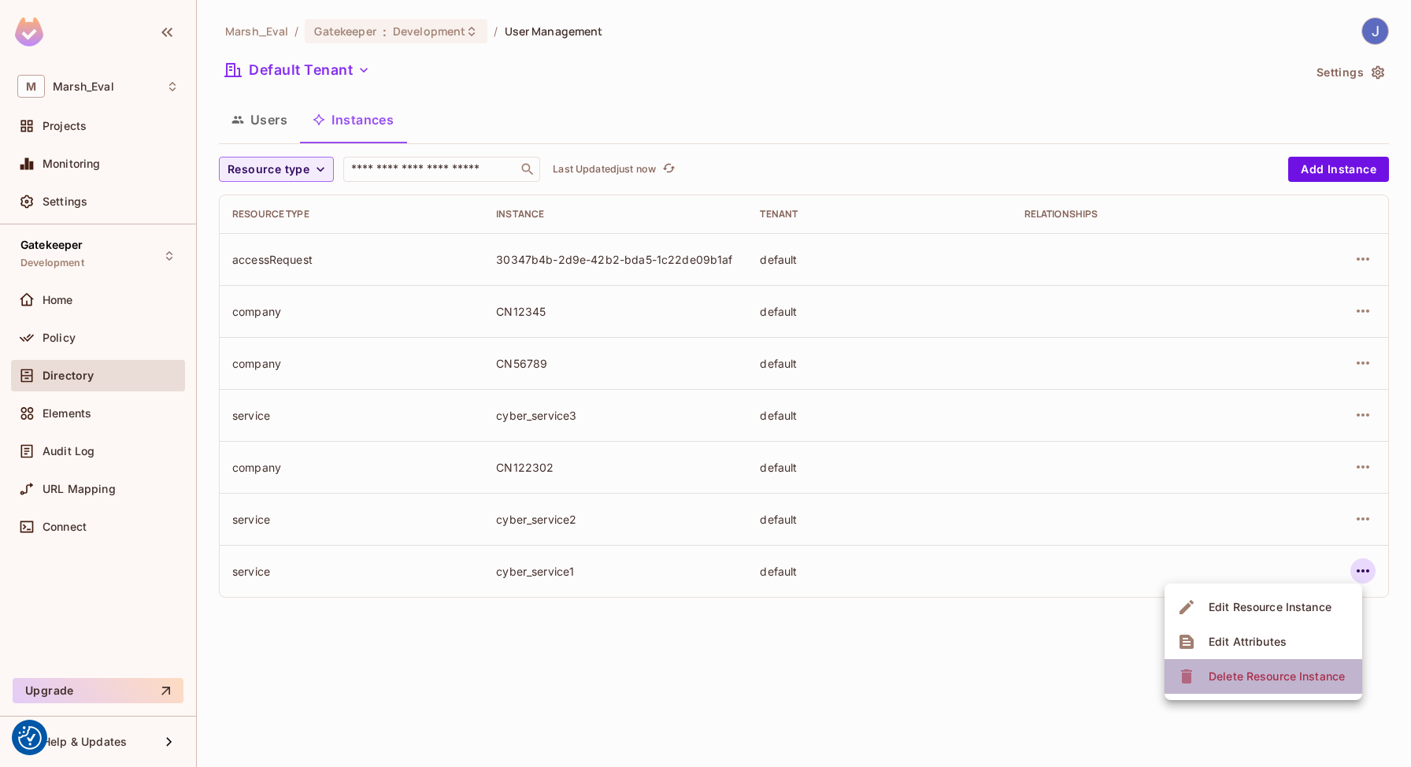
click at [1298, 686] on span "Delete Resource Instance" at bounding box center [1277, 676] width 146 height 25
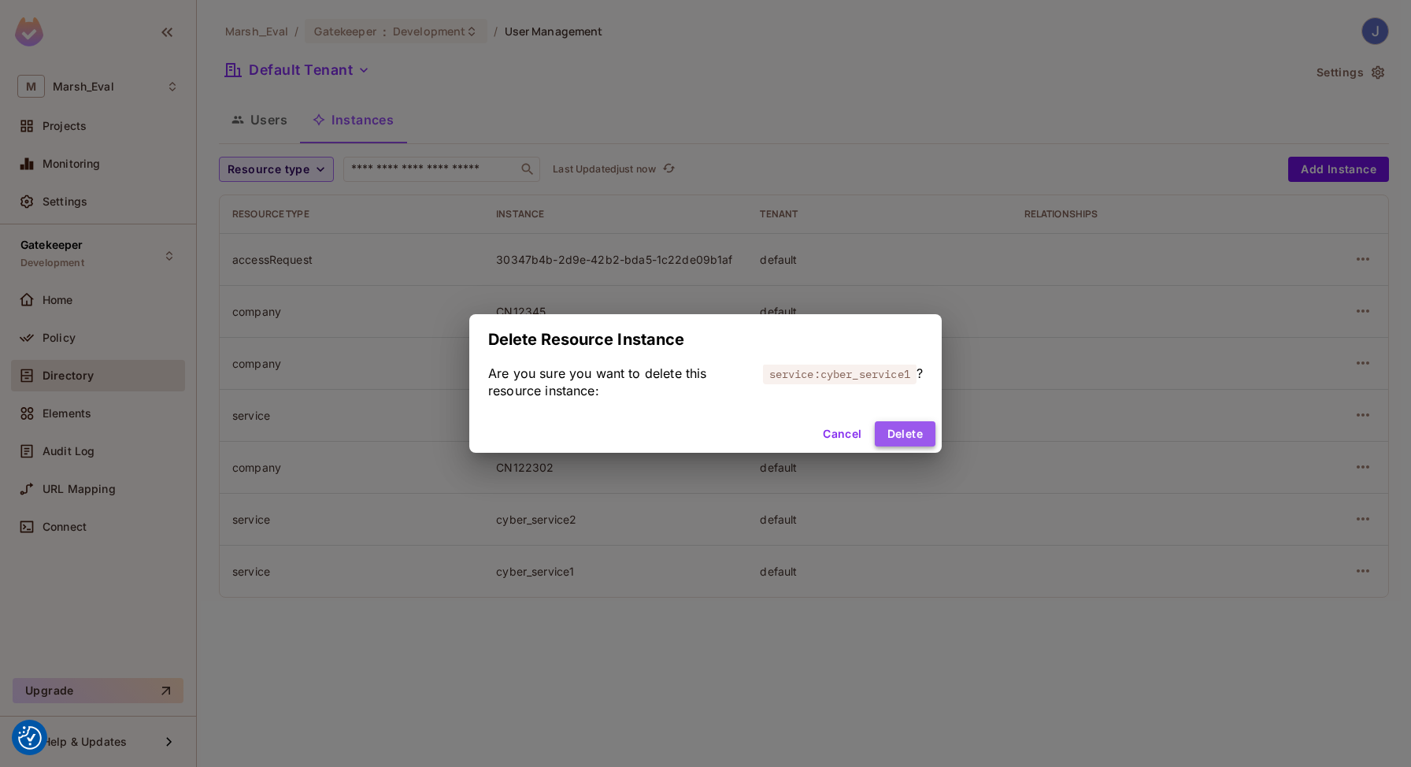
click at [893, 423] on button "Delete" at bounding box center [905, 433] width 61 height 25
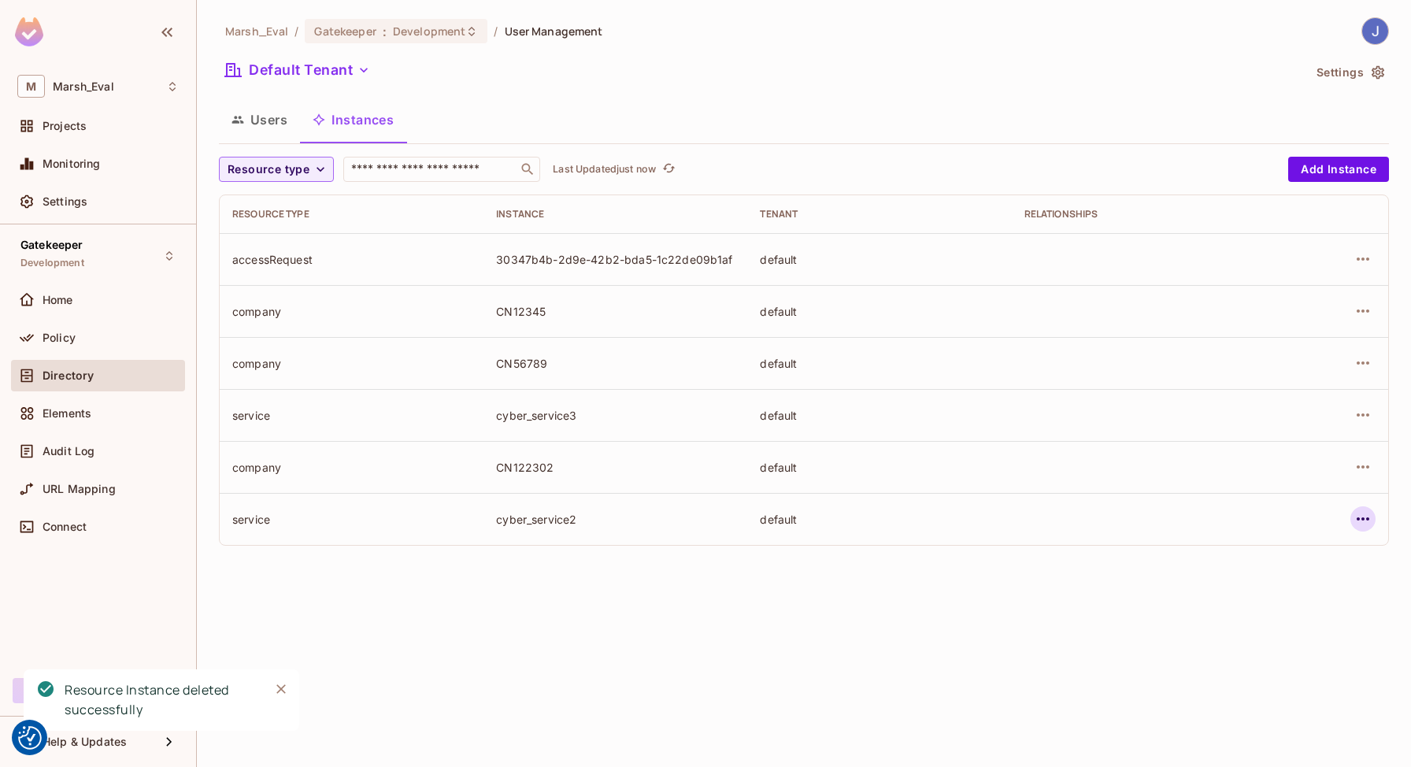
click at [1365, 520] on icon "button" at bounding box center [1362, 518] width 19 height 19
click at [1242, 613] on span "Delete Resource Instance" at bounding box center [1277, 624] width 146 height 25
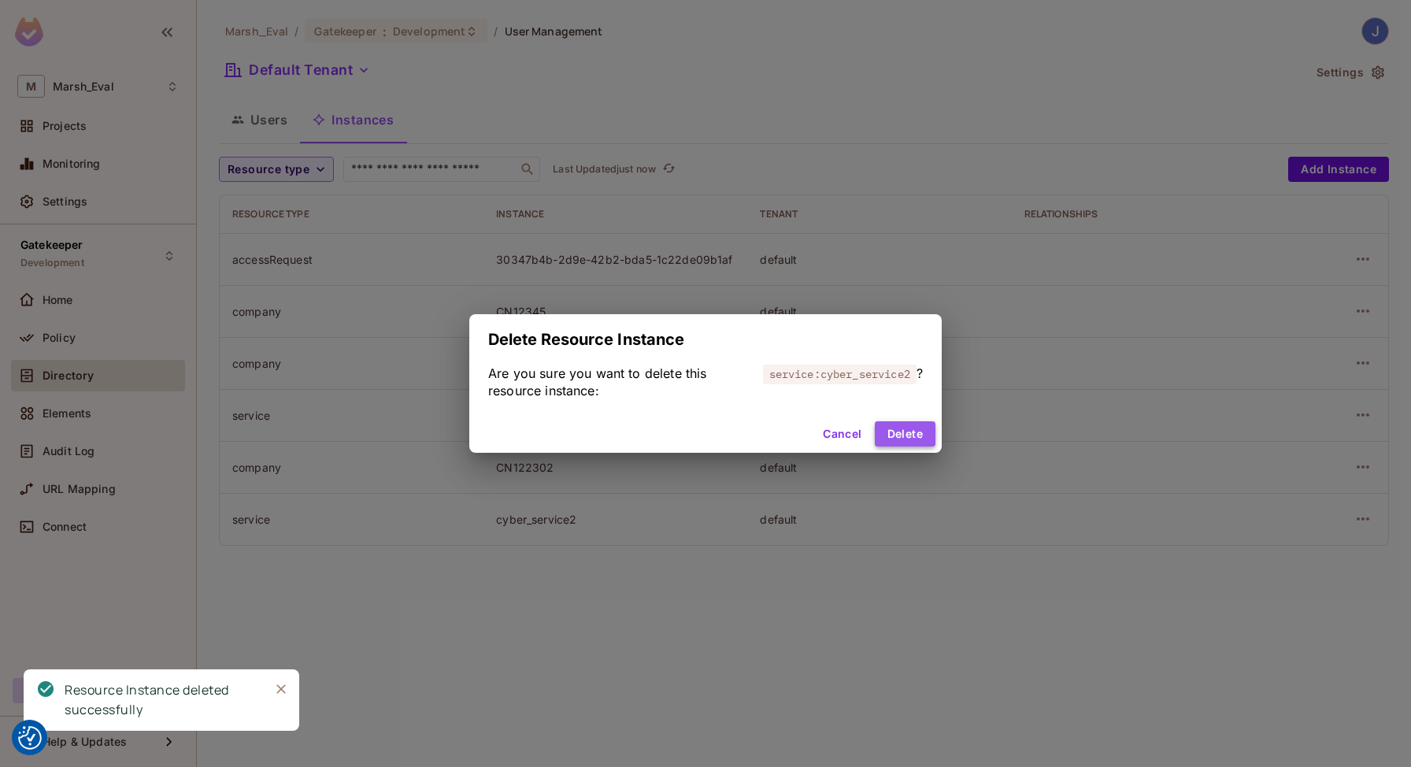
click at [916, 423] on button "Delete" at bounding box center [905, 433] width 61 height 25
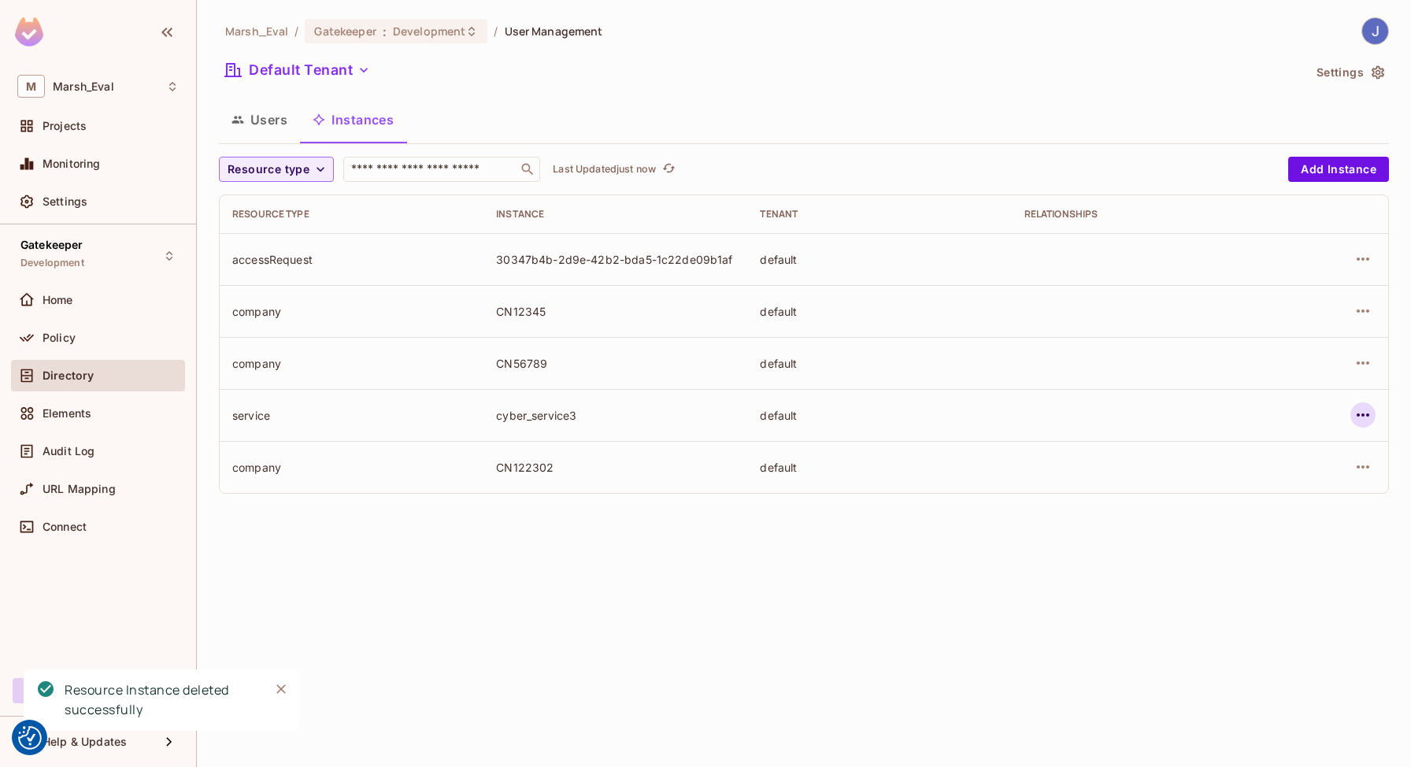
click at [1359, 416] on icon "button" at bounding box center [1362, 414] width 19 height 19
click at [1249, 521] on div "Delete Resource Instance" at bounding box center [1276, 520] width 136 height 16
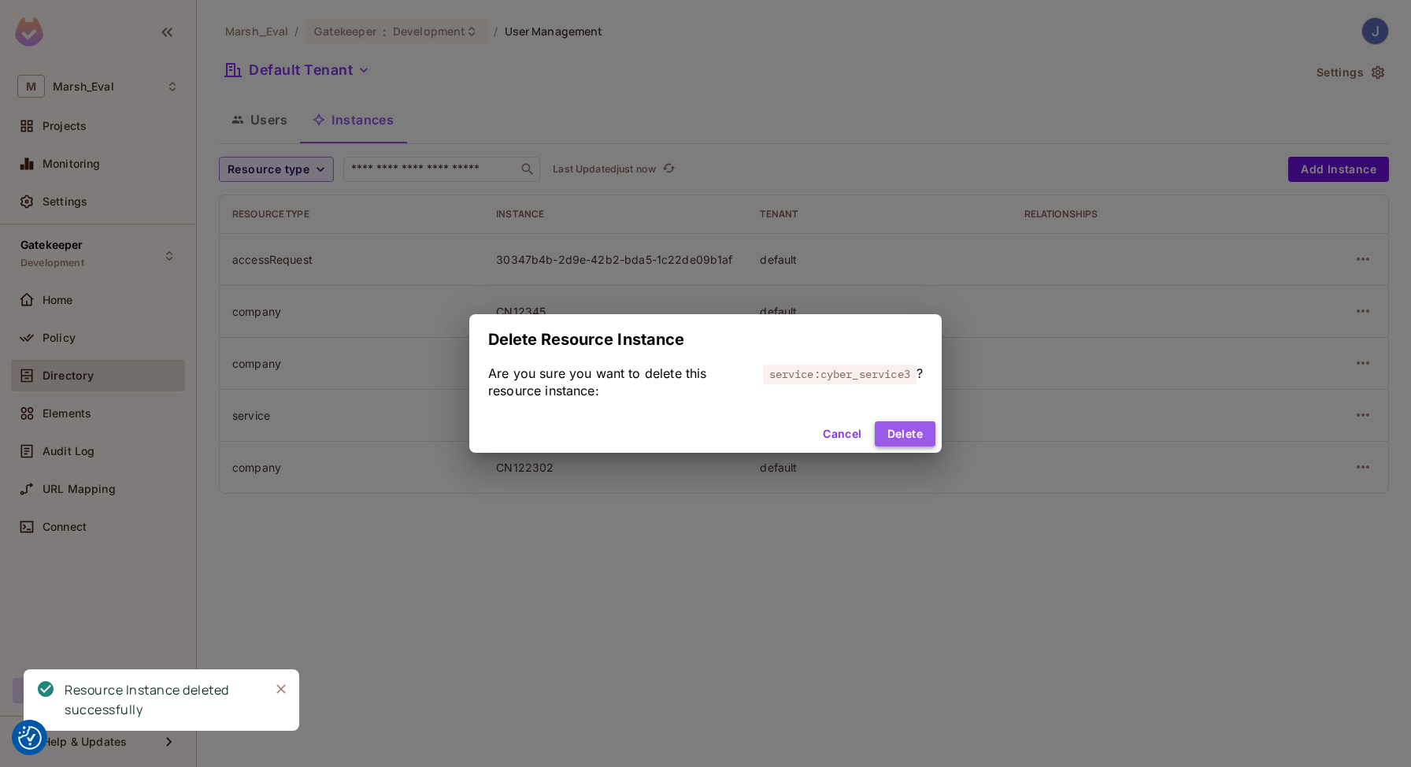
click at [908, 443] on button "Delete" at bounding box center [905, 433] width 61 height 25
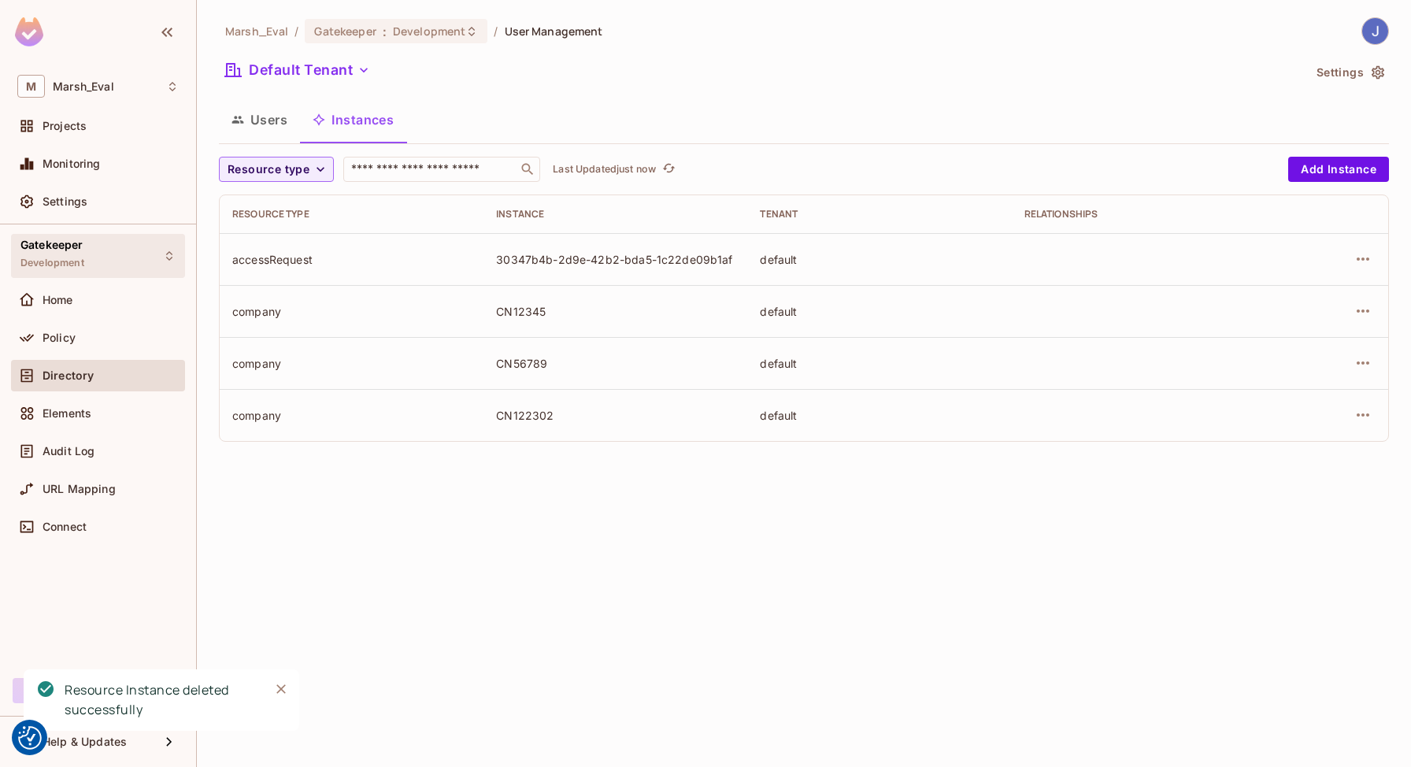
click at [93, 261] on div "Gatekeeper Development" at bounding box center [98, 255] width 174 height 43
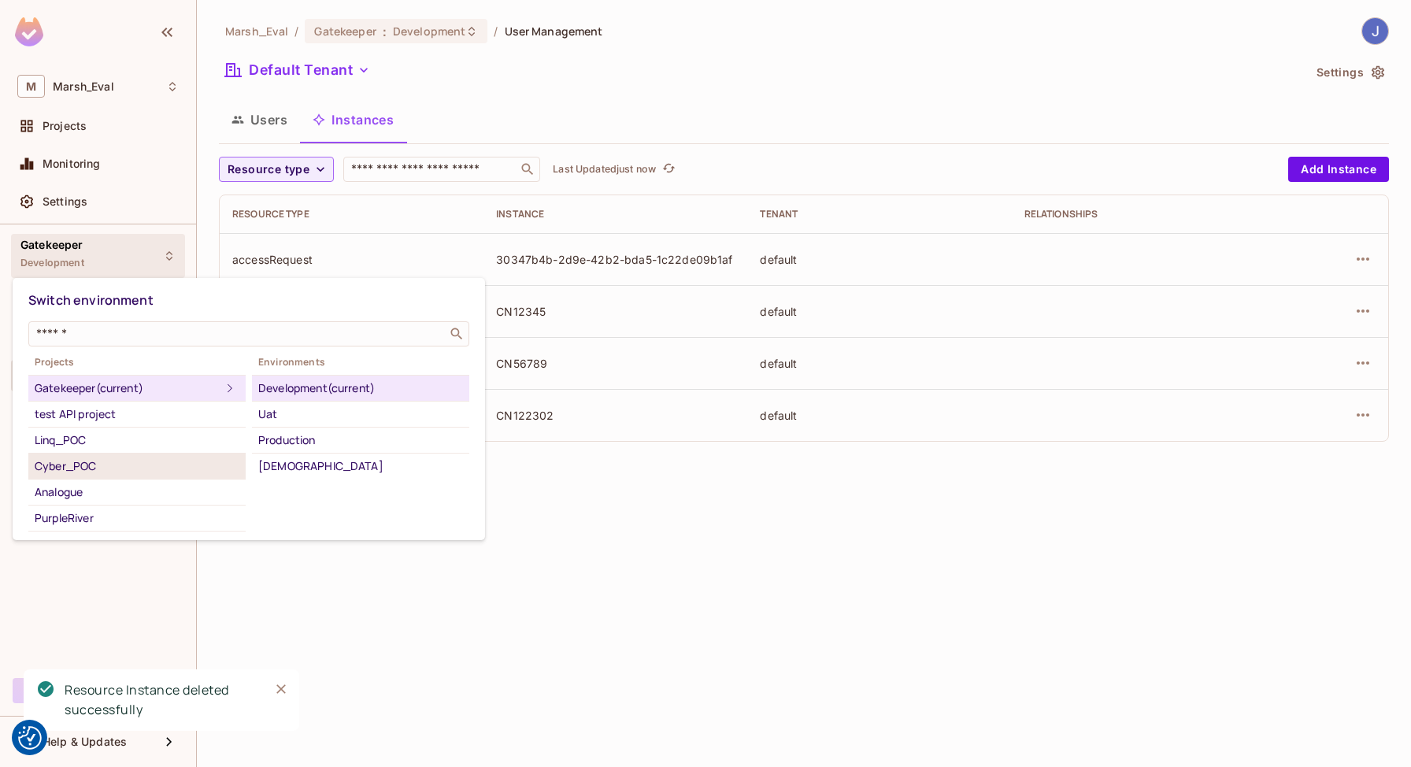
click at [96, 457] on div "Cyber_POC" at bounding box center [137, 466] width 205 height 19
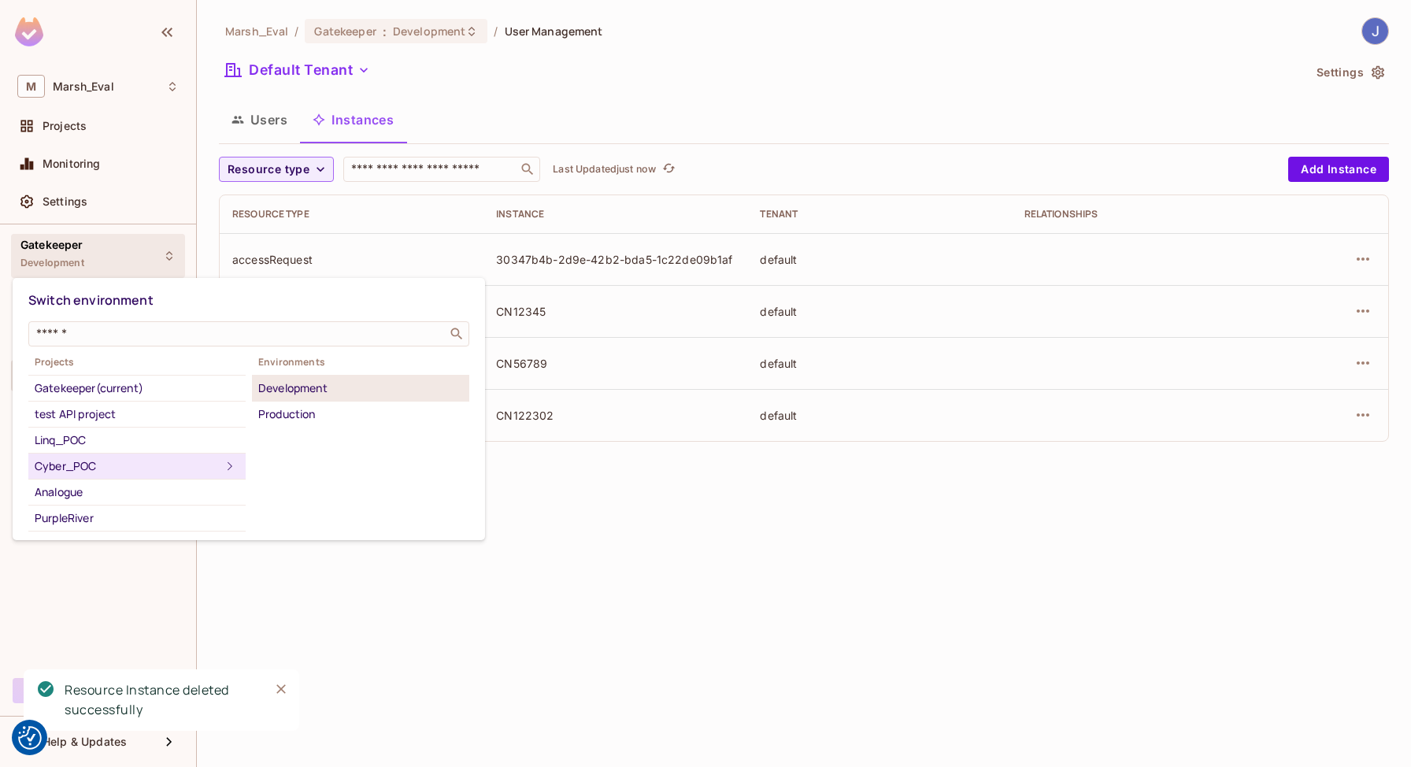
click at [301, 396] on div "Development" at bounding box center [360, 388] width 205 height 19
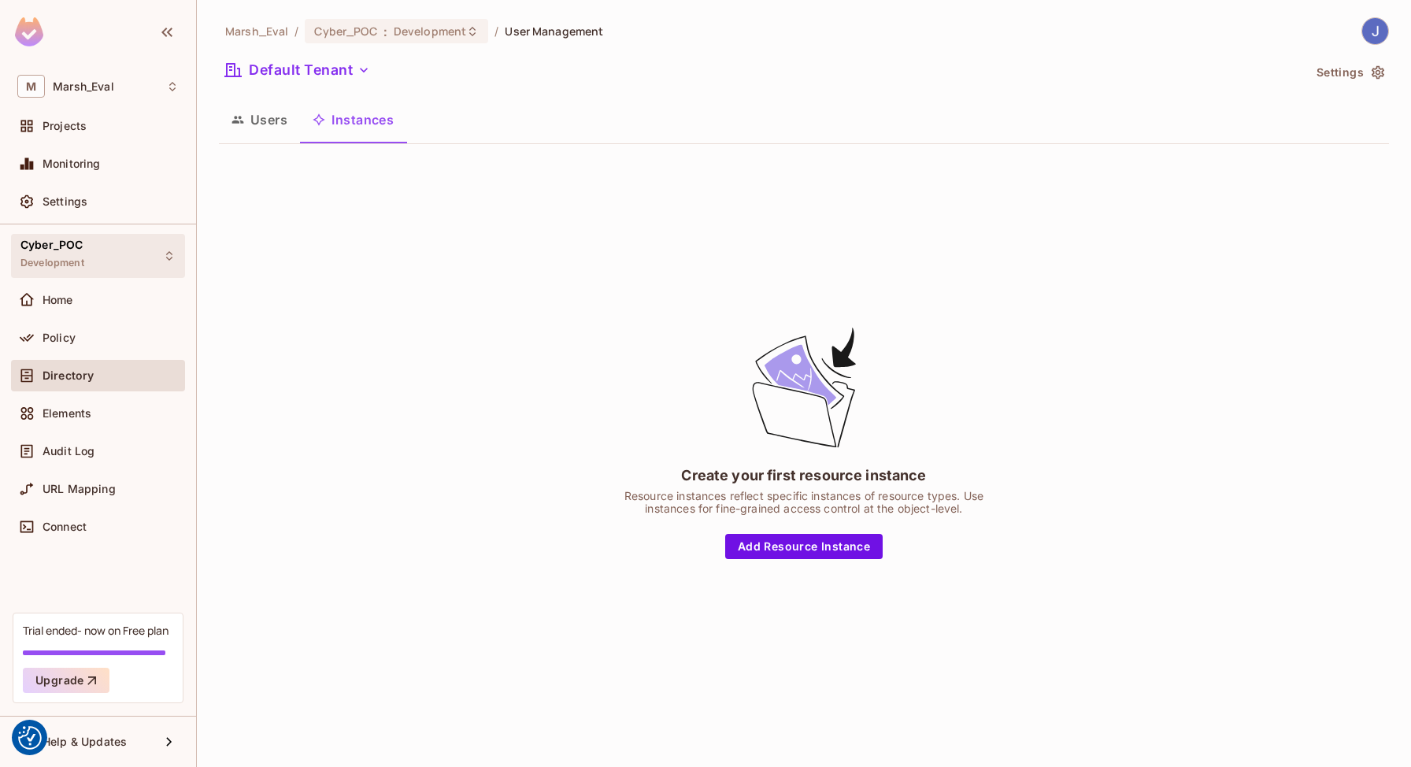
click at [162, 235] on div "Cyber_POC Development" at bounding box center [98, 255] width 174 height 43
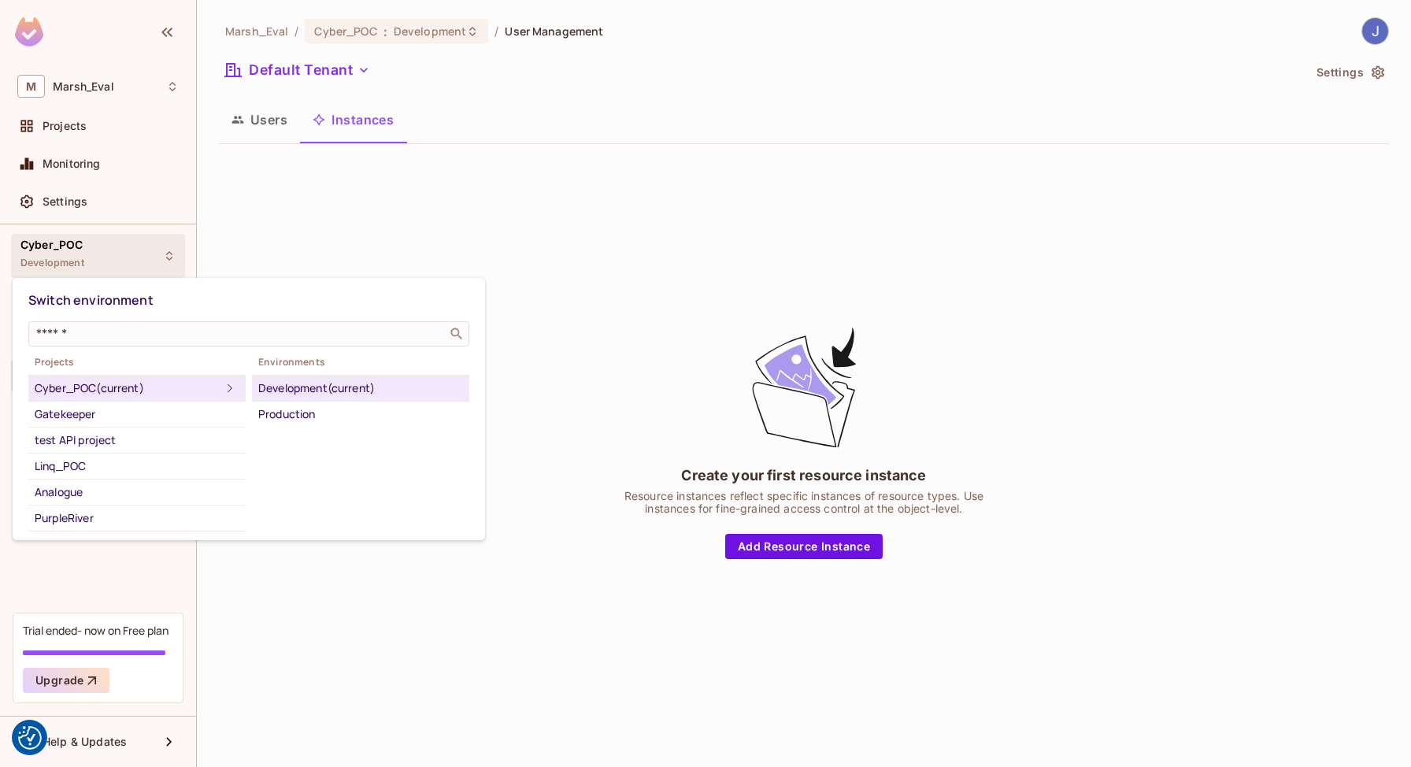
click at [276, 387] on div "Development (current)" at bounding box center [360, 388] width 205 height 19
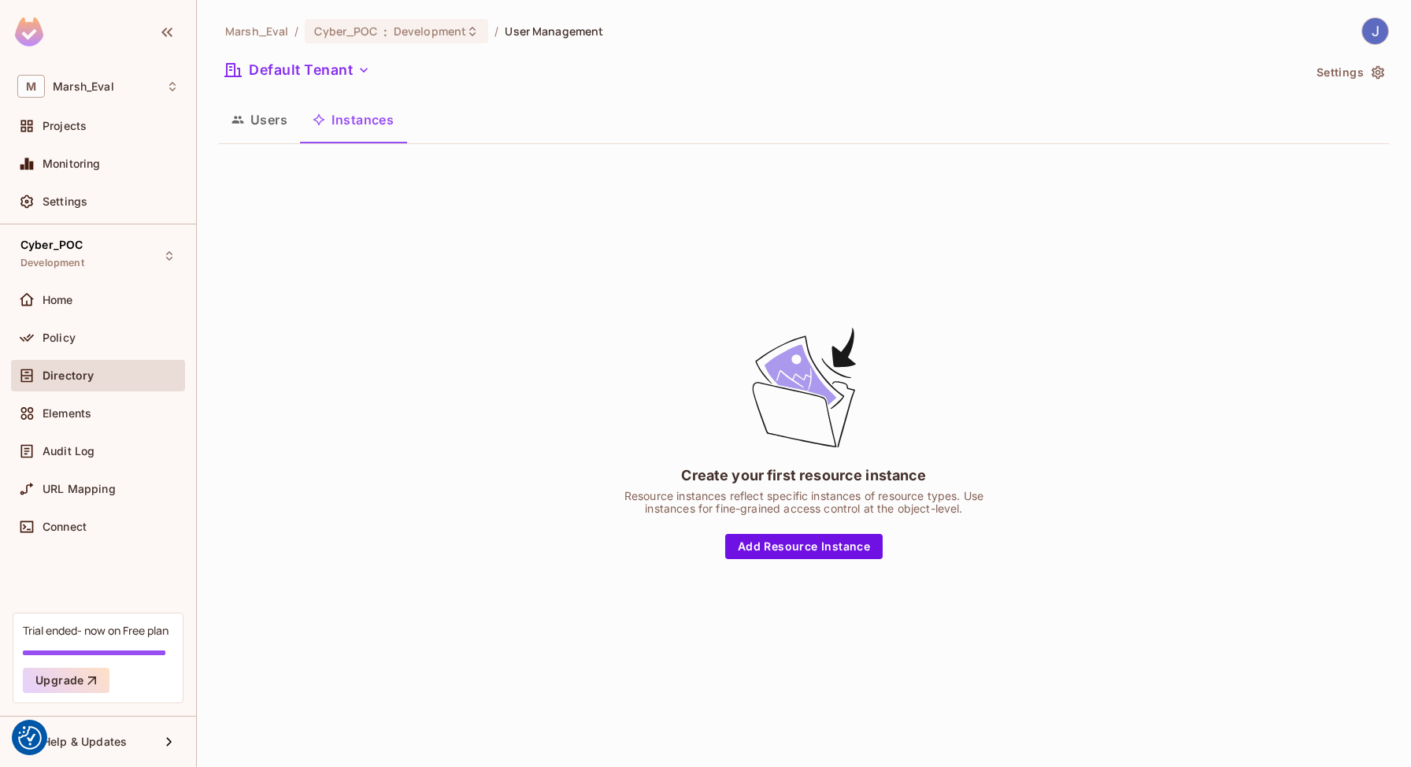
click at [250, 126] on button "Users" at bounding box center [259, 119] width 81 height 39
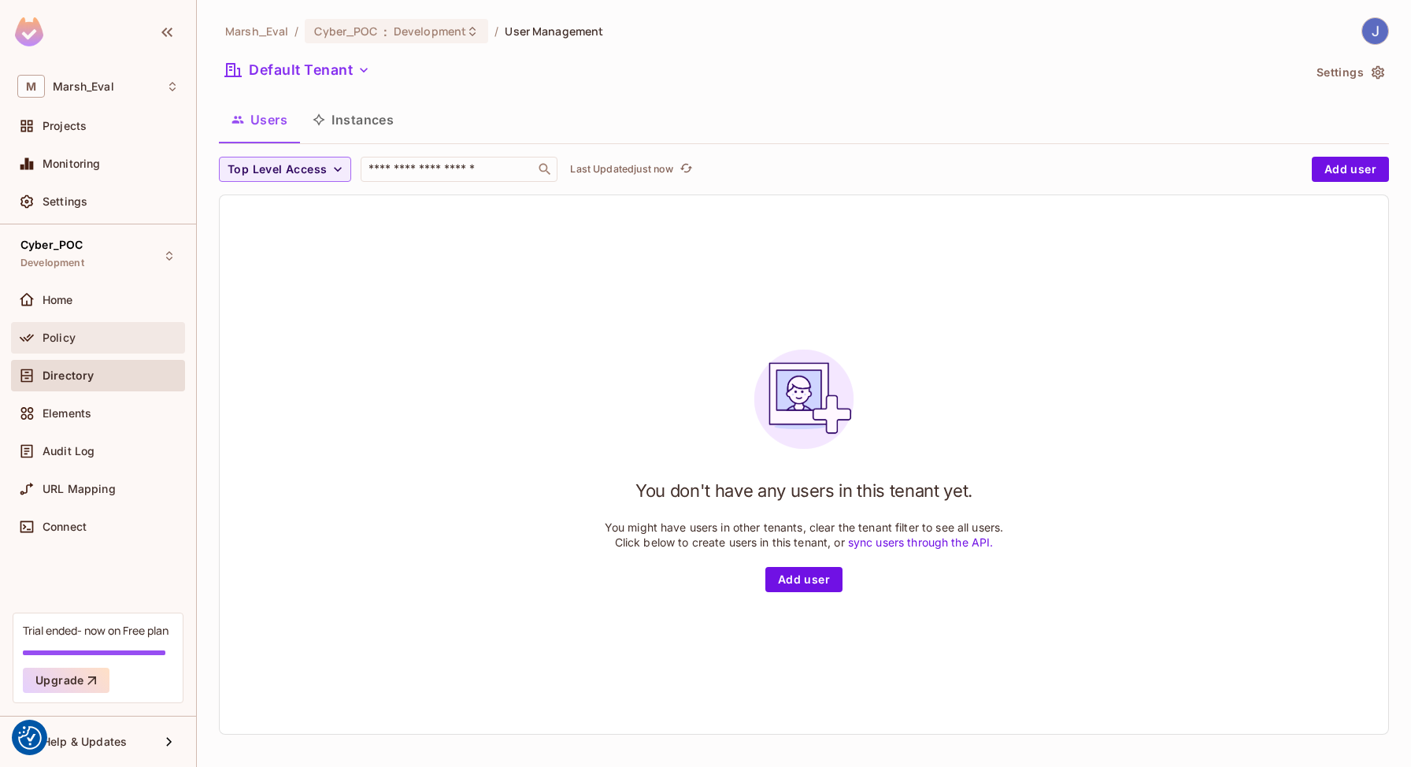
click at [77, 345] on div "Policy" at bounding box center [97, 337] width 161 height 19
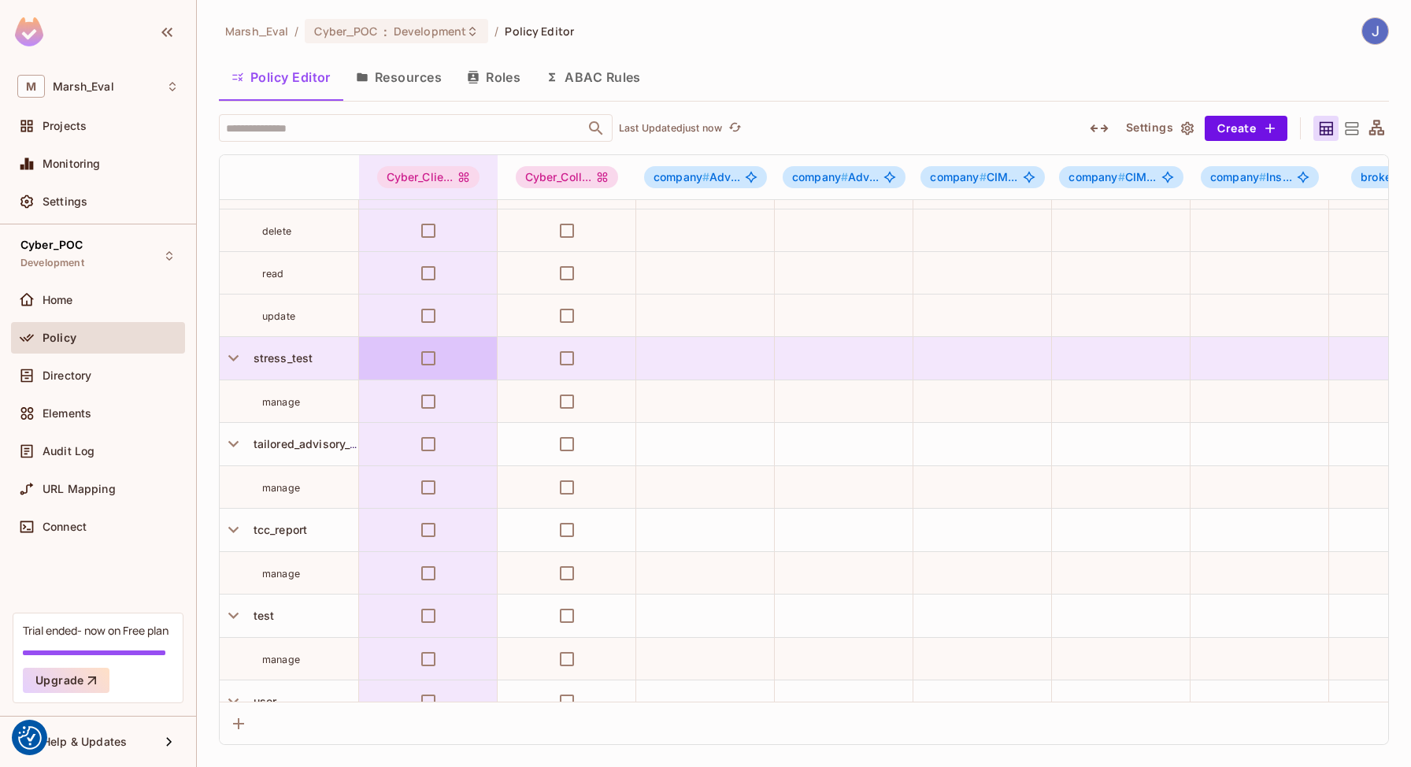
scroll to position [1822, 0]
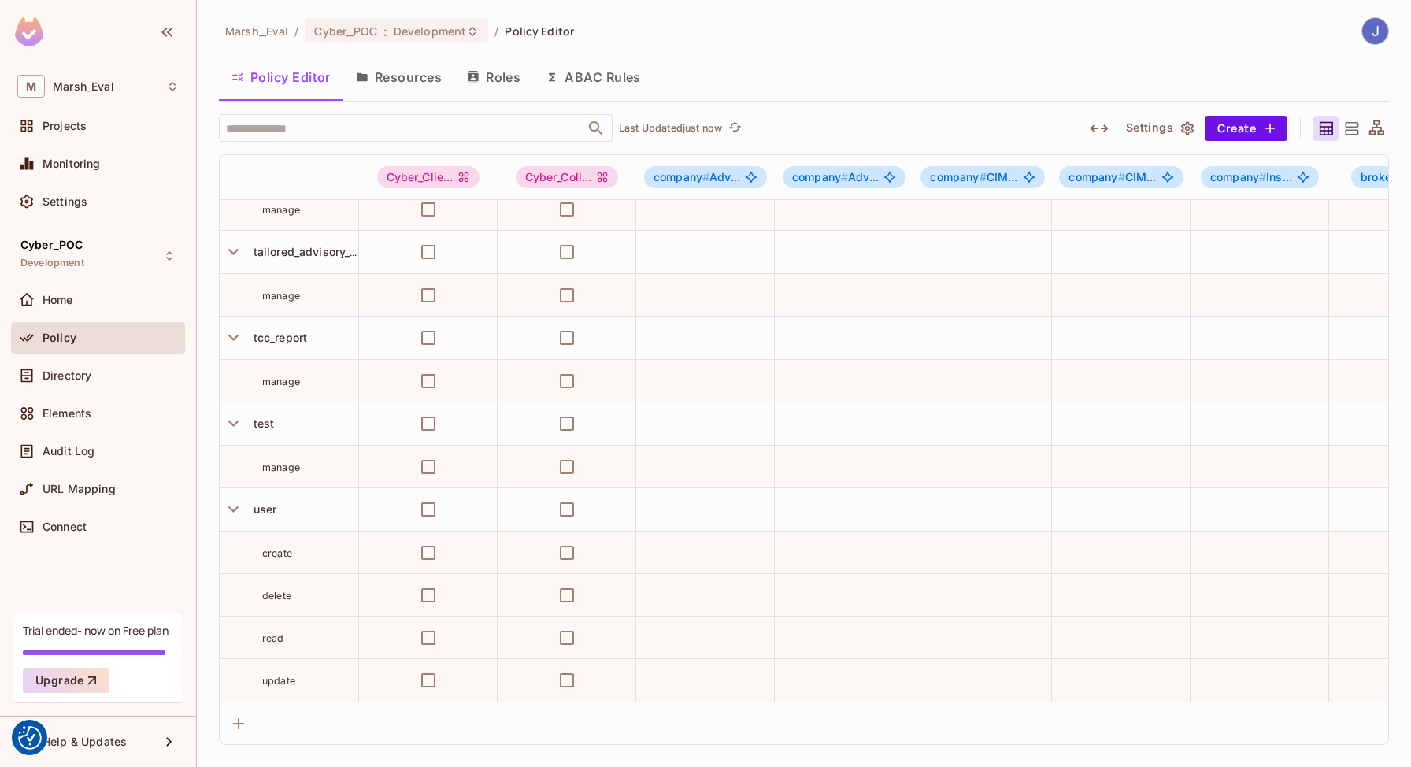
click at [1365, 135] on div at bounding box center [1375, 128] width 25 height 25
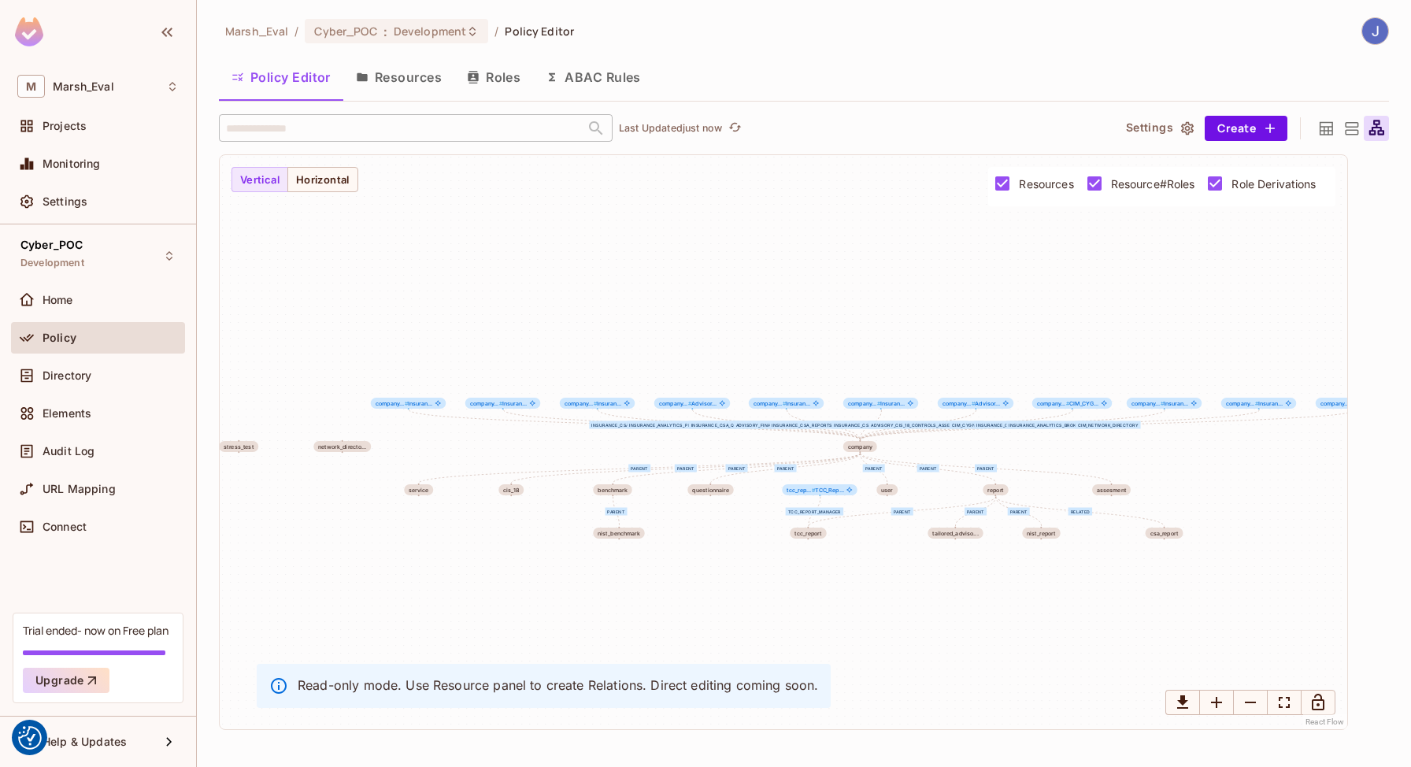
drag, startPoint x: 705, startPoint y: 363, endPoint x: 728, endPoint y: 389, distance: 35.1
click at [728, 389] on div "parent parent TCC_Report_Manager parent parent parent parent parent parent Insu…" at bounding box center [783, 442] width 1127 height 574
